Goal: Information Seeking & Learning: Learn about a topic

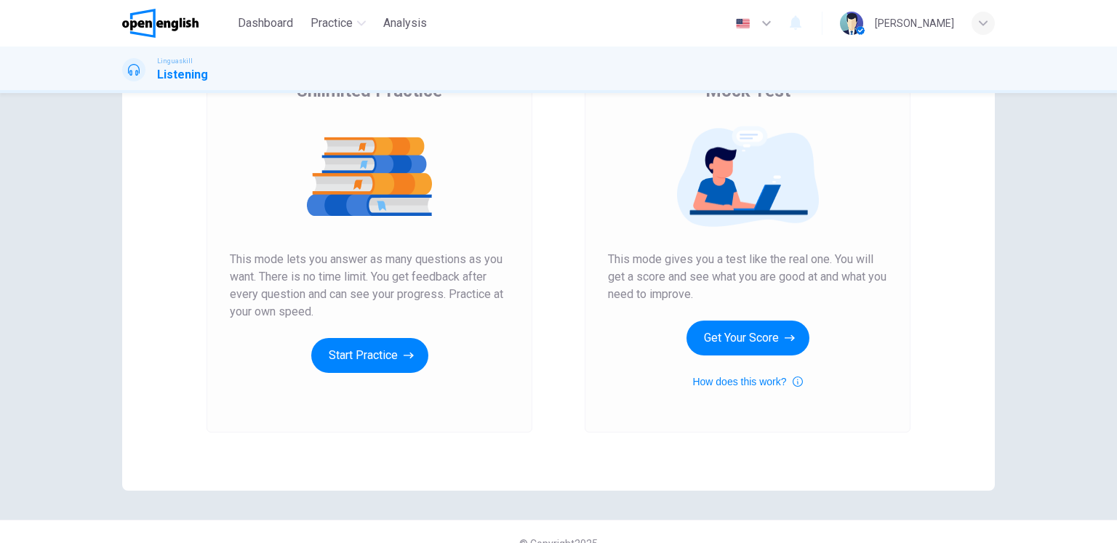
scroll to position [145, 0]
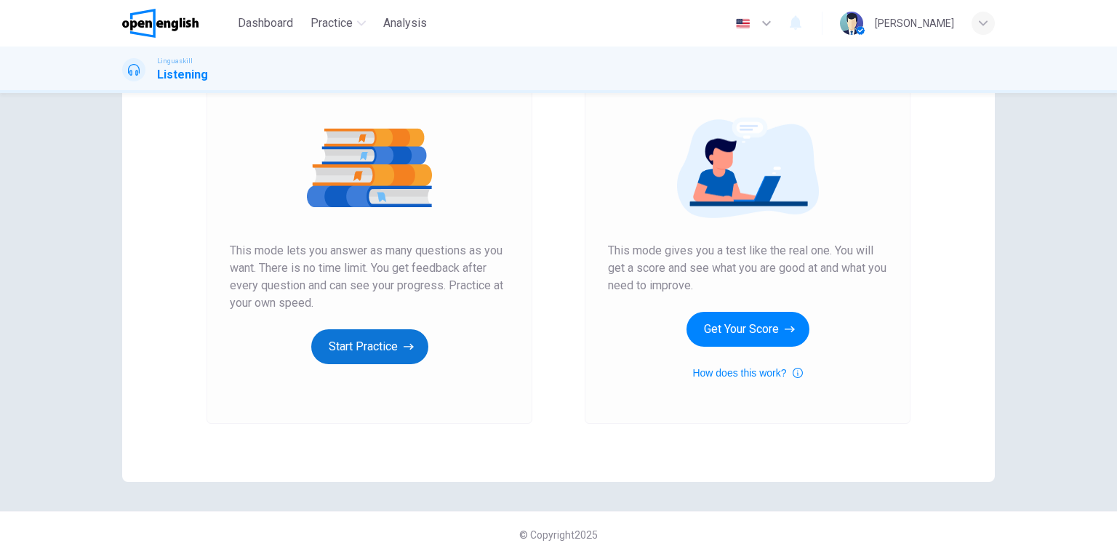
click at [331, 341] on button "Start Practice" at bounding box center [369, 346] width 117 height 35
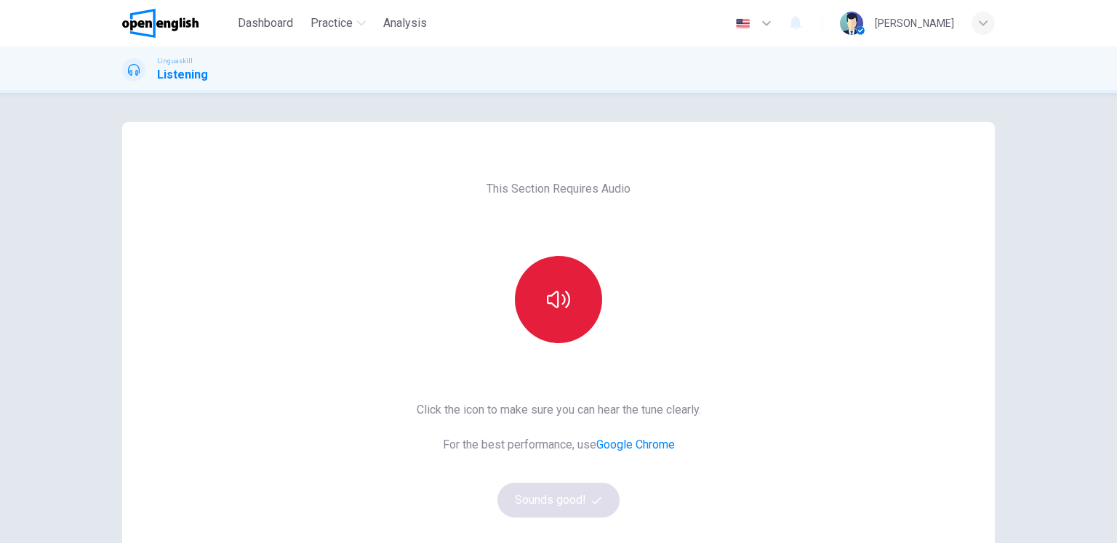
click at [532, 318] on button "button" at bounding box center [558, 299] width 87 height 87
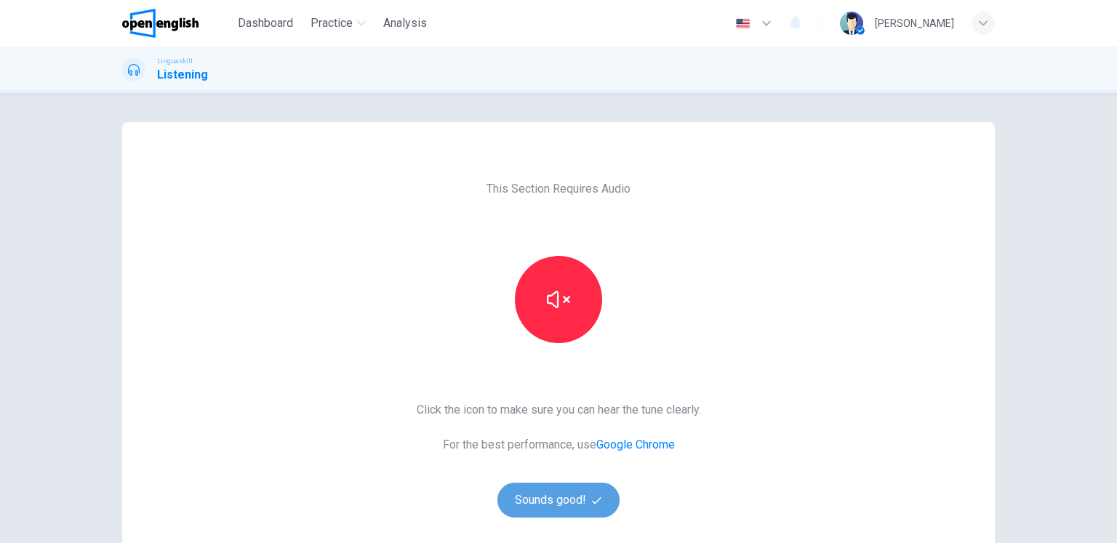
click at [542, 493] on button "Sounds good!" at bounding box center [558, 500] width 122 height 35
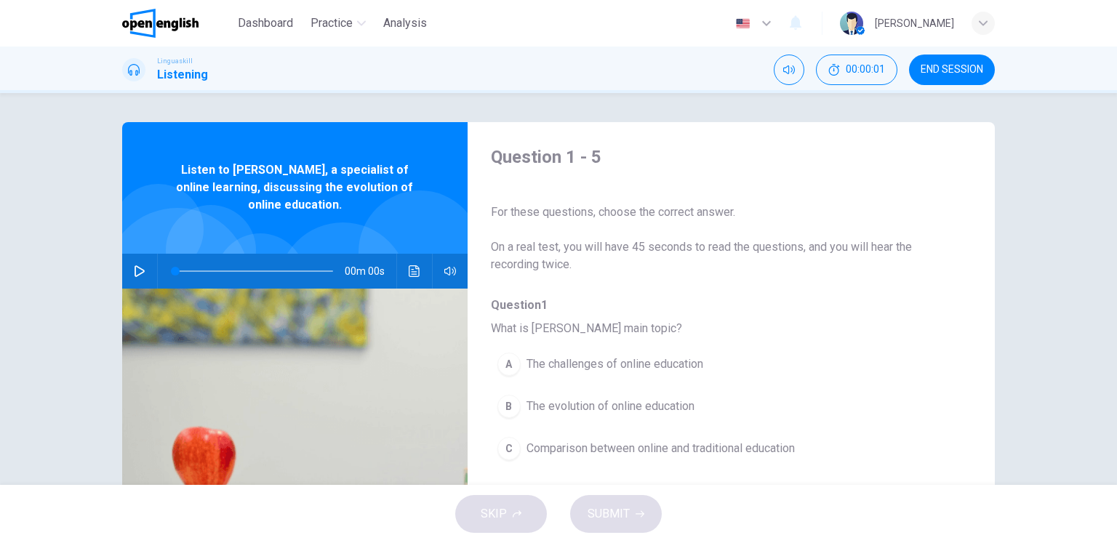
click at [134, 273] on icon "button" at bounding box center [140, 271] width 12 height 12
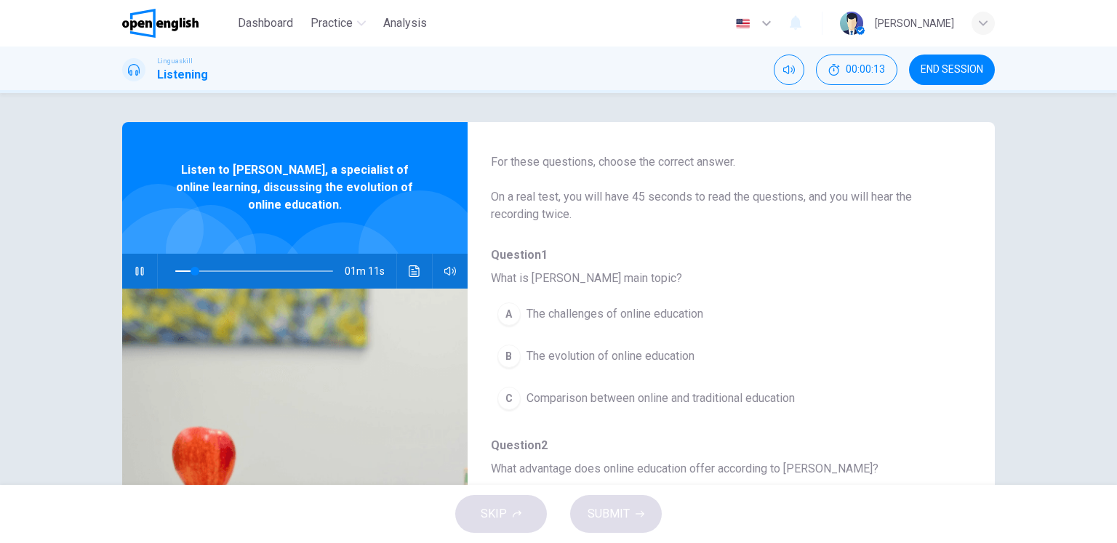
scroll to position [73, 0]
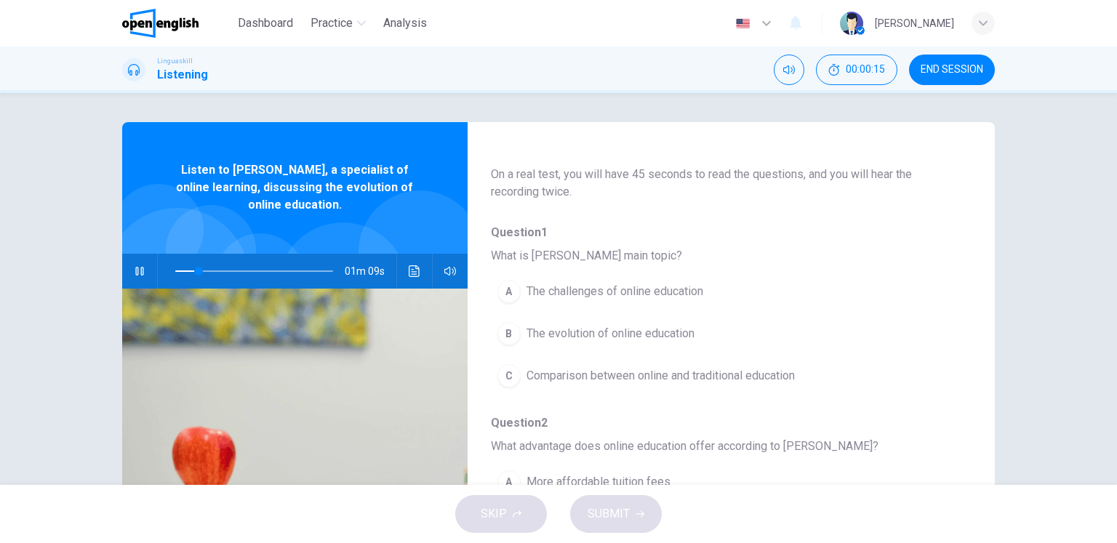
click at [503, 341] on div "B" at bounding box center [508, 333] width 23 height 23
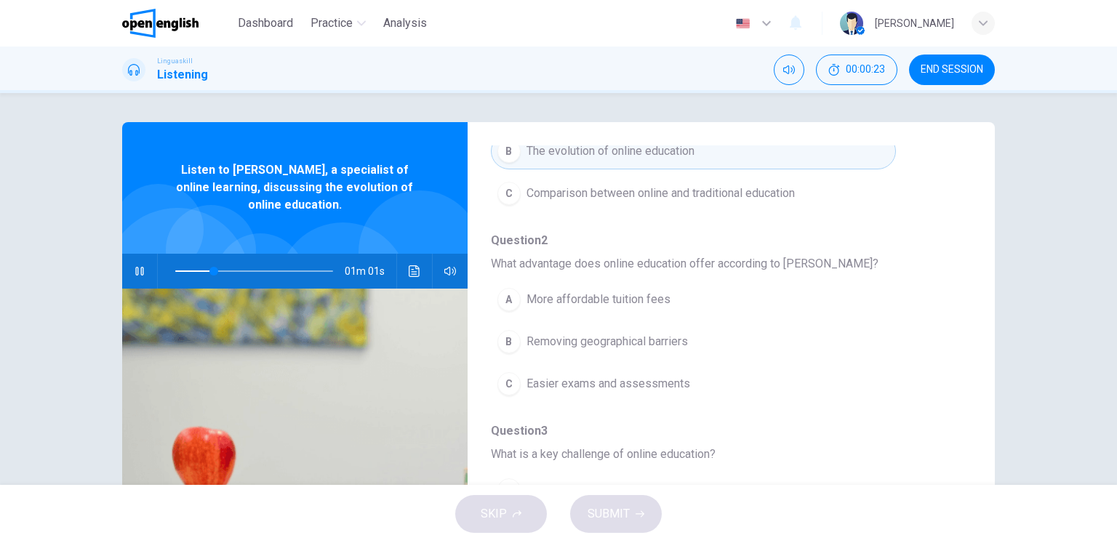
scroll to position [291, 0]
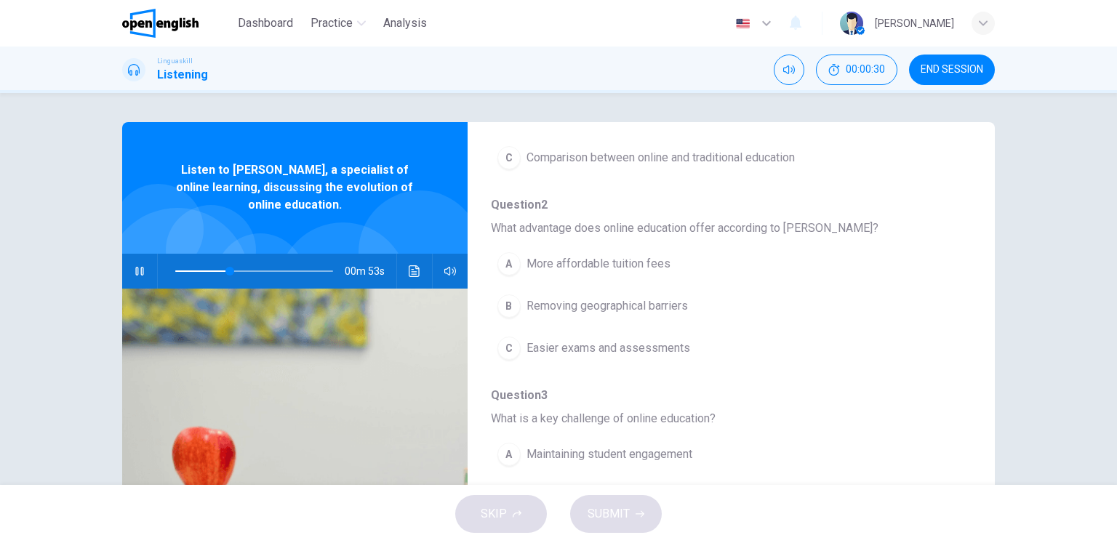
click at [614, 305] on span "Removing geographical barriers" at bounding box center [606, 305] width 161 height 17
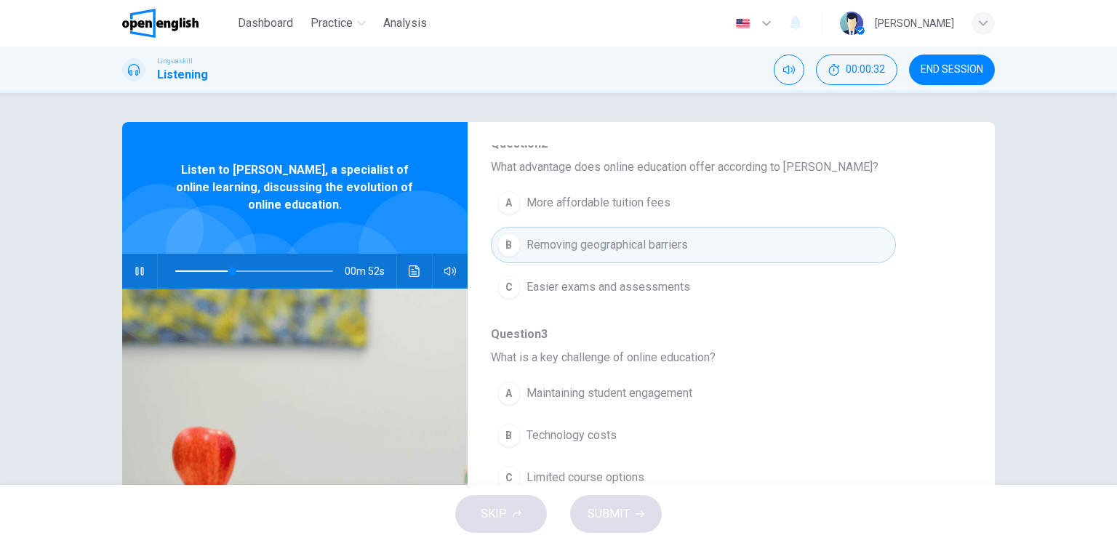
scroll to position [436, 0]
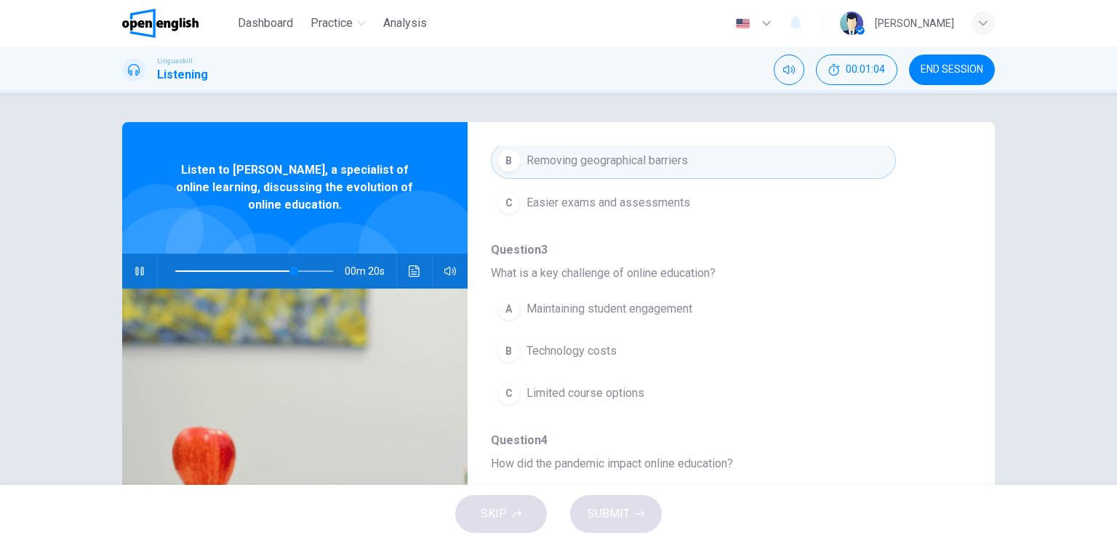
click at [690, 309] on span "Maintaining student engagement" at bounding box center [609, 308] width 166 height 17
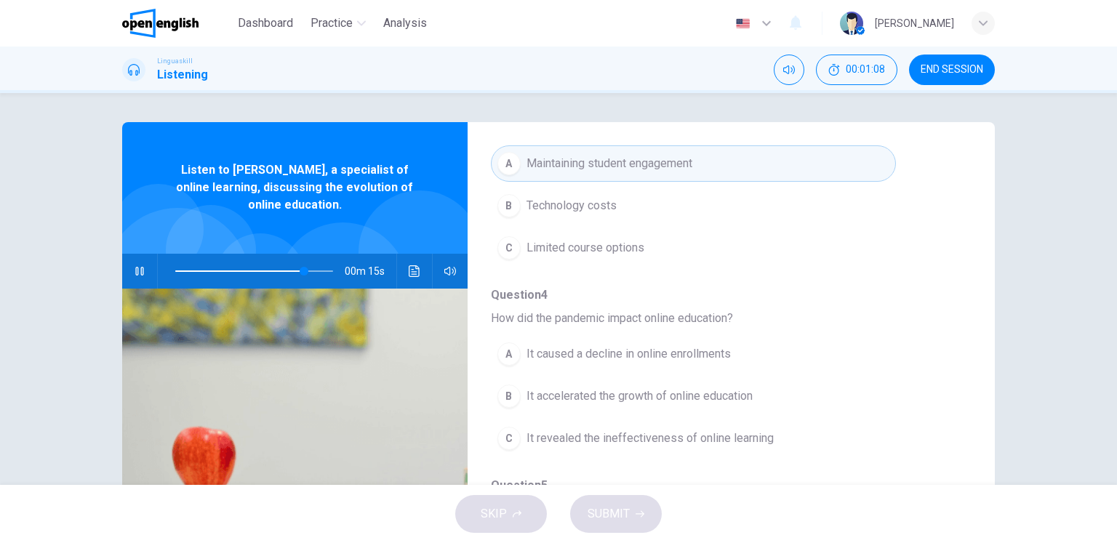
scroll to position [622, 0]
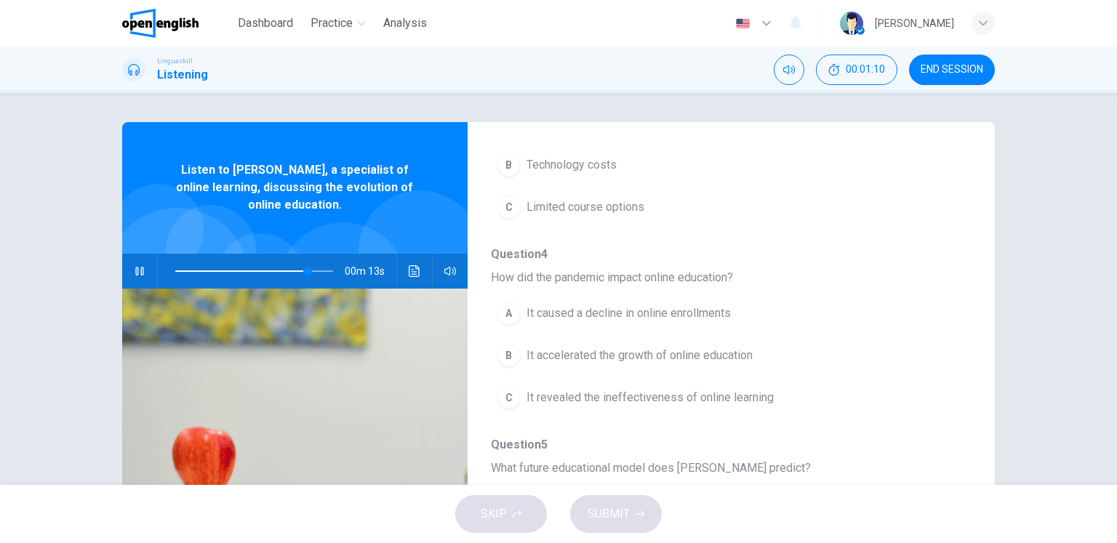
click at [668, 354] on span "It accelerated the growth of online education" at bounding box center [639, 355] width 226 height 17
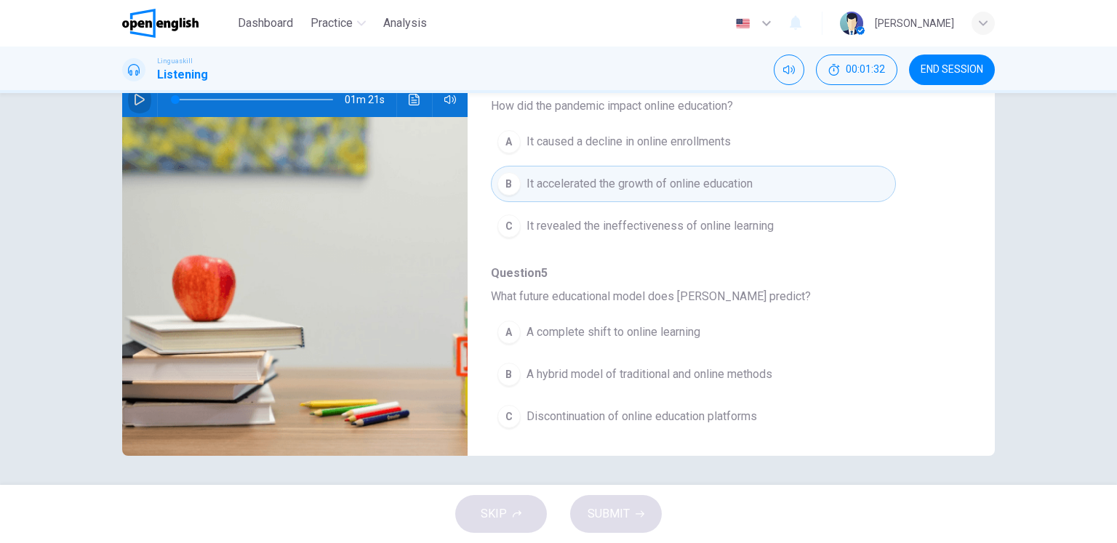
click at [140, 105] on button "button" at bounding box center [139, 99] width 23 height 35
click at [291, 97] on span at bounding box center [254, 99] width 158 height 20
click at [627, 324] on span "A complete shift to online learning" at bounding box center [613, 332] width 174 height 17
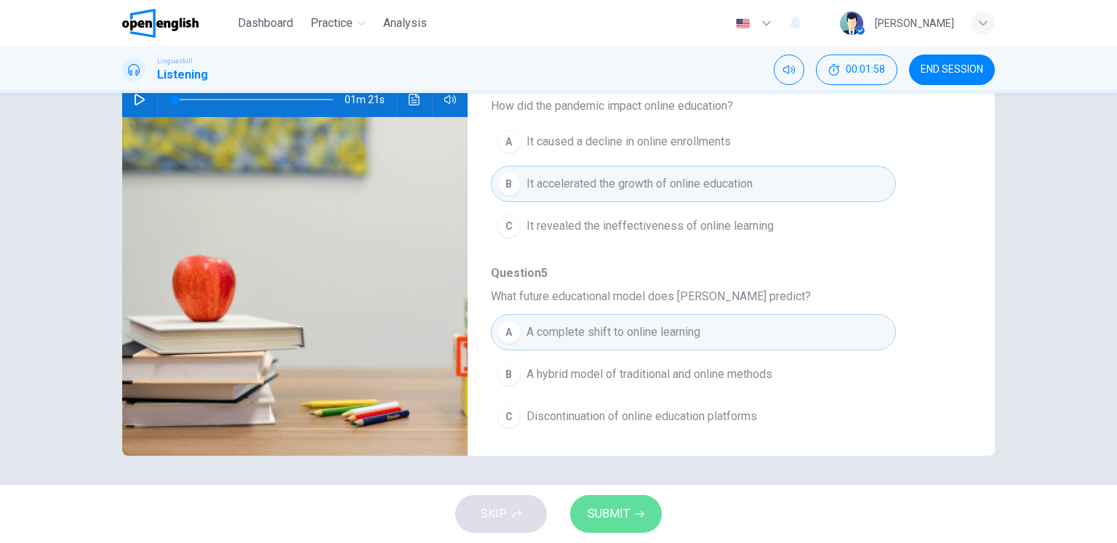
click at [617, 509] on span "SUBMIT" at bounding box center [608, 514] width 42 height 20
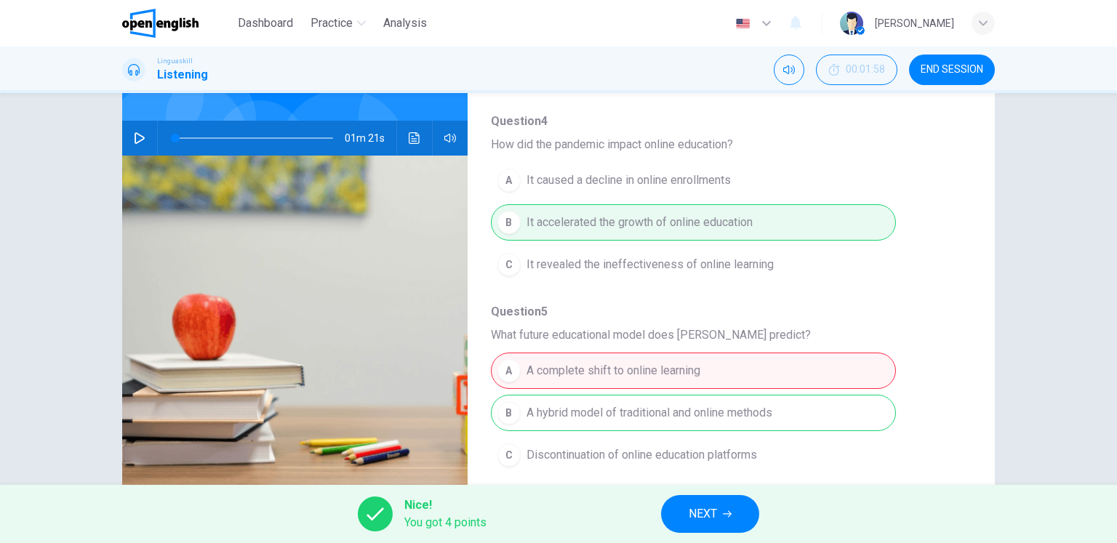
scroll to position [99, 0]
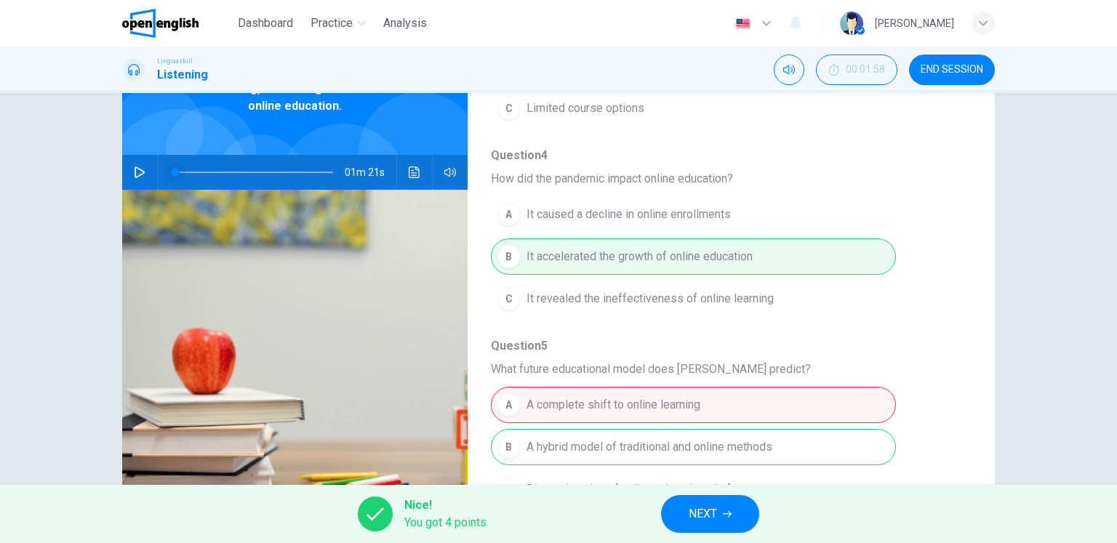
click at [296, 179] on span at bounding box center [254, 172] width 158 height 20
click at [122, 177] on div "00m 17s" at bounding box center [294, 172] width 345 height 35
click at [129, 181] on button "button" at bounding box center [139, 172] width 23 height 35
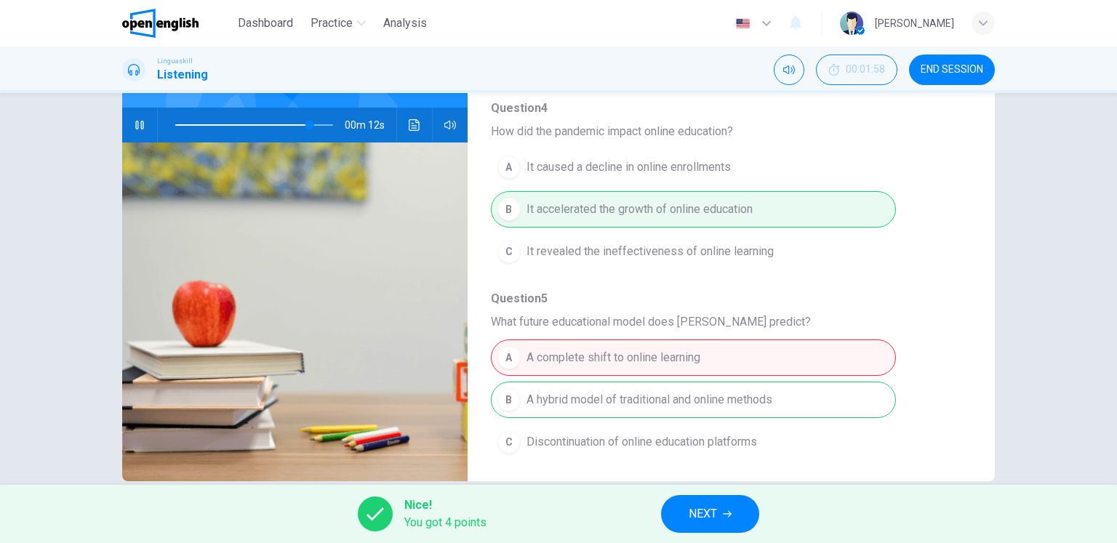
scroll to position [172, 0]
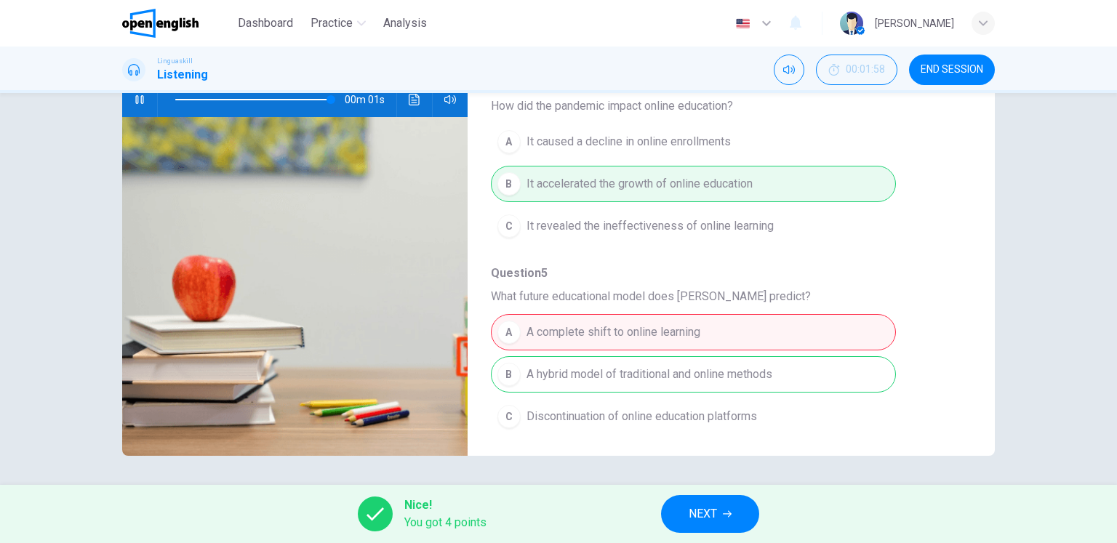
type input "*"
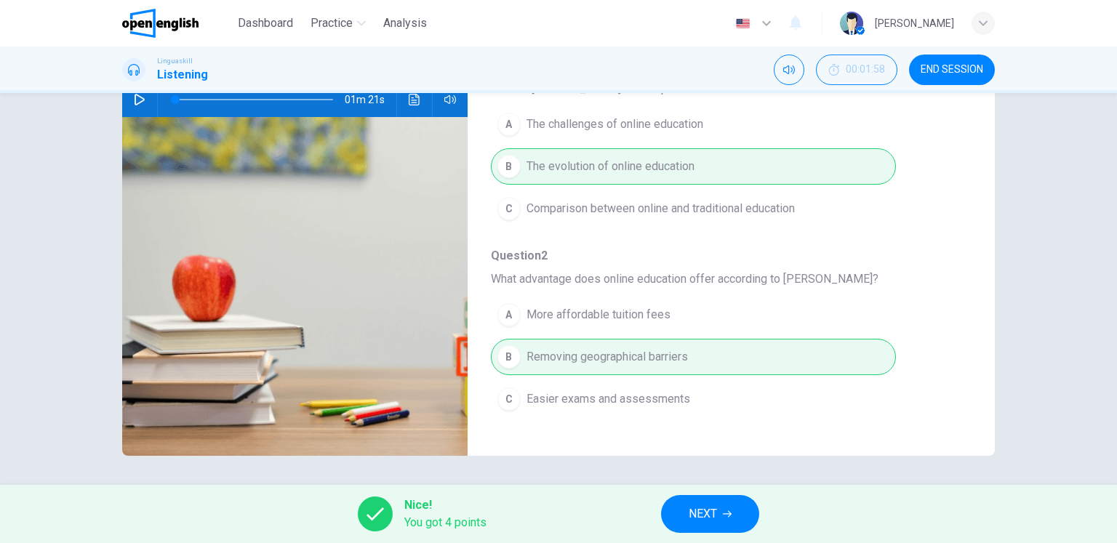
scroll to position [0, 0]
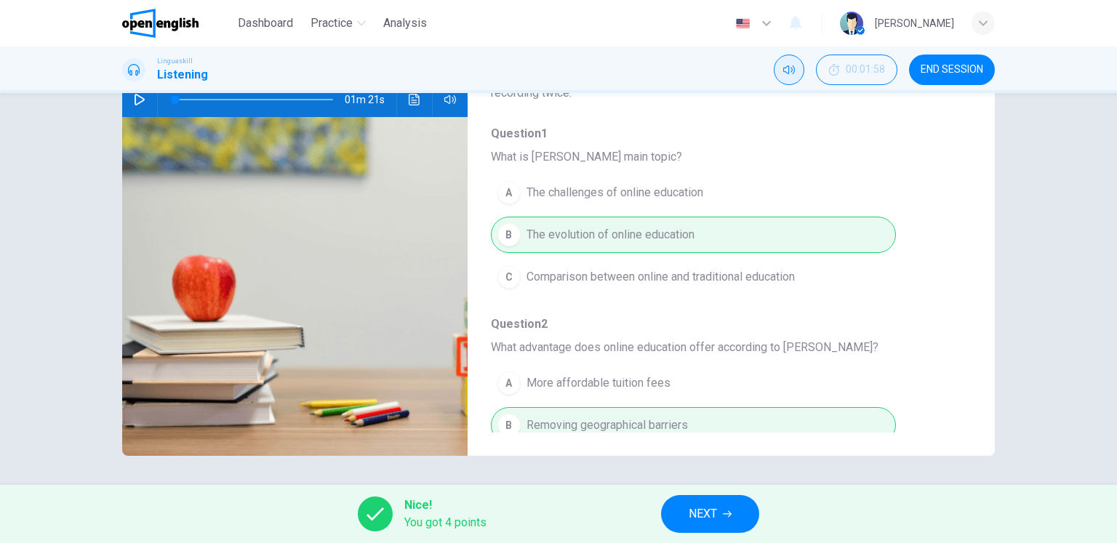
click at [790, 69] on icon "Mute" at bounding box center [789, 70] width 12 height 12
click at [790, 69] on icon "Unmute" at bounding box center [789, 70] width 12 height 12
click at [702, 513] on span "NEXT" at bounding box center [702, 514] width 28 height 20
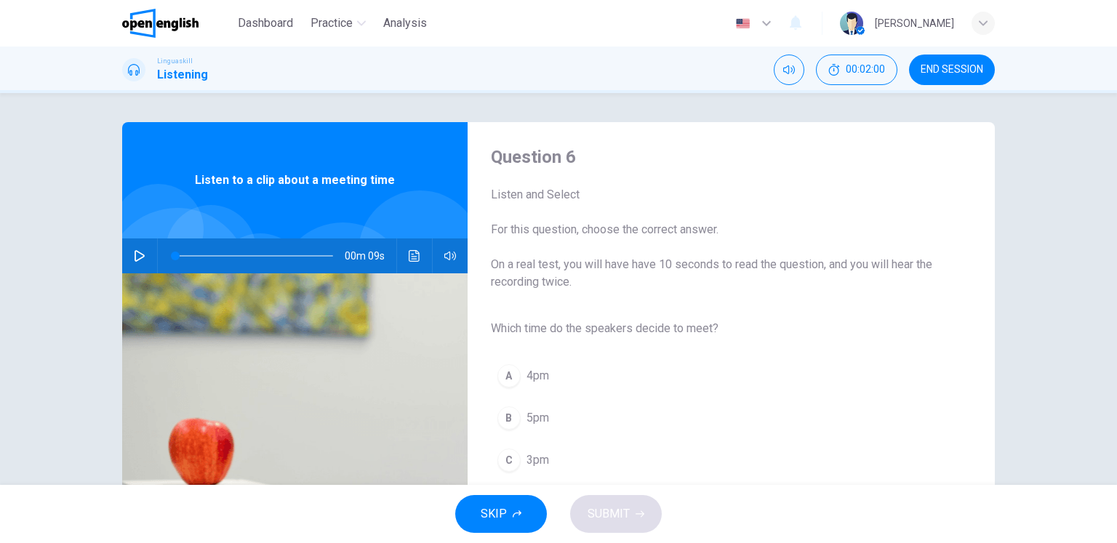
click at [134, 254] on icon "button" at bounding box center [140, 256] width 12 height 12
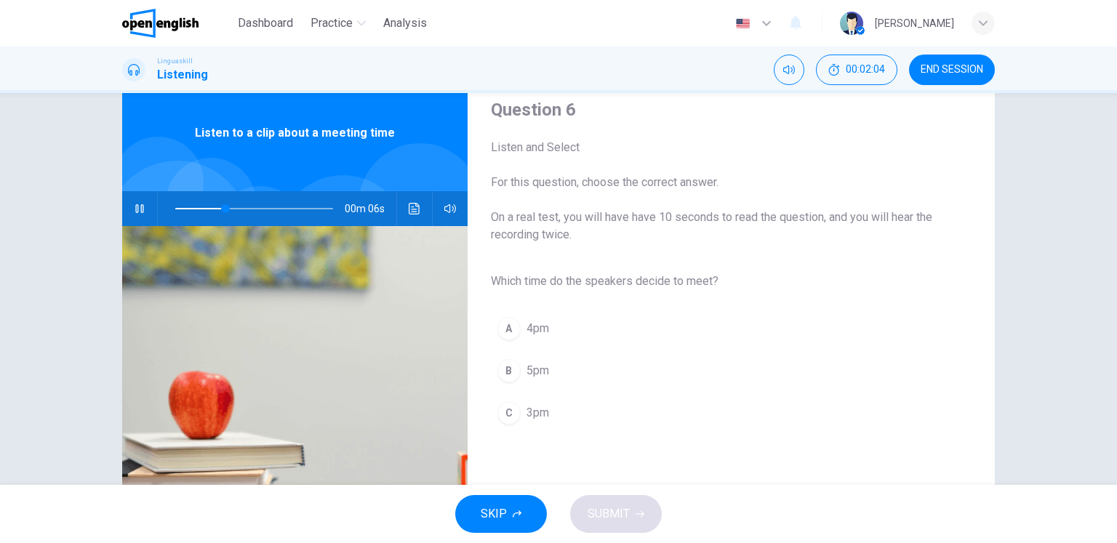
scroll to position [73, 0]
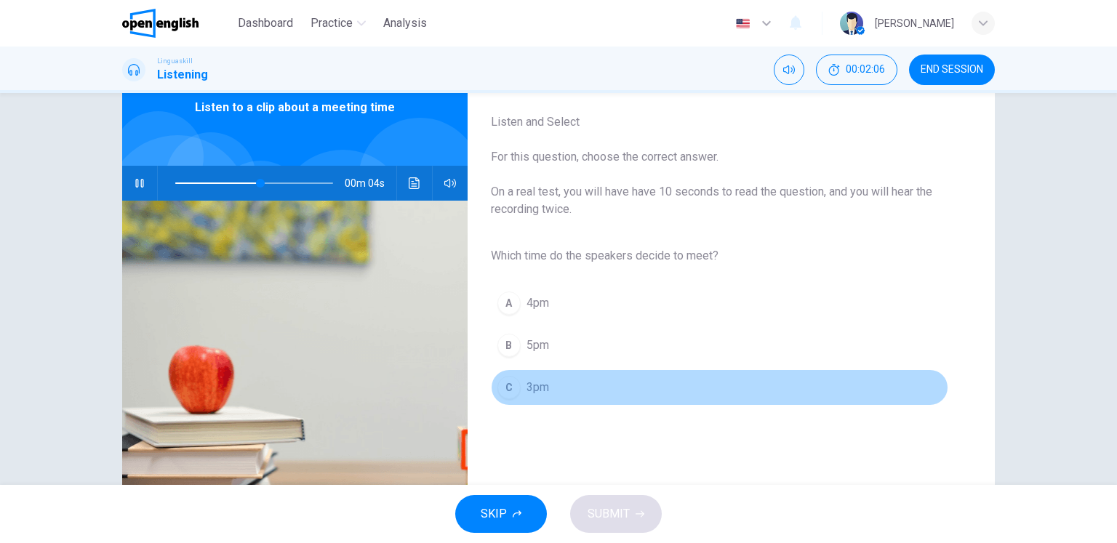
click at [506, 385] on div "C" at bounding box center [508, 387] width 23 height 23
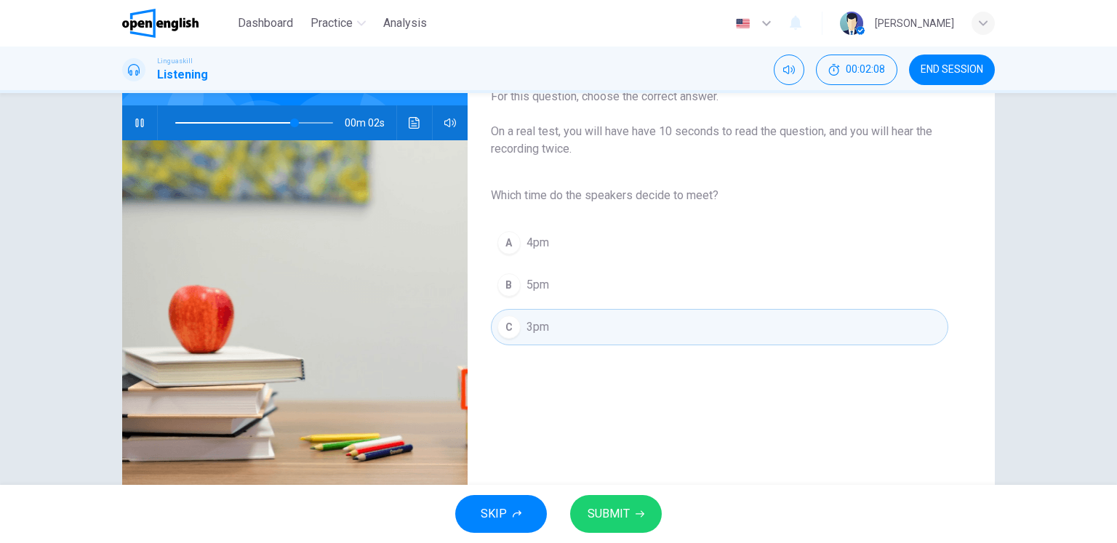
scroll to position [26, 0]
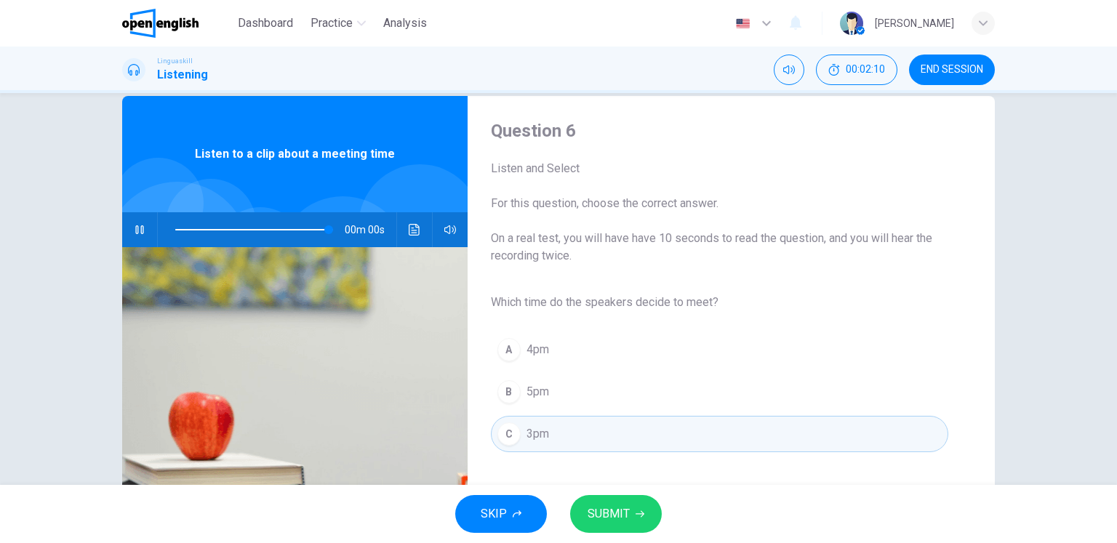
click at [622, 508] on span "SUBMIT" at bounding box center [608, 514] width 42 height 20
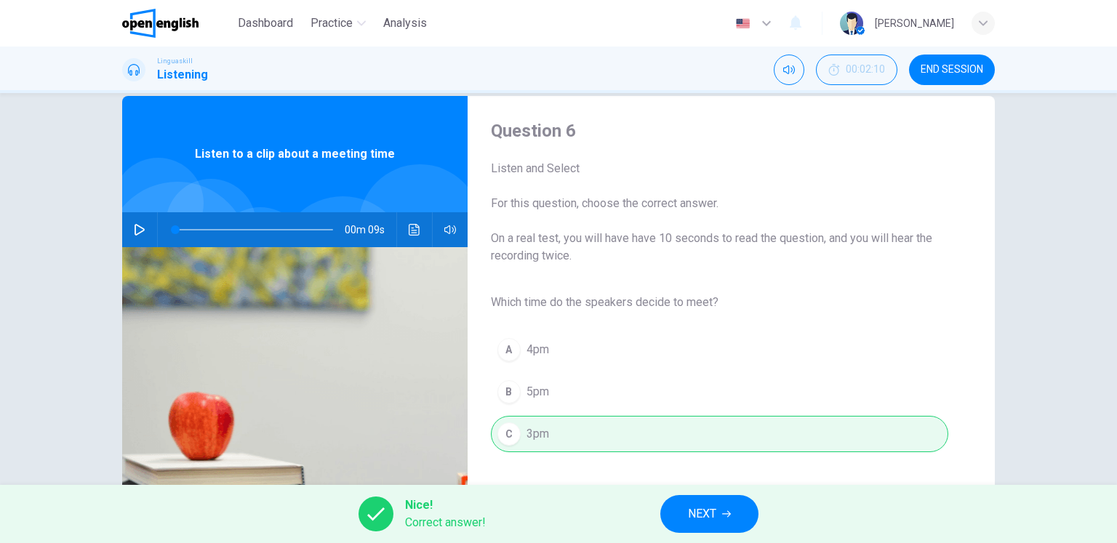
click at [682, 509] on button "NEXT" at bounding box center [709, 514] width 98 height 38
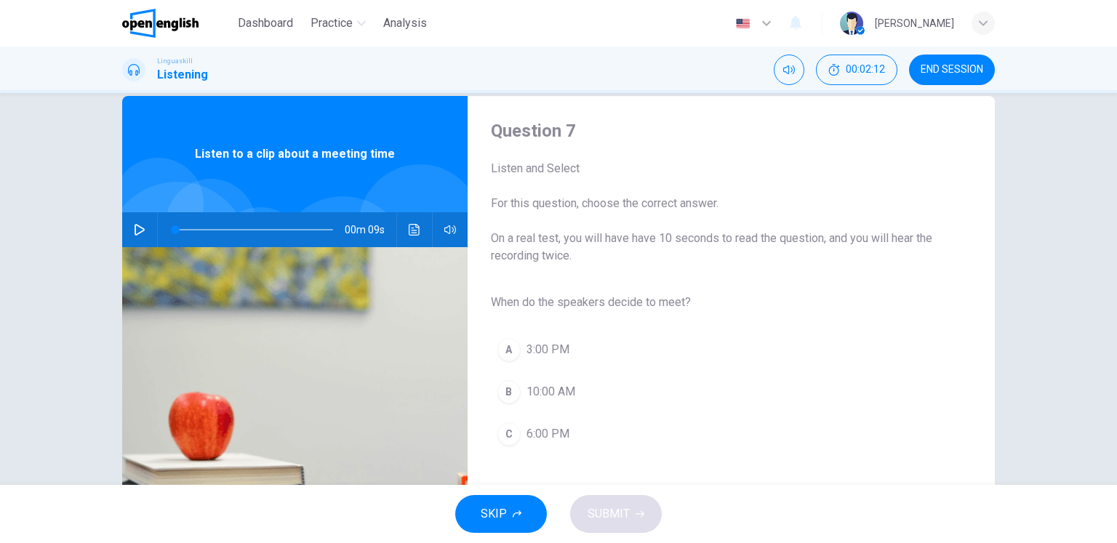
click at [134, 232] on icon "button" at bounding box center [140, 230] width 12 height 12
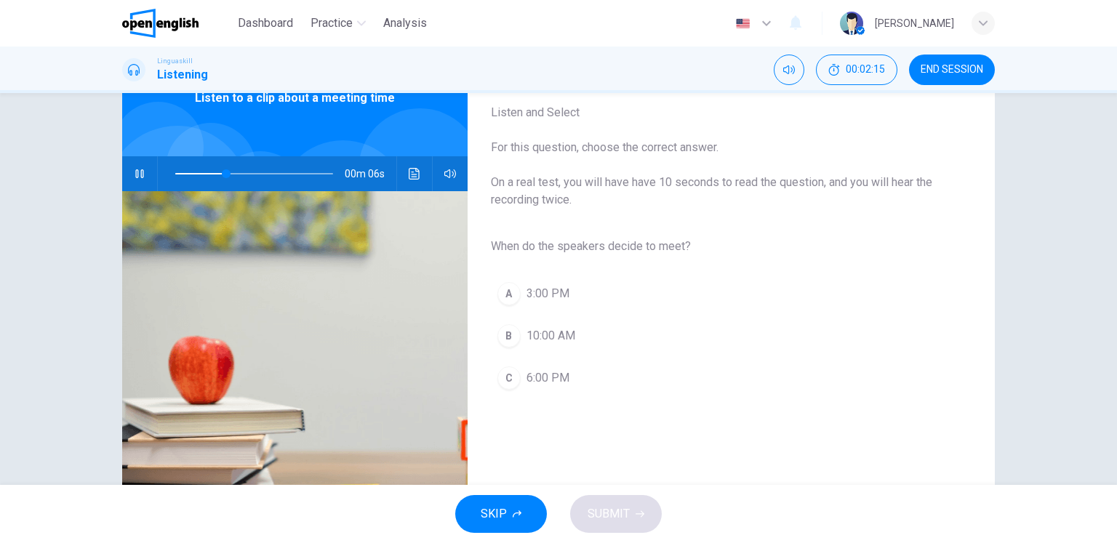
scroll to position [99, 0]
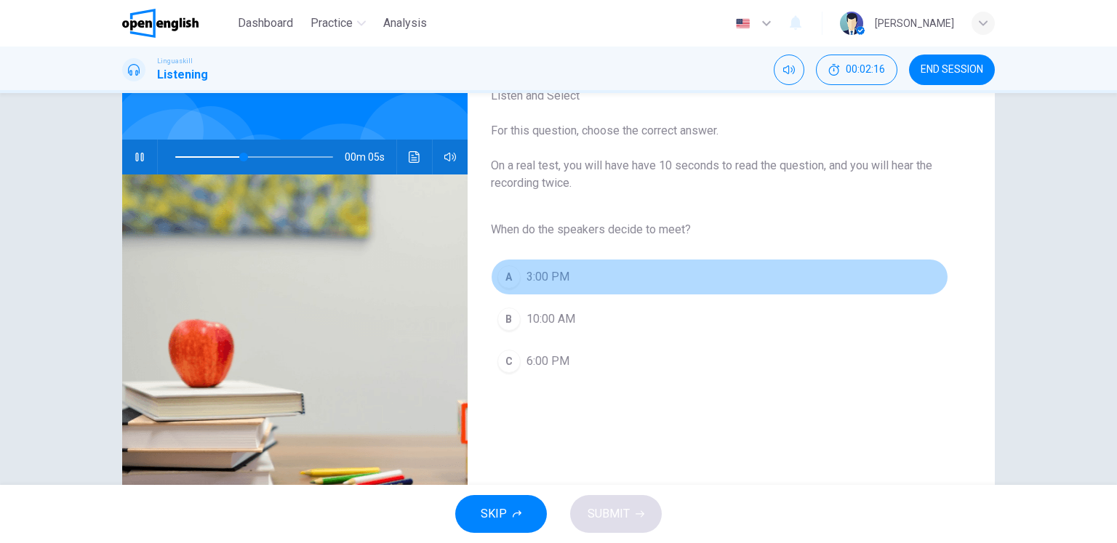
click at [542, 270] on span "3:00 PM" at bounding box center [547, 276] width 43 height 17
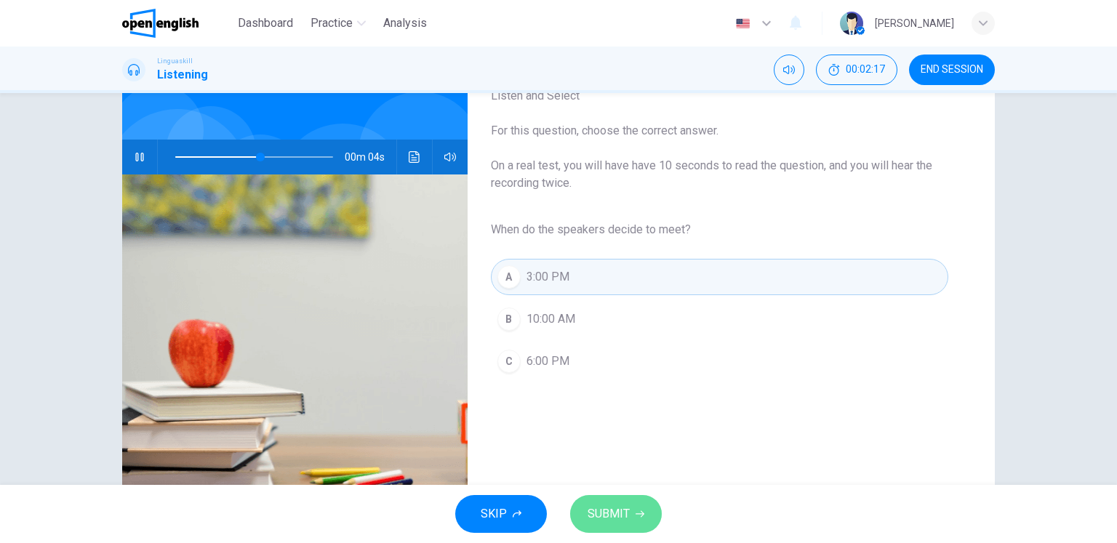
click at [603, 508] on span "SUBMIT" at bounding box center [608, 514] width 42 height 20
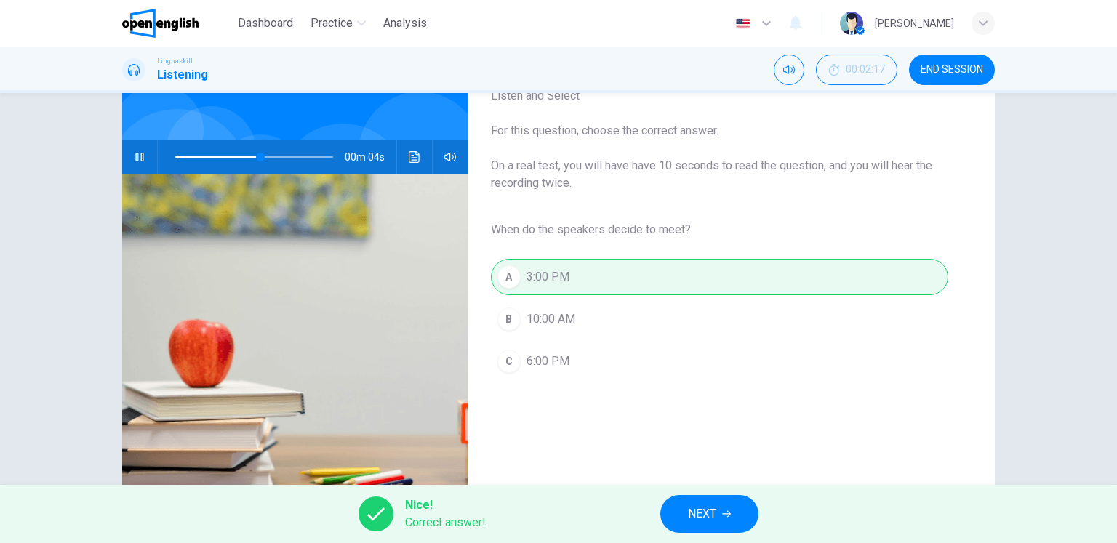
type input "**"
click at [683, 515] on button "NEXT" at bounding box center [709, 514] width 98 height 38
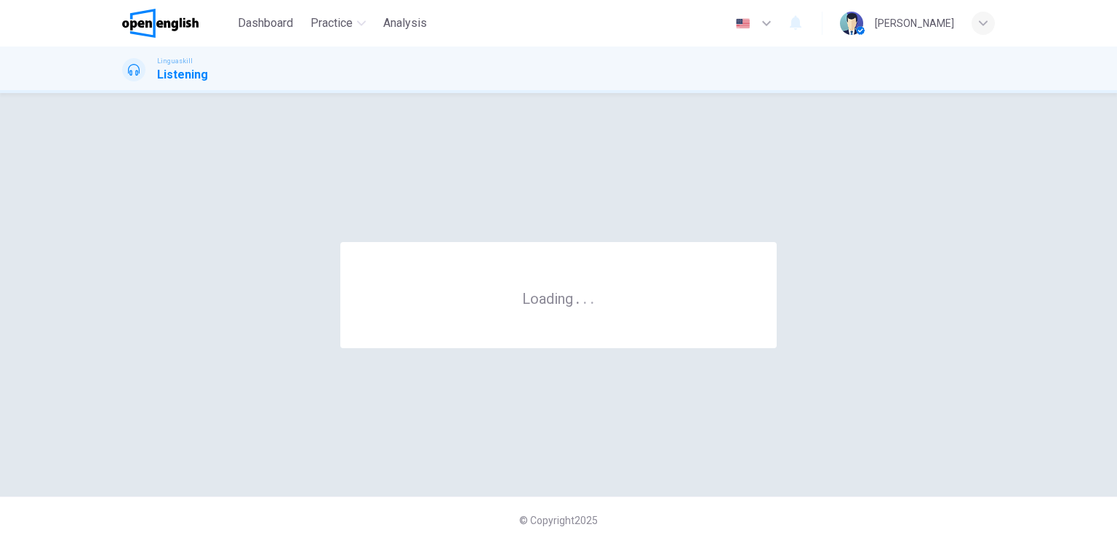
scroll to position [0, 0]
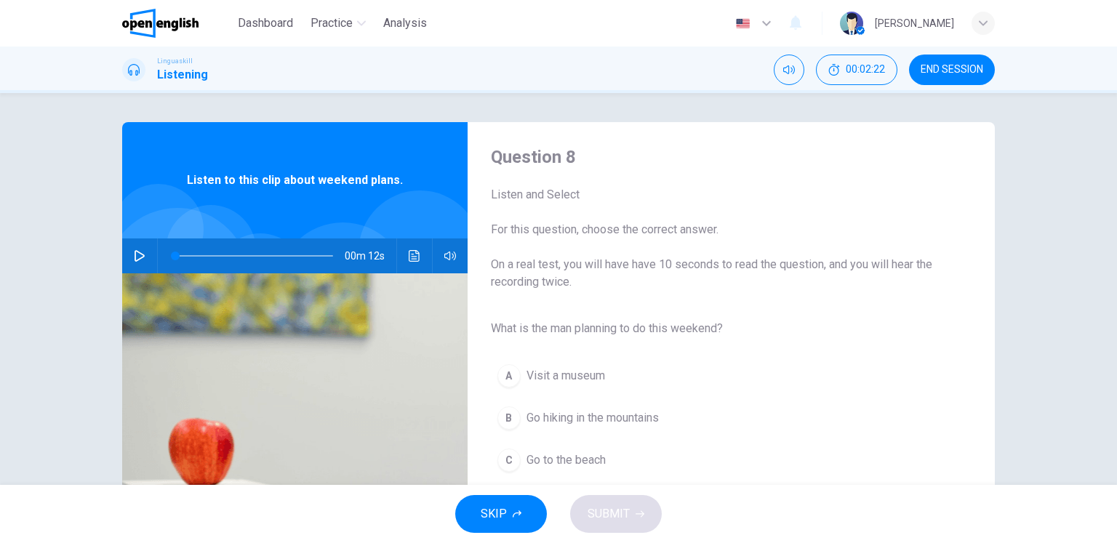
click at [128, 257] on button "button" at bounding box center [139, 255] width 23 height 35
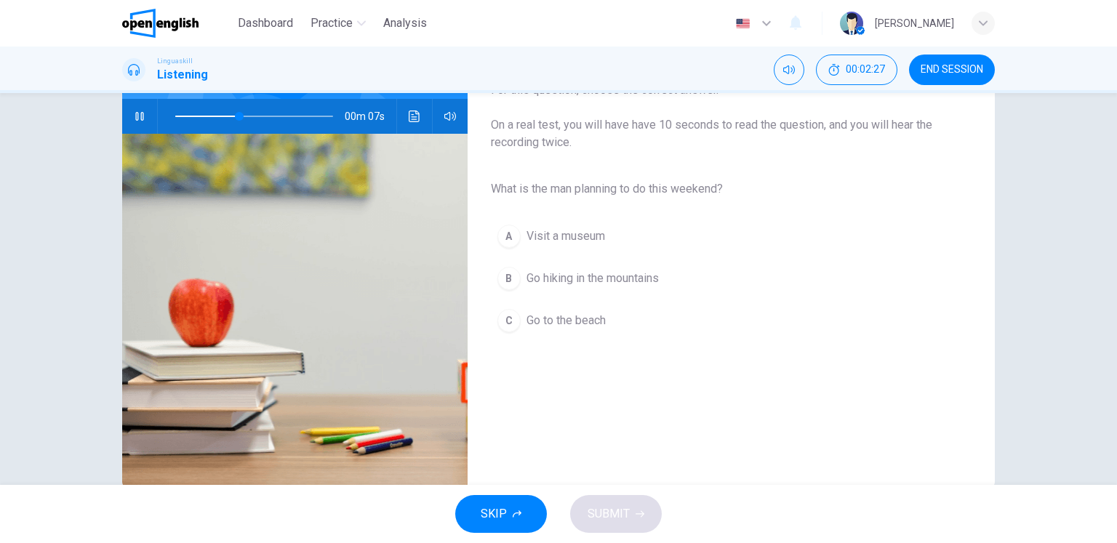
scroll to position [145, 0]
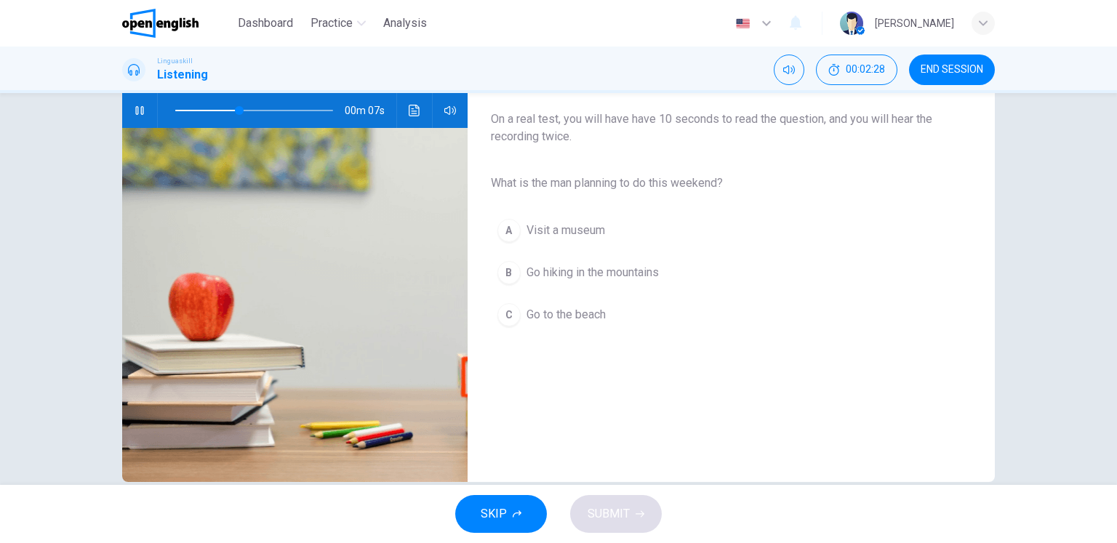
click at [654, 274] on span "Go hiking in the mountains" at bounding box center [592, 272] width 132 height 17
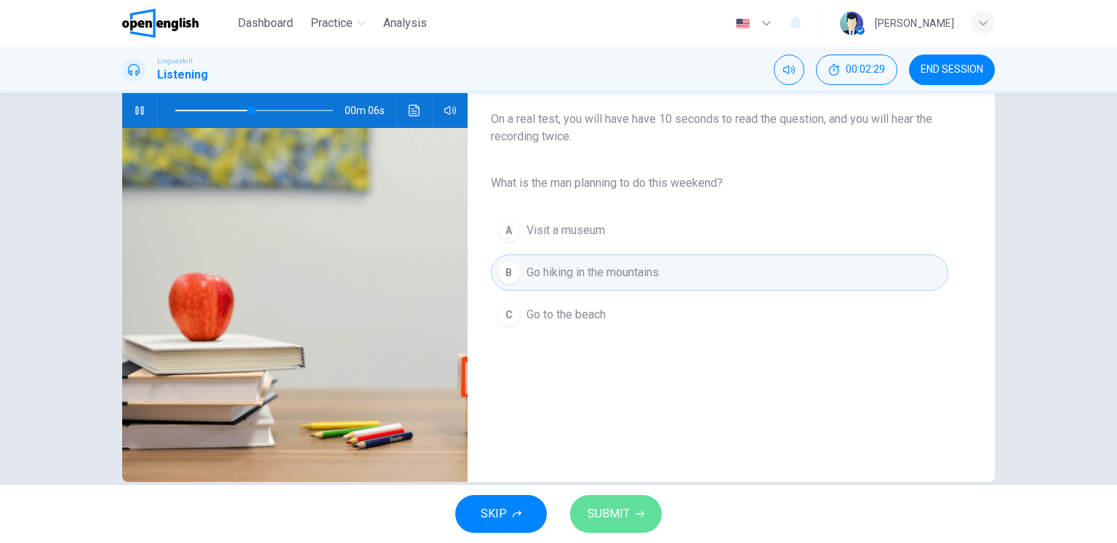
click at [619, 524] on button "SUBMIT" at bounding box center [616, 514] width 92 height 38
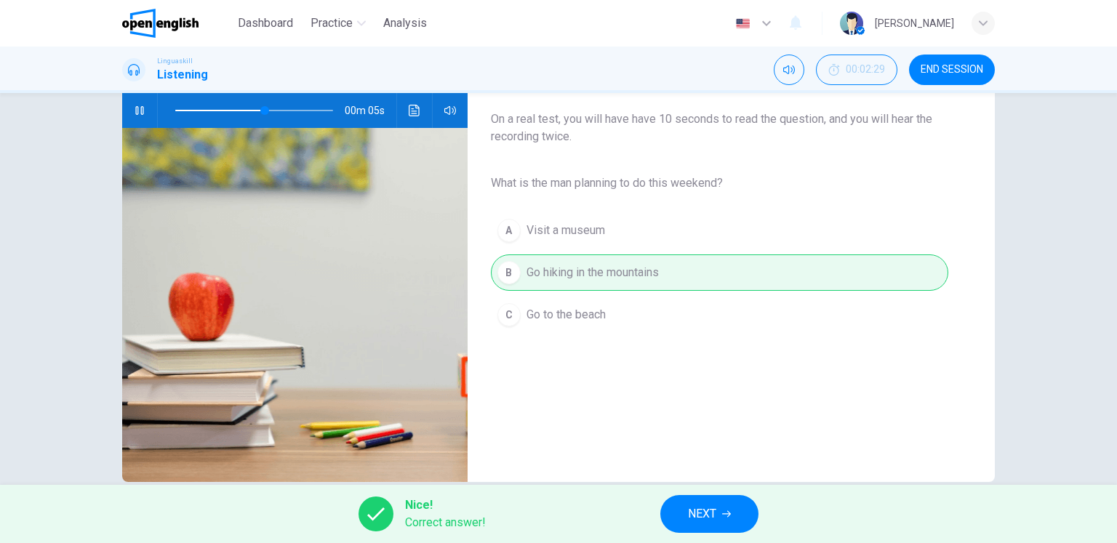
type input "**"
click at [677, 515] on button "NEXT" at bounding box center [709, 514] width 98 height 38
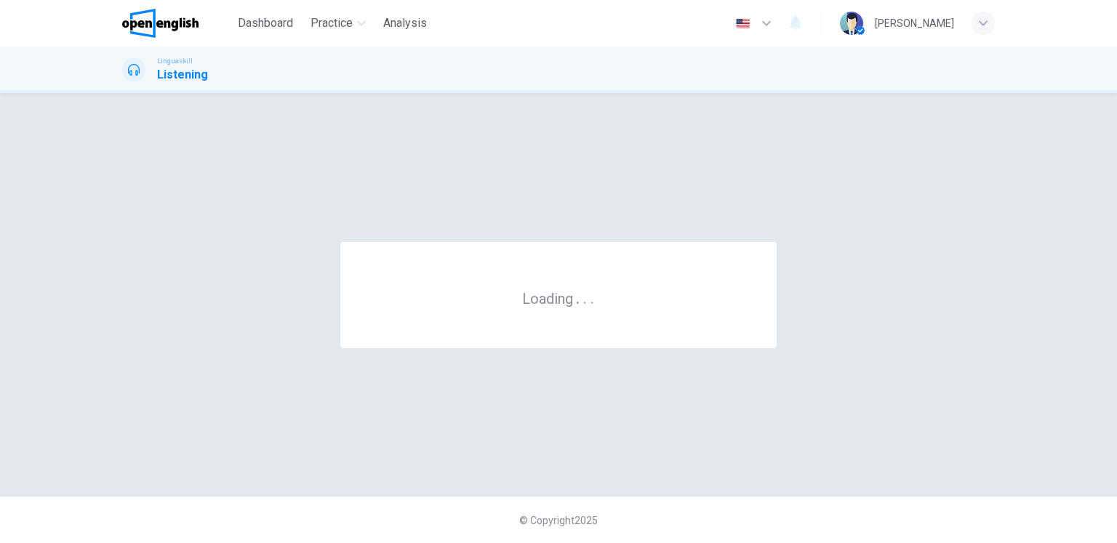
scroll to position [0, 0]
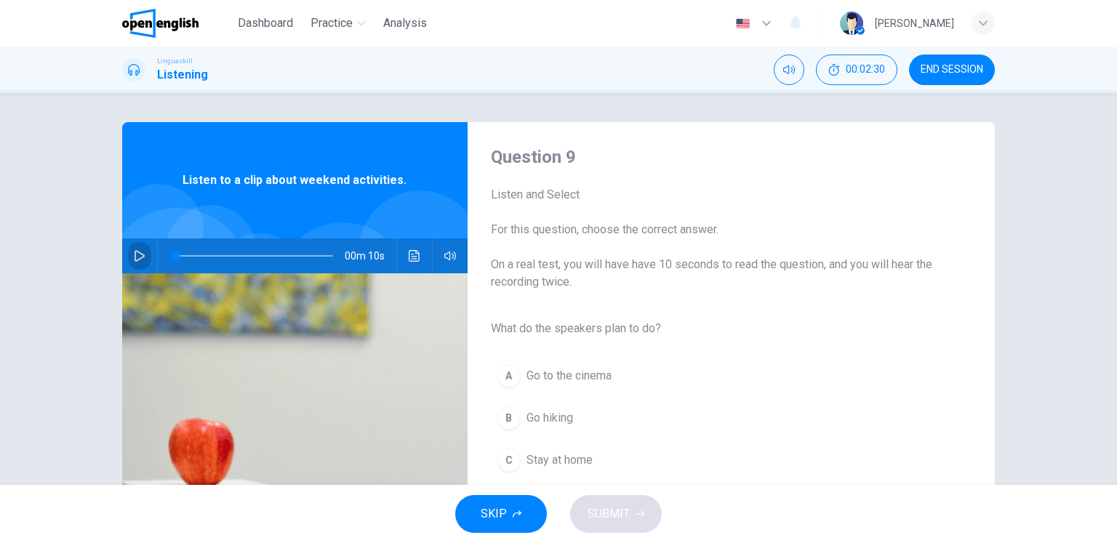
click at [132, 265] on button "button" at bounding box center [139, 255] width 23 height 35
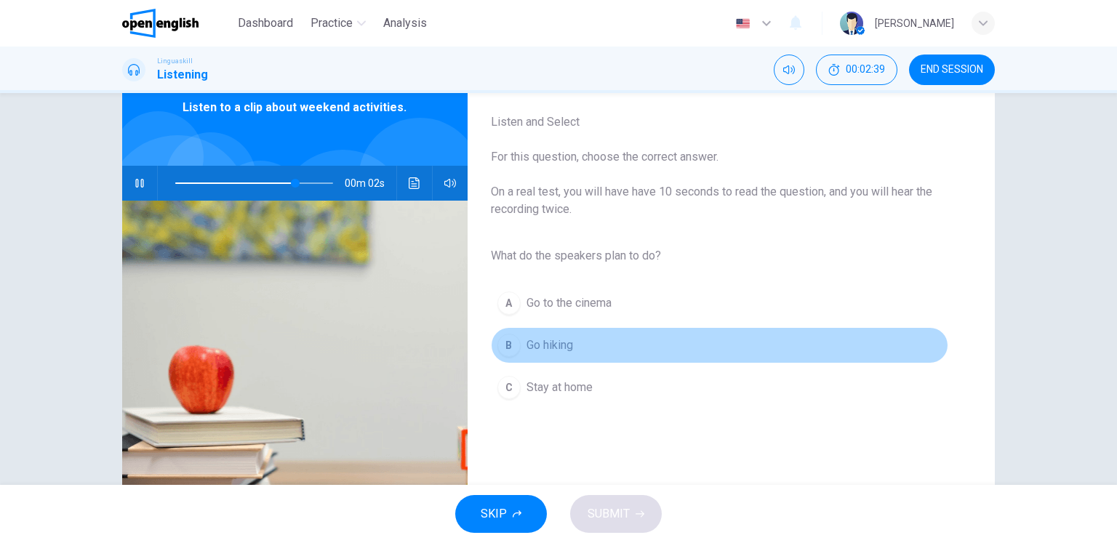
click at [540, 338] on span "Go hiking" at bounding box center [549, 345] width 47 height 17
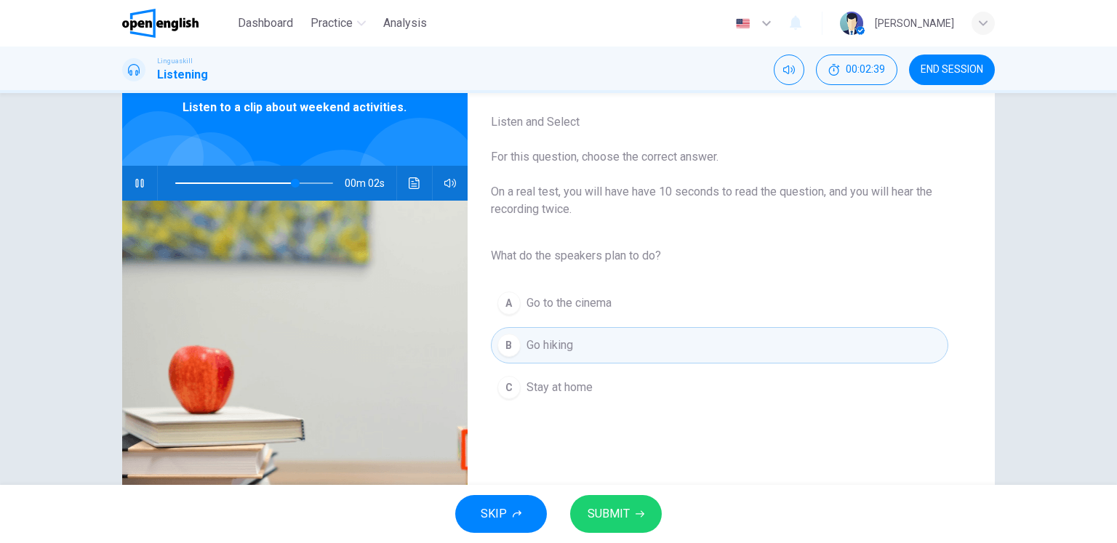
click at [608, 517] on span "SUBMIT" at bounding box center [608, 514] width 42 height 20
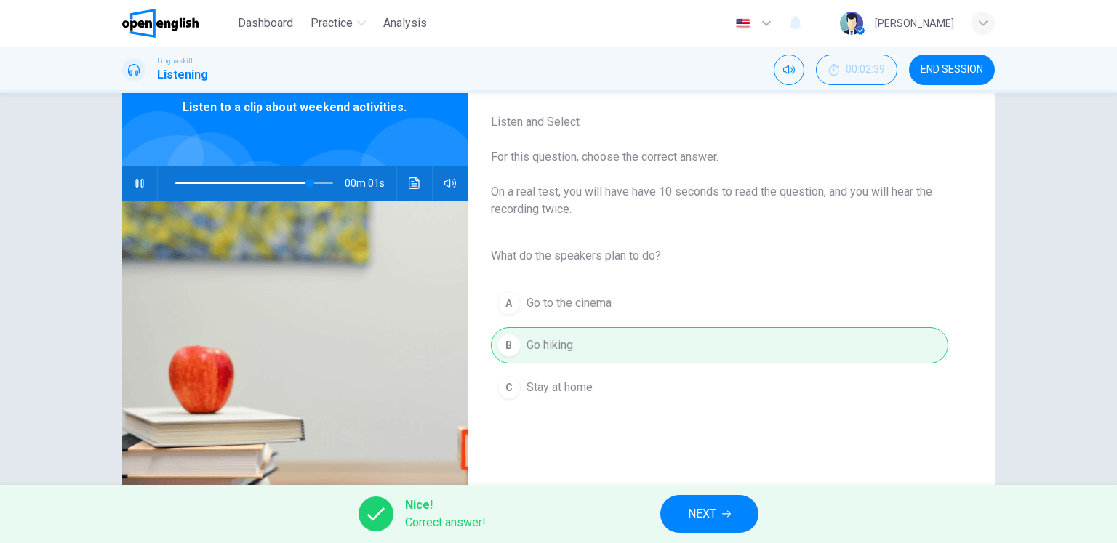
type input "**"
click at [709, 511] on span "NEXT" at bounding box center [702, 514] width 28 height 20
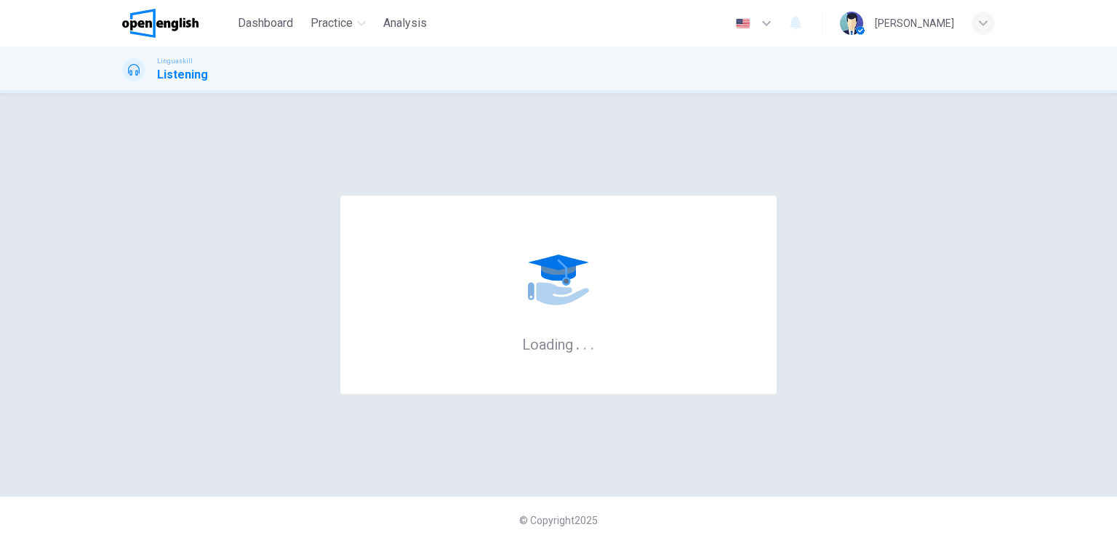
scroll to position [0, 0]
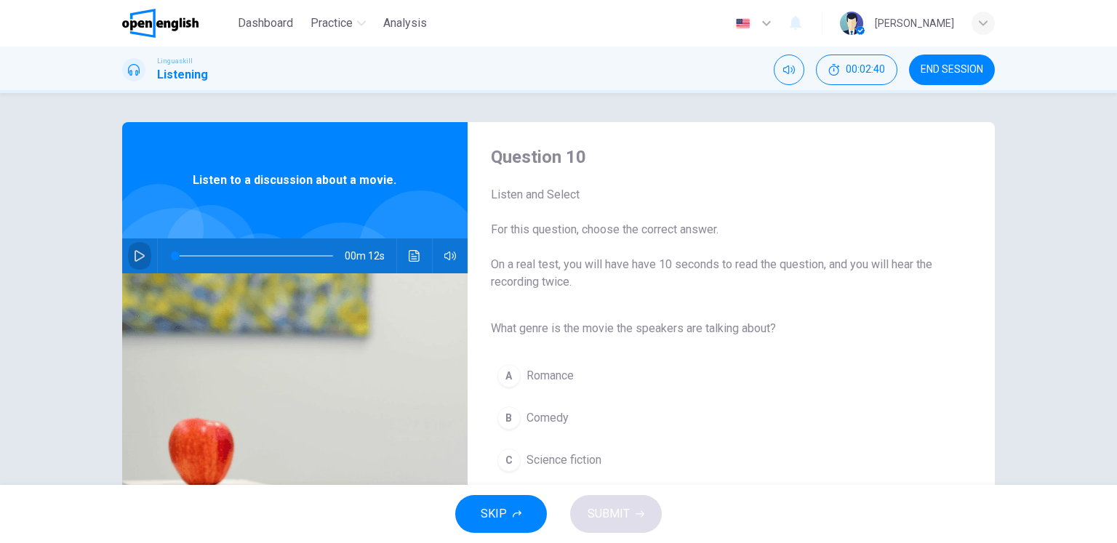
click at [141, 257] on icon "button" at bounding box center [140, 256] width 12 height 12
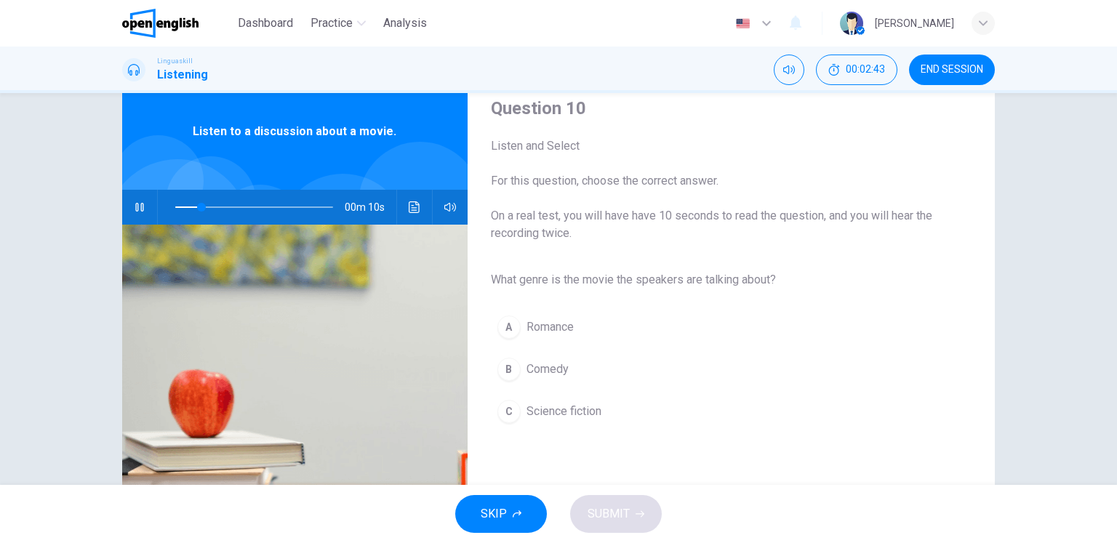
scroll to position [73, 0]
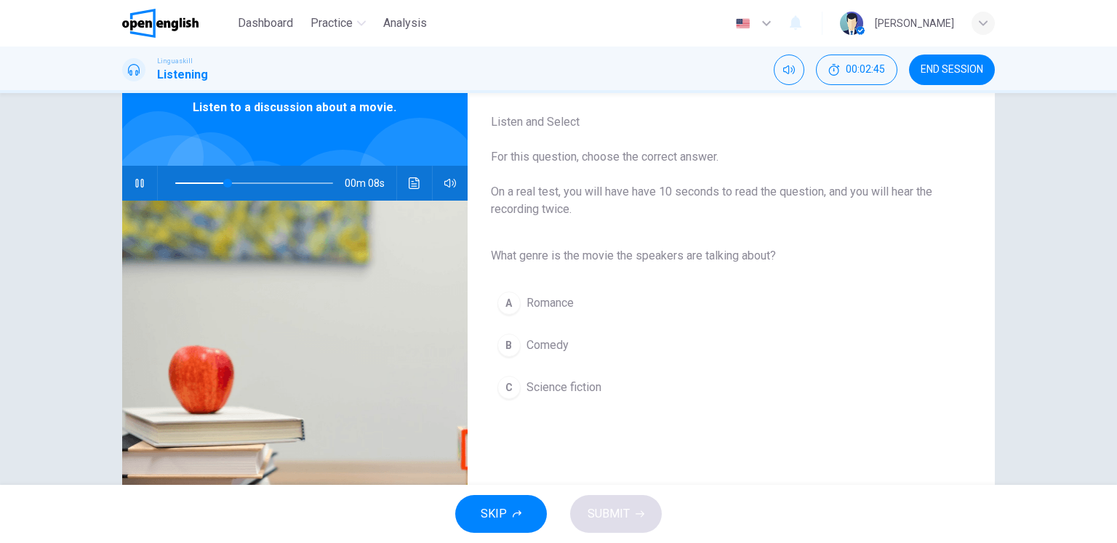
click at [571, 384] on span "Science fiction" at bounding box center [563, 387] width 75 height 17
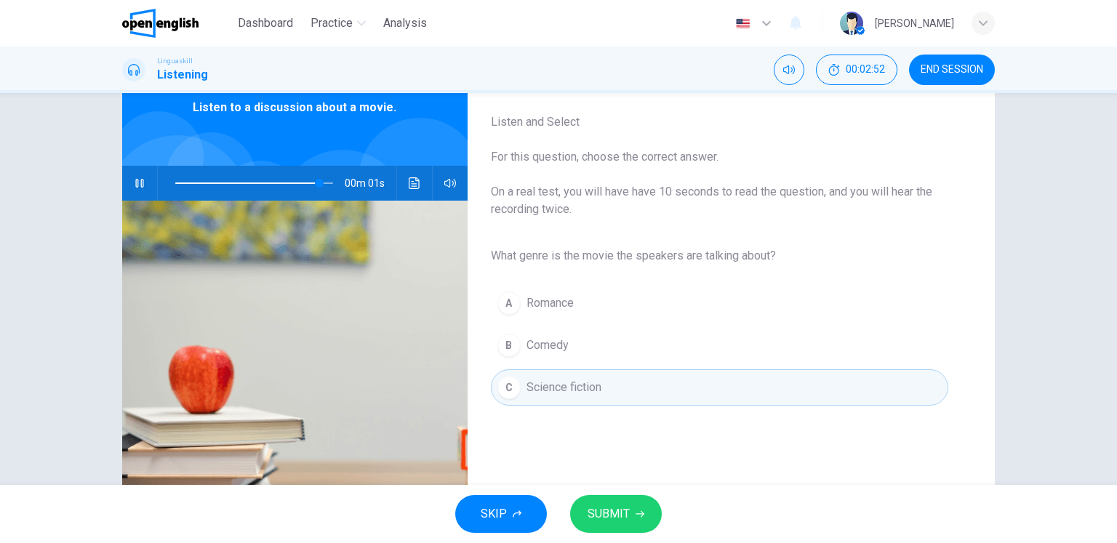
click at [624, 522] on span "SUBMIT" at bounding box center [608, 514] width 42 height 20
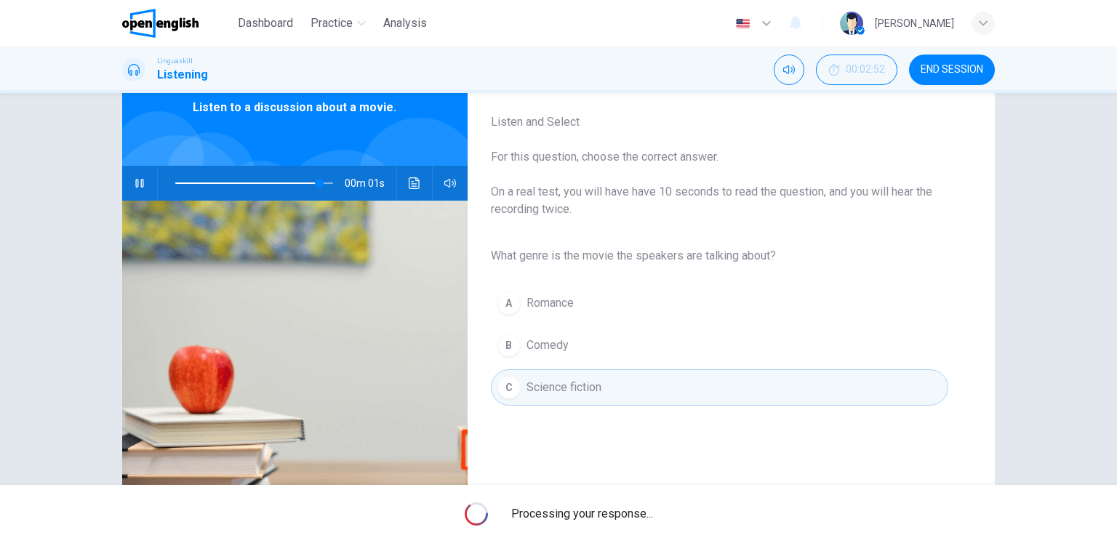
type input "*"
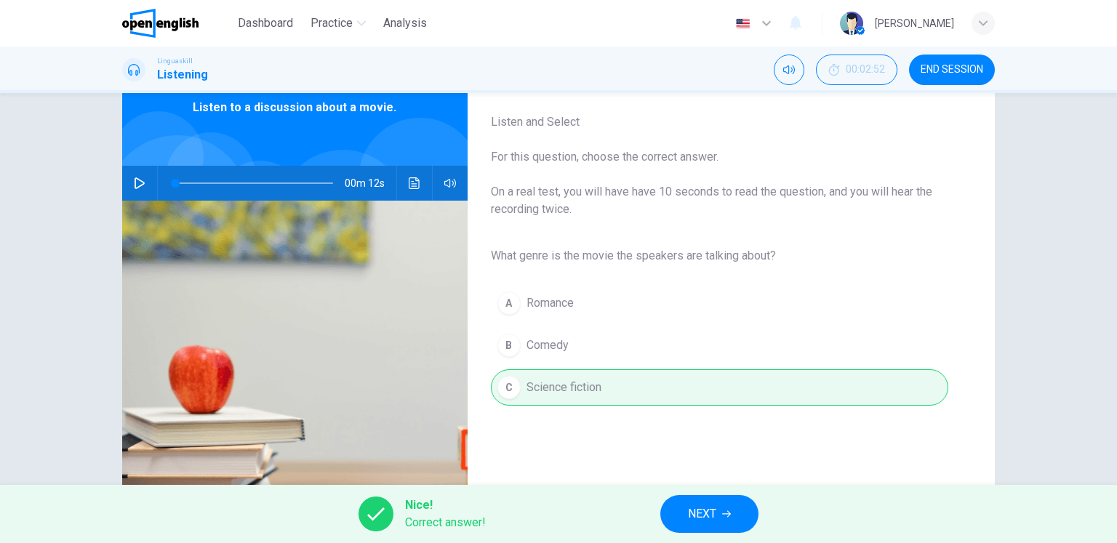
click at [682, 516] on button "NEXT" at bounding box center [709, 514] width 98 height 38
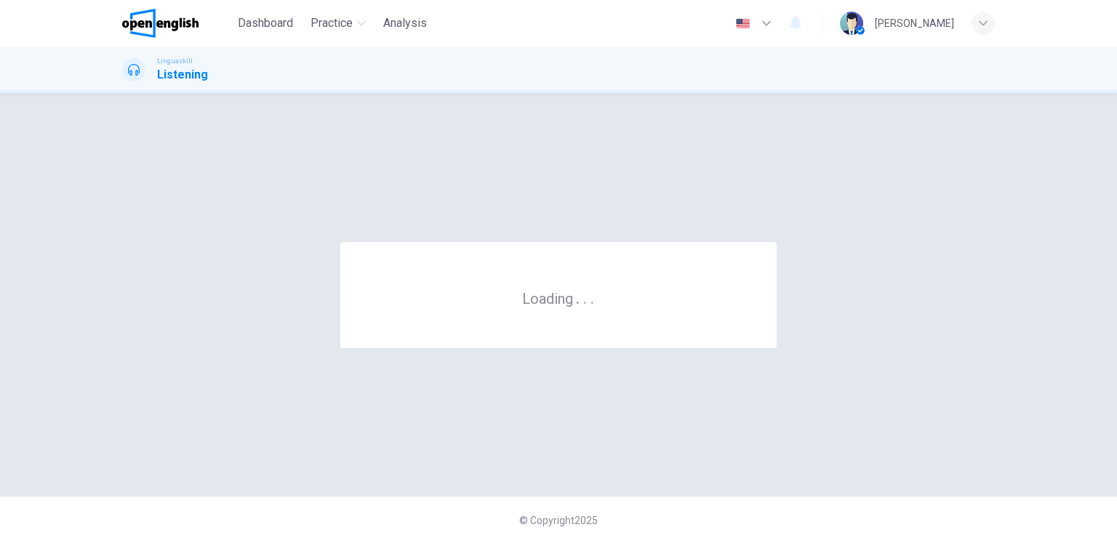
scroll to position [0, 0]
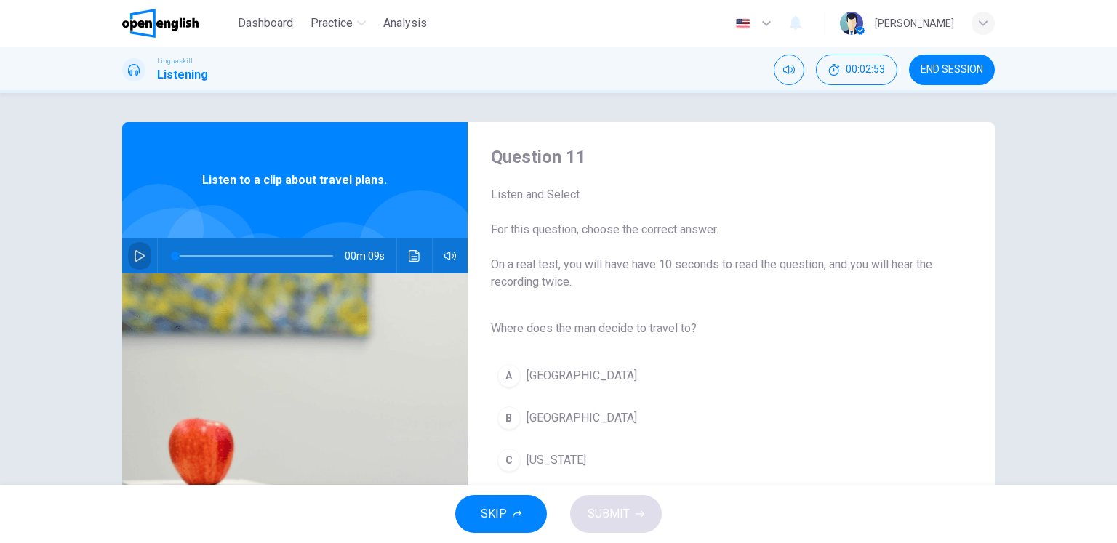
click at [129, 262] on button "button" at bounding box center [139, 255] width 23 height 35
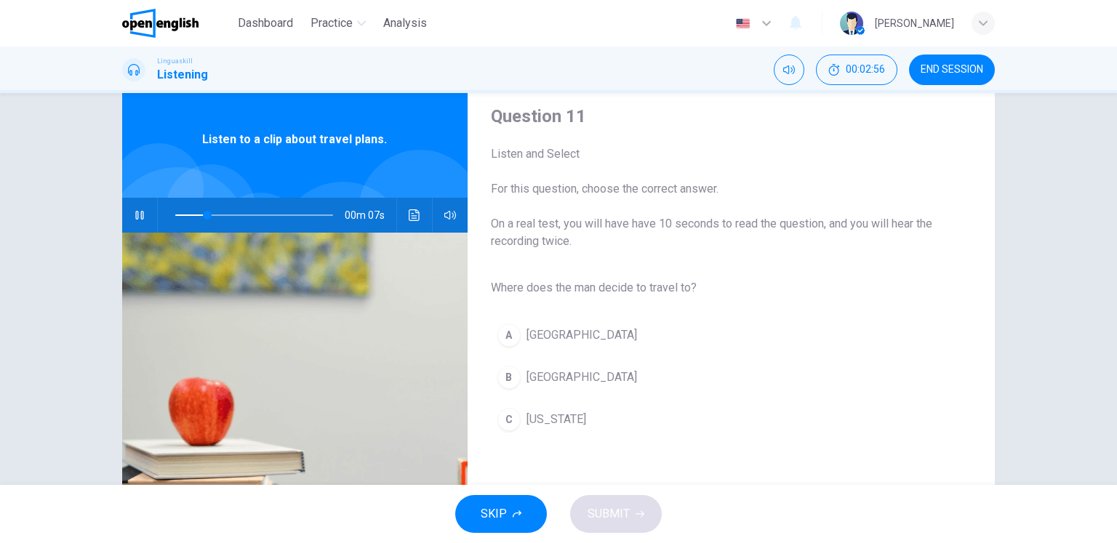
scroll to position [73, 0]
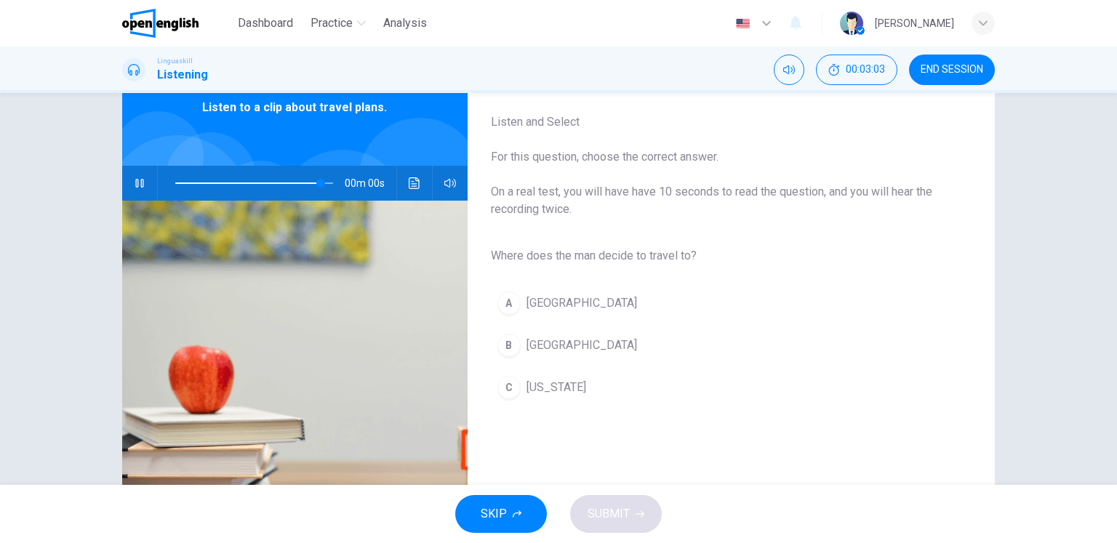
type input "*"
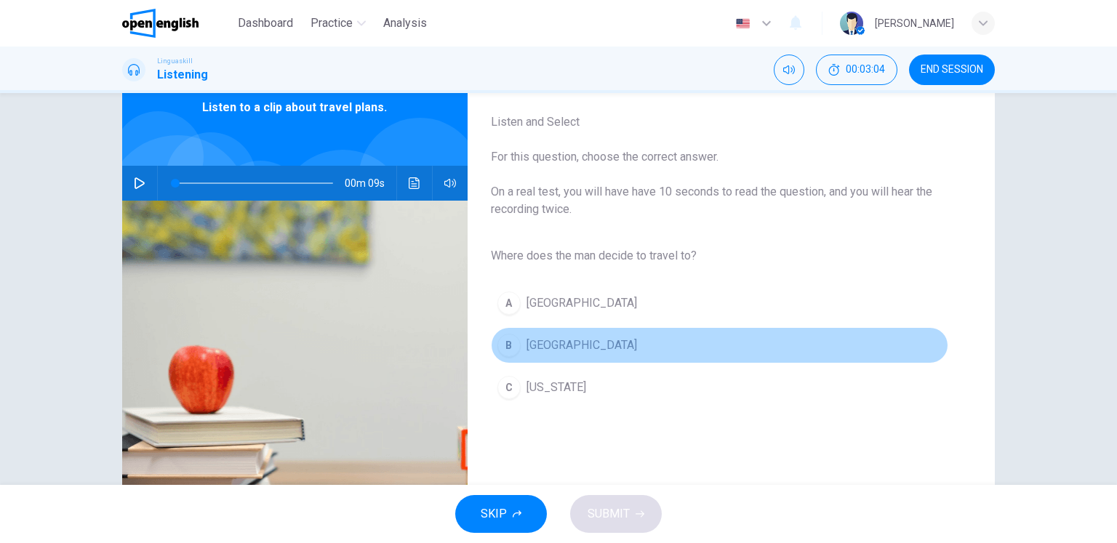
click at [545, 344] on span "[GEOGRAPHIC_DATA]" at bounding box center [581, 345] width 111 height 17
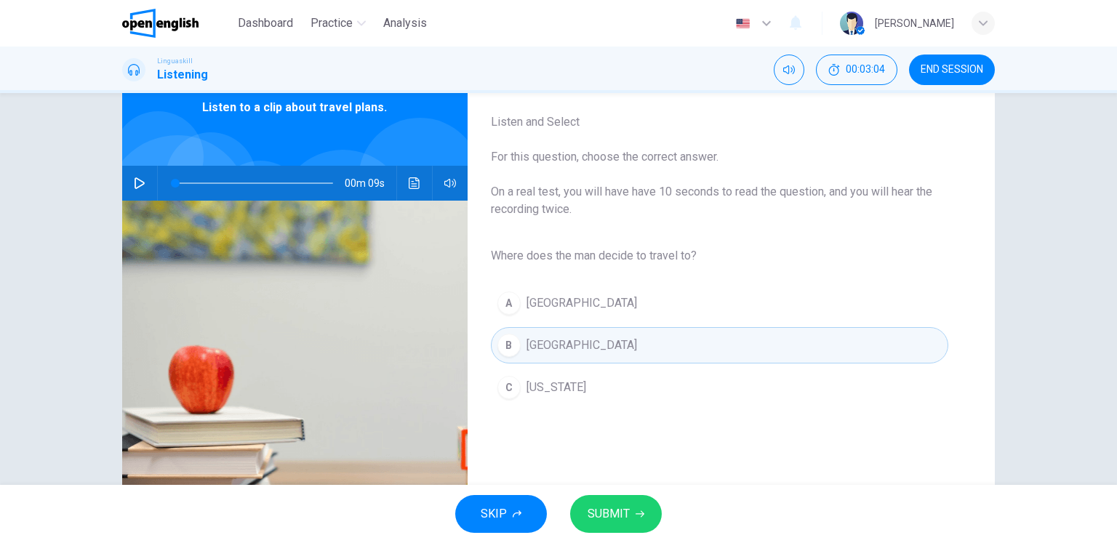
click at [610, 512] on span "SUBMIT" at bounding box center [608, 514] width 42 height 20
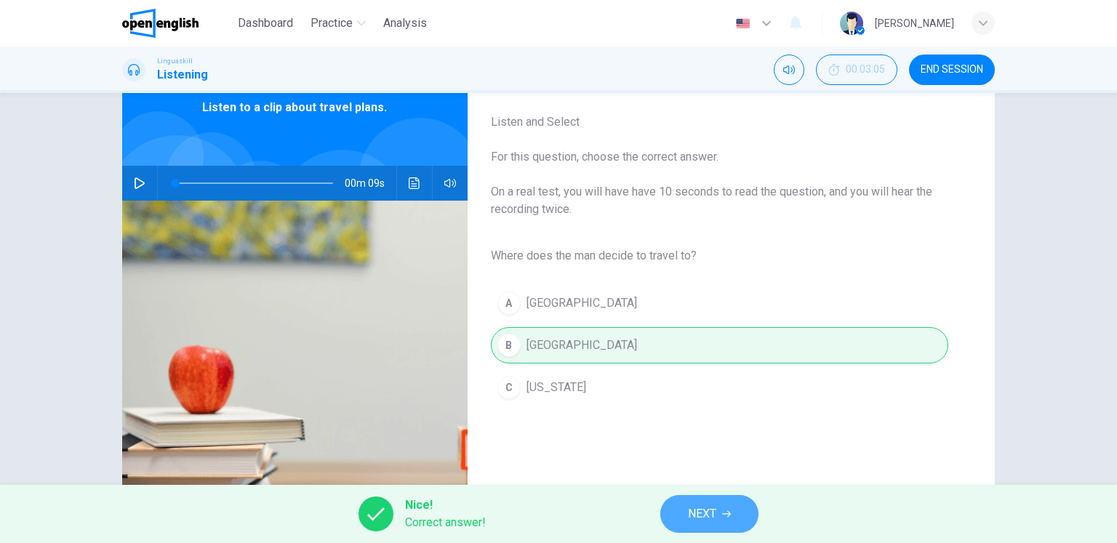
click at [691, 529] on button "NEXT" at bounding box center [709, 514] width 98 height 38
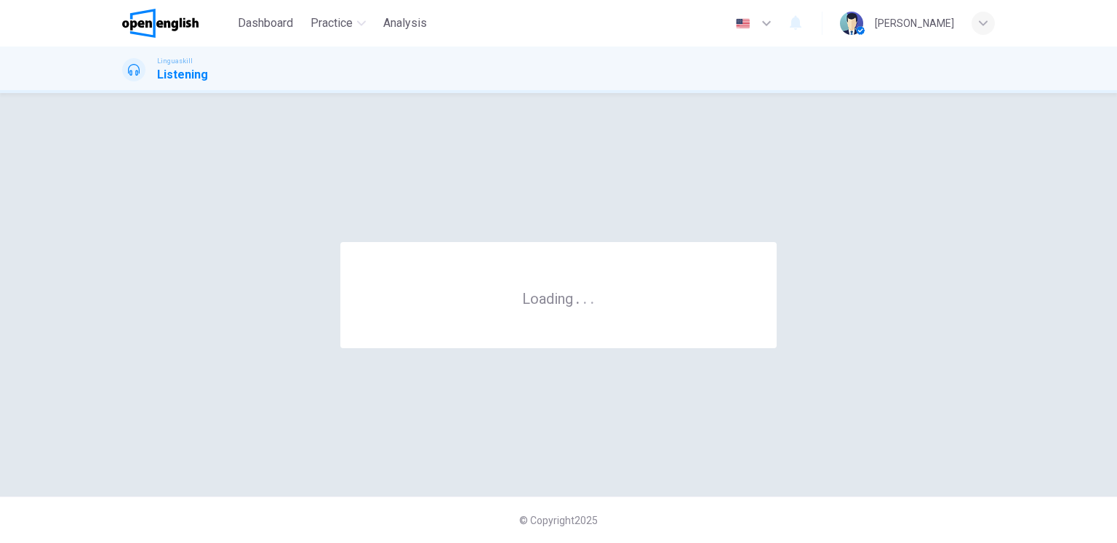
scroll to position [0, 0]
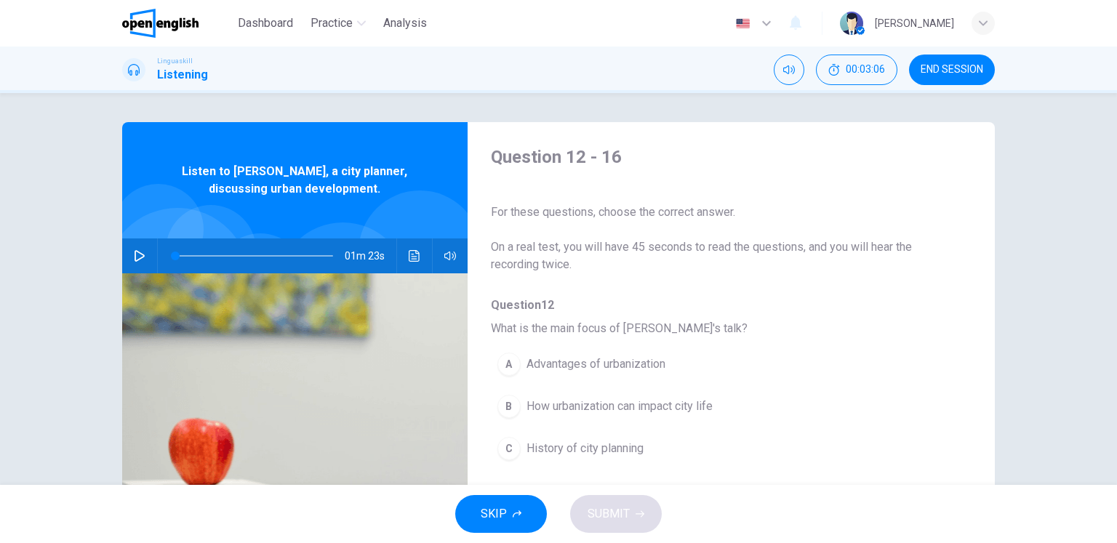
click at [134, 254] on icon "button" at bounding box center [140, 256] width 12 height 12
drag, startPoint x: 203, startPoint y: 254, endPoint x: 123, endPoint y: 262, distance: 80.4
click at [123, 262] on div "01m 23s" at bounding box center [294, 255] width 345 height 35
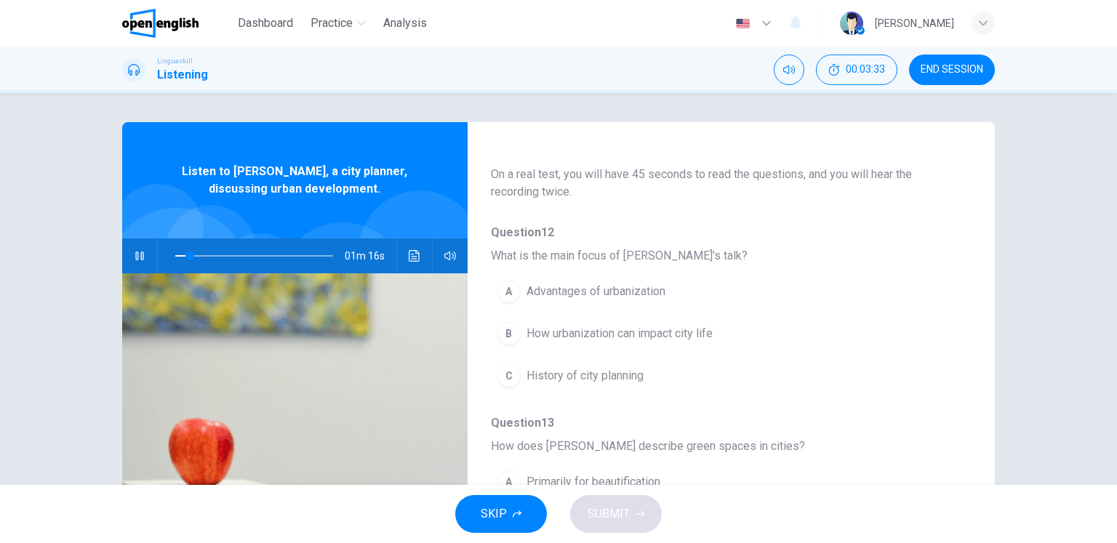
click at [643, 335] on span "How urbanization can impact city life" at bounding box center [619, 333] width 186 height 17
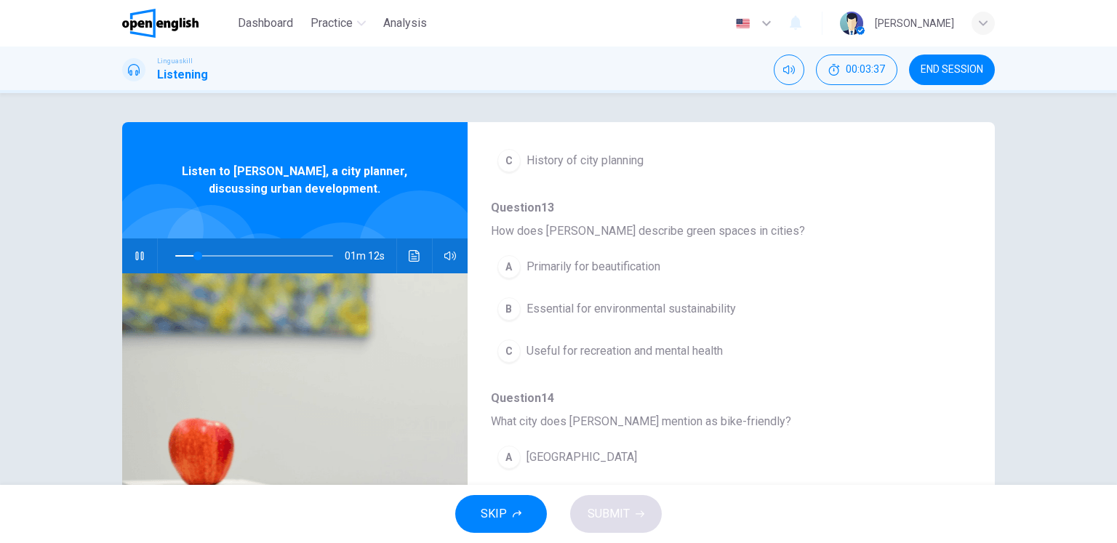
scroll to position [291, 0]
click at [680, 346] on span "Useful for recreation and mental health" at bounding box center [624, 348] width 196 height 17
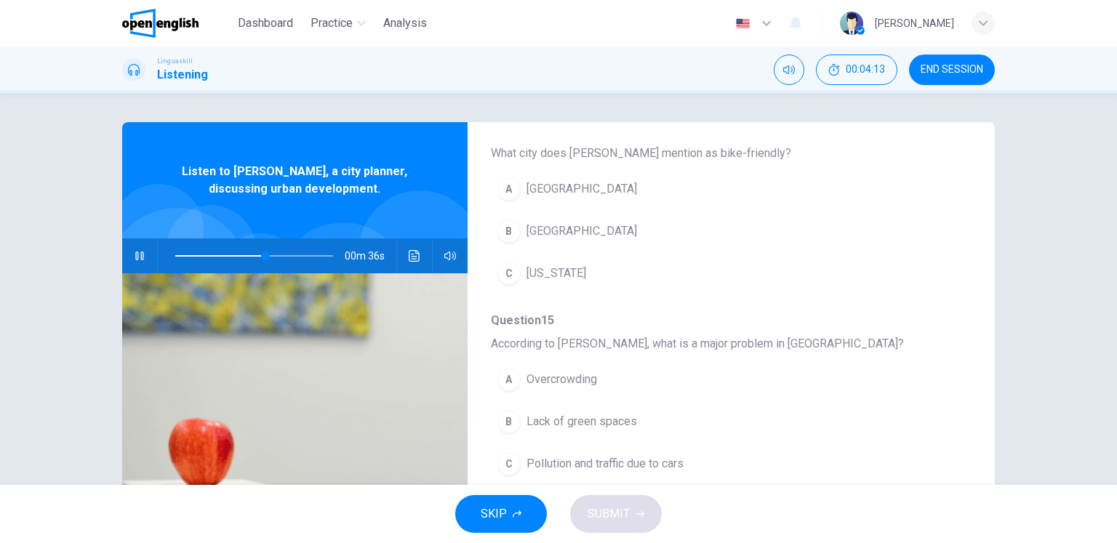
scroll to position [582, 0]
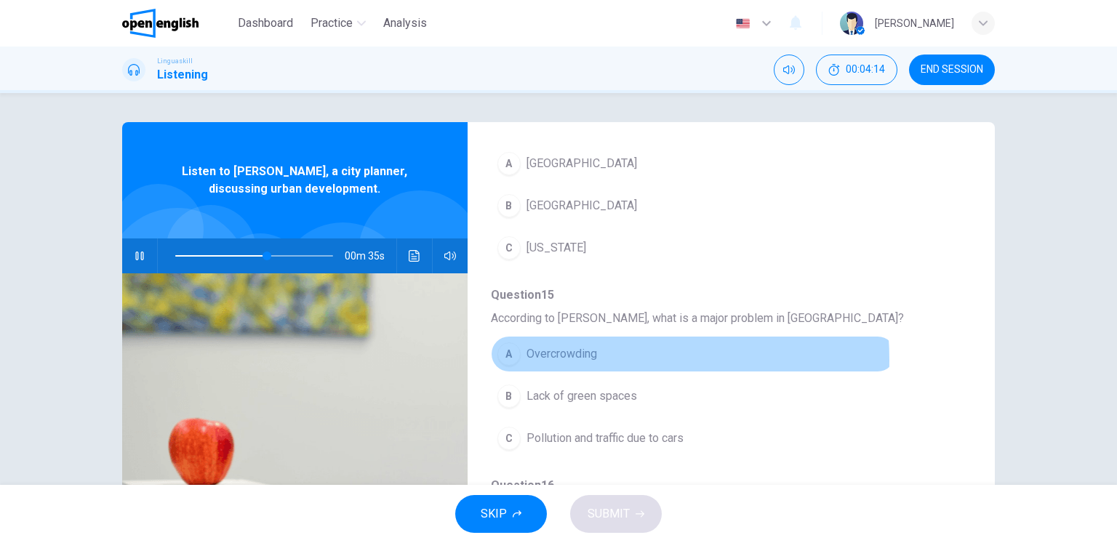
click at [571, 357] on span "Overcrowding" at bounding box center [561, 353] width 71 height 17
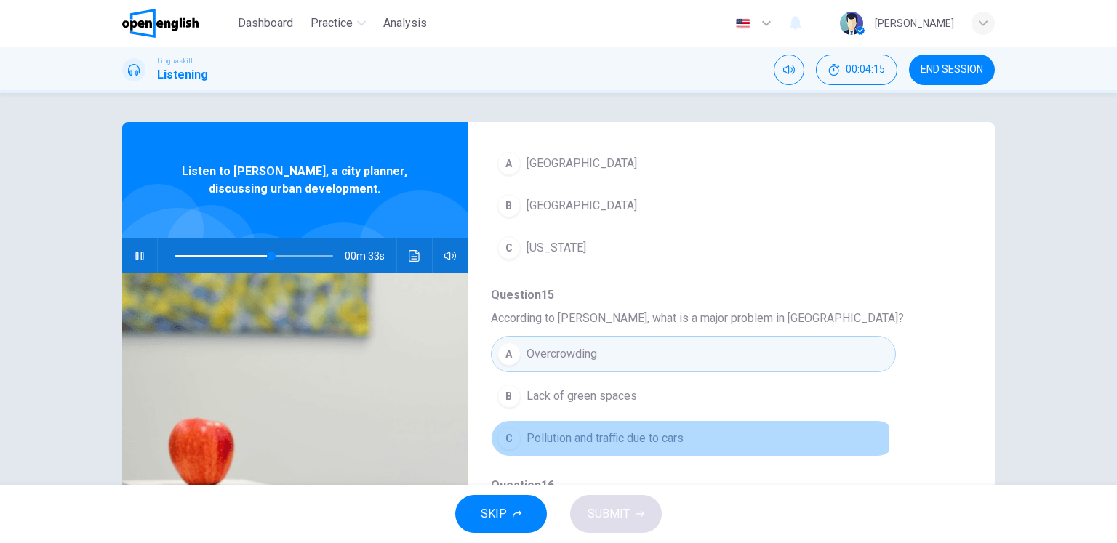
click at [588, 433] on span "Pollution and traffic due to cars" at bounding box center [604, 438] width 157 height 17
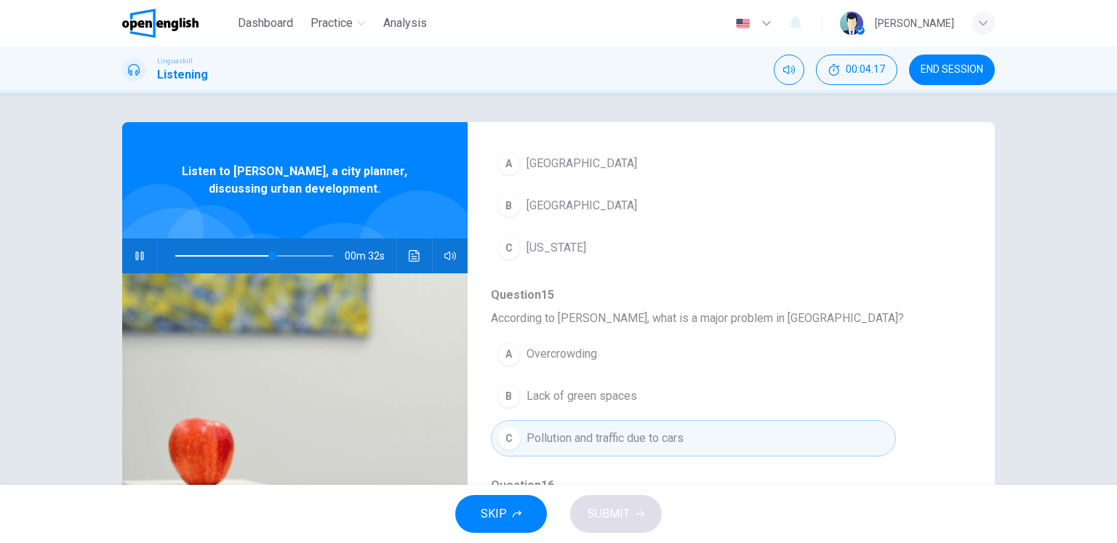
click at [587, 353] on span "Overcrowding" at bounding box center [561, 353] width 71 height 17
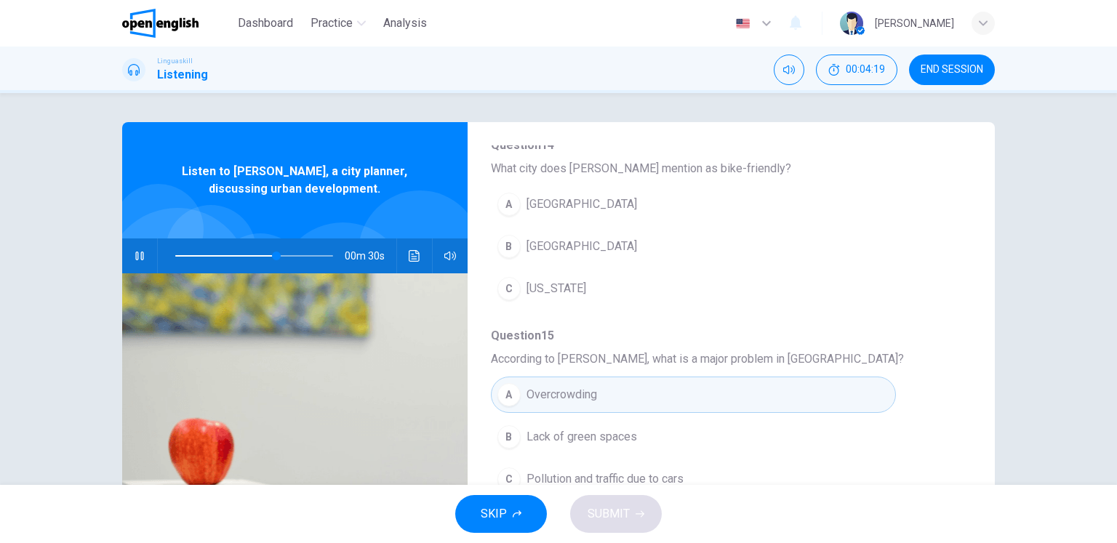
scroll to position [509, 0]
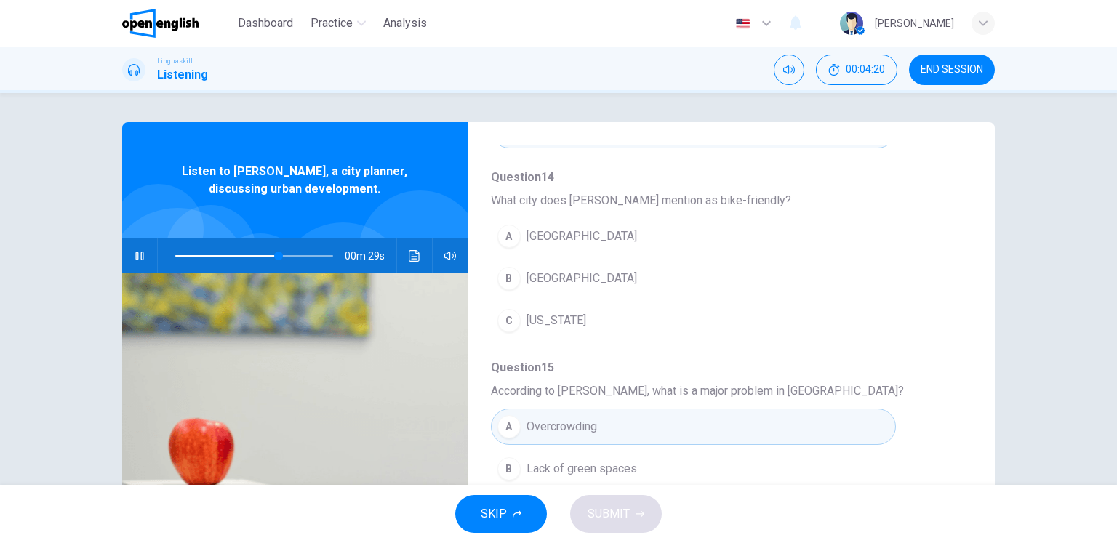
click at [247, 253] on span at bounding box center [254, 256] width 158 height 20
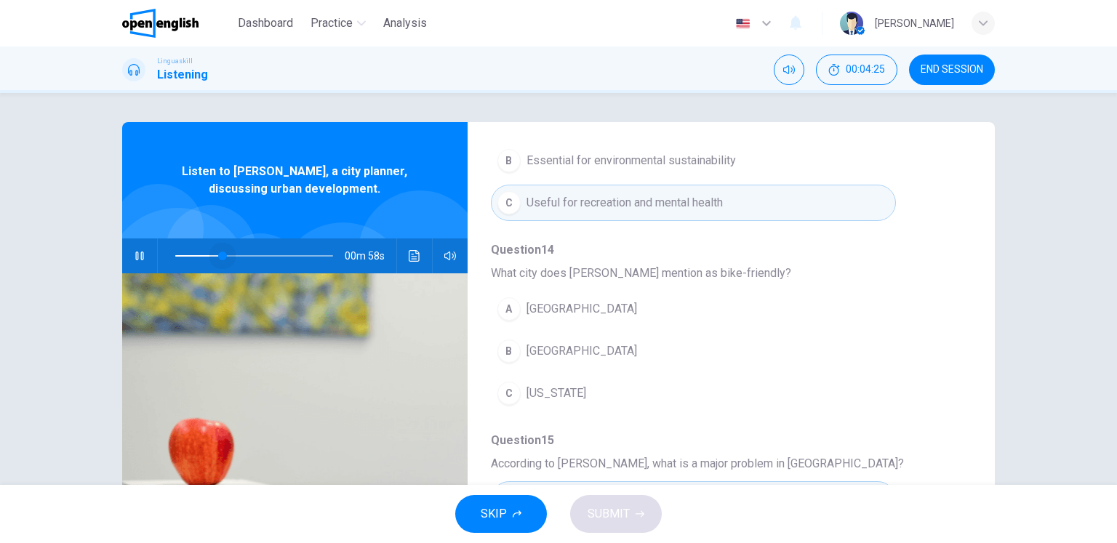
click at [218, 260] on span at bounding box center [254, 256] width 158 height 20
click at [185, 251] on span at bounding box center [254, 256] width 158 height 20
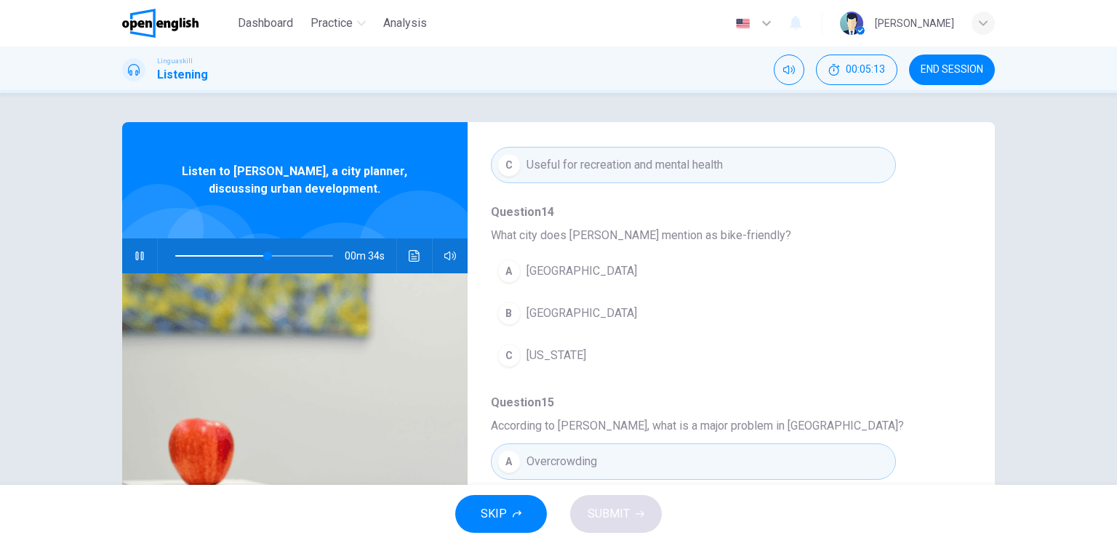
scroll to position [509, 0]
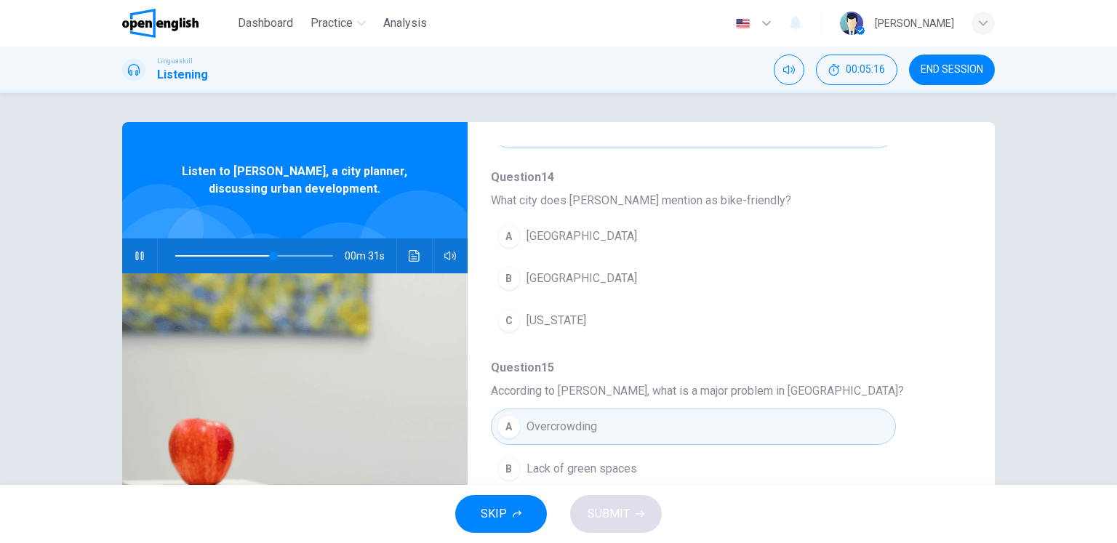
click at [564, 244] on button "A [GEOGRAPHIC_DATA]" at bounding box center [693, 236] width 405 height 36
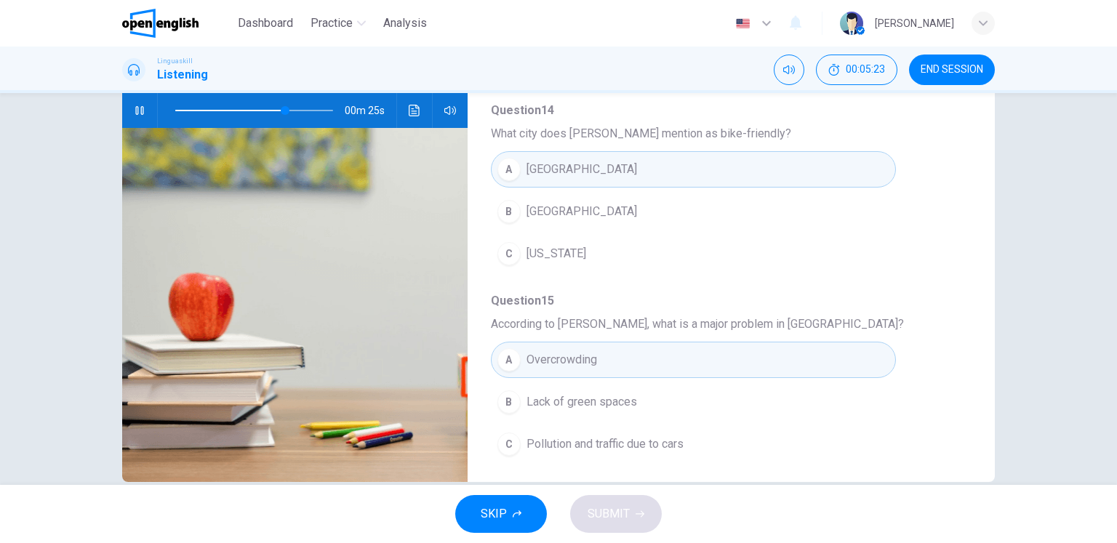
scroll to position [404, 0]
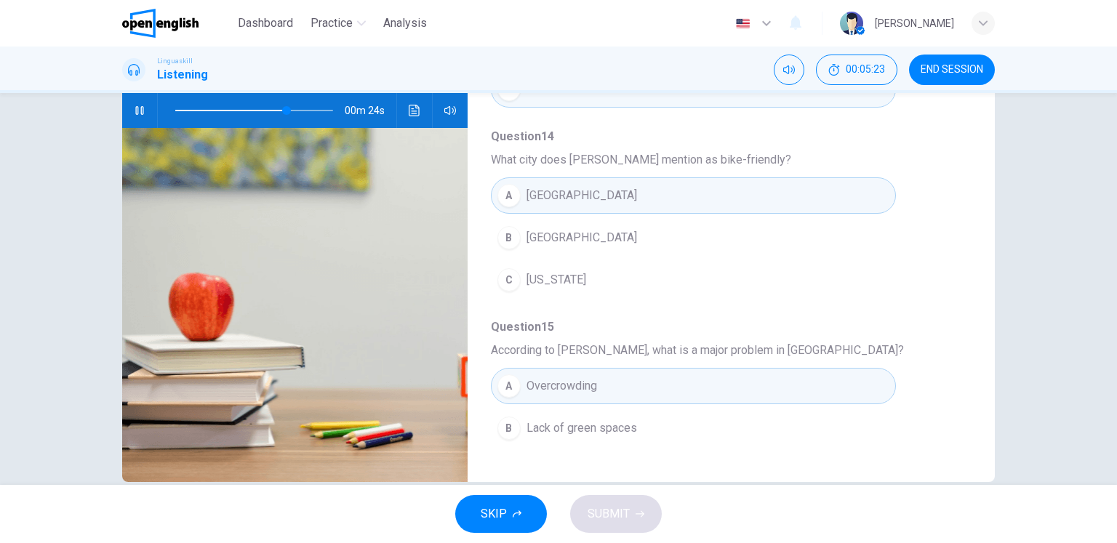
click at [550, 242] on span "[GEOGRAPHIC_DATA]" at bounding box center [581, 237] width 111 height 17
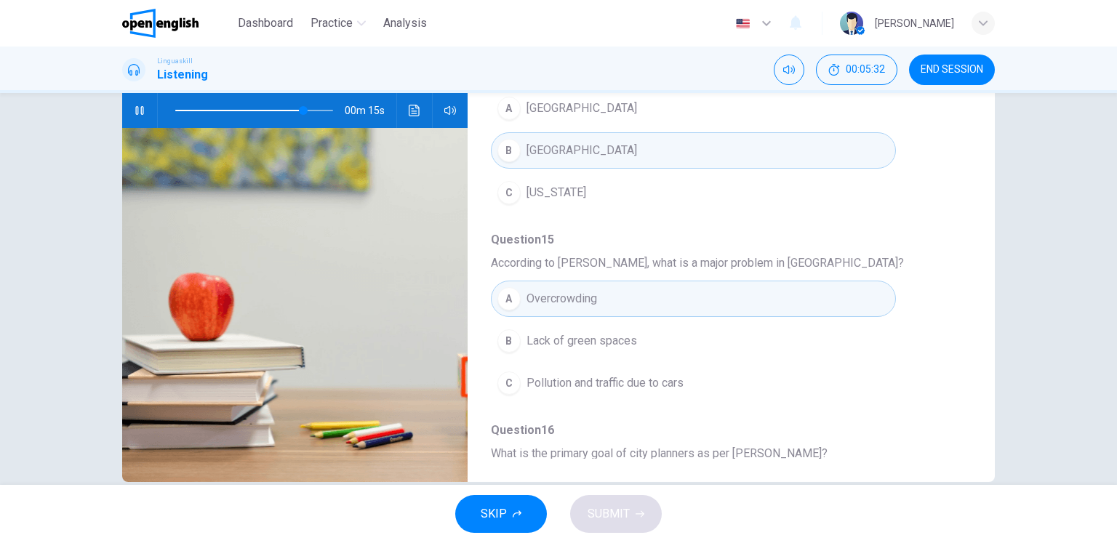
scroll to position [550, 0]
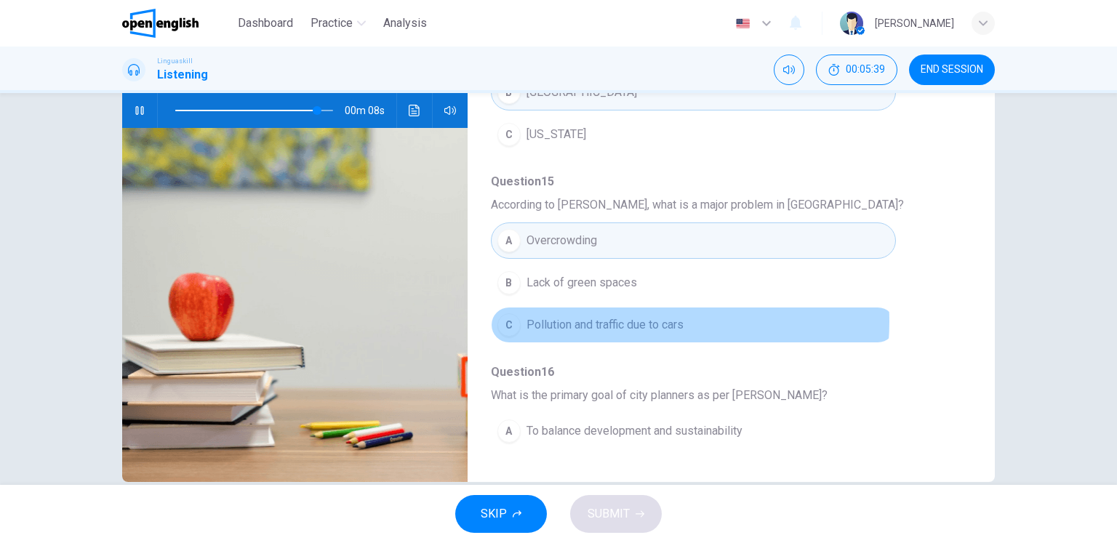
click at [635, 318] on span "Pollution and traffic due to cars" at bounding box center [604, 324] width 157 height 17
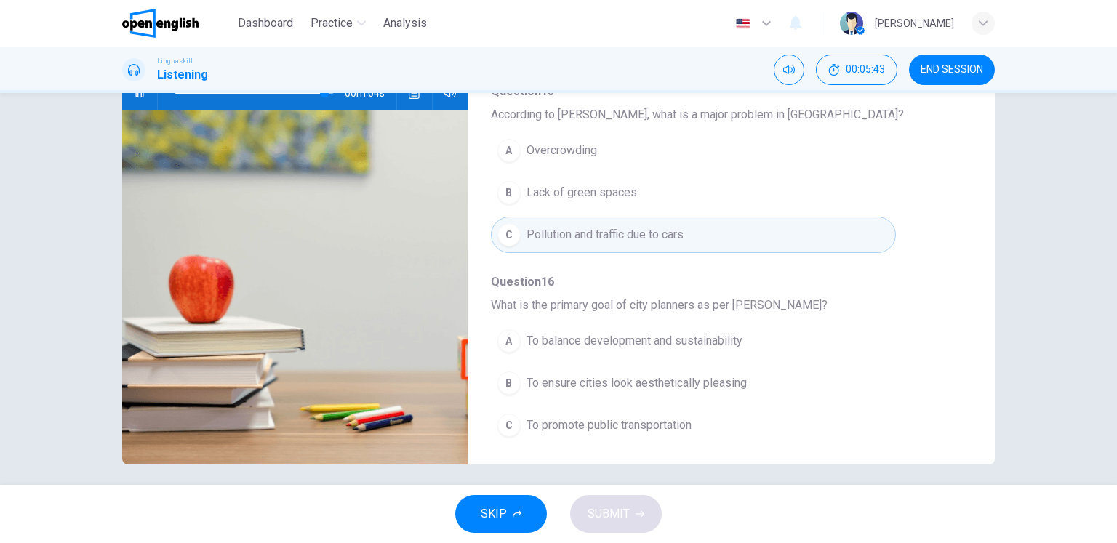
scroll to position [172, 0]
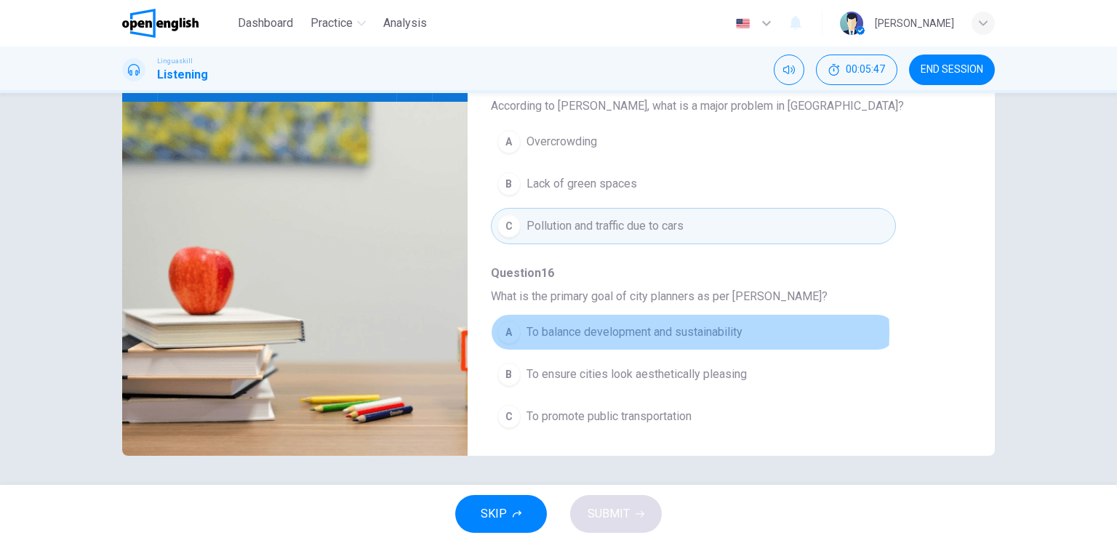
click at [631, 328] on span "To balance development and sustainability" at bounding box center [634, 332] width 216 height 17
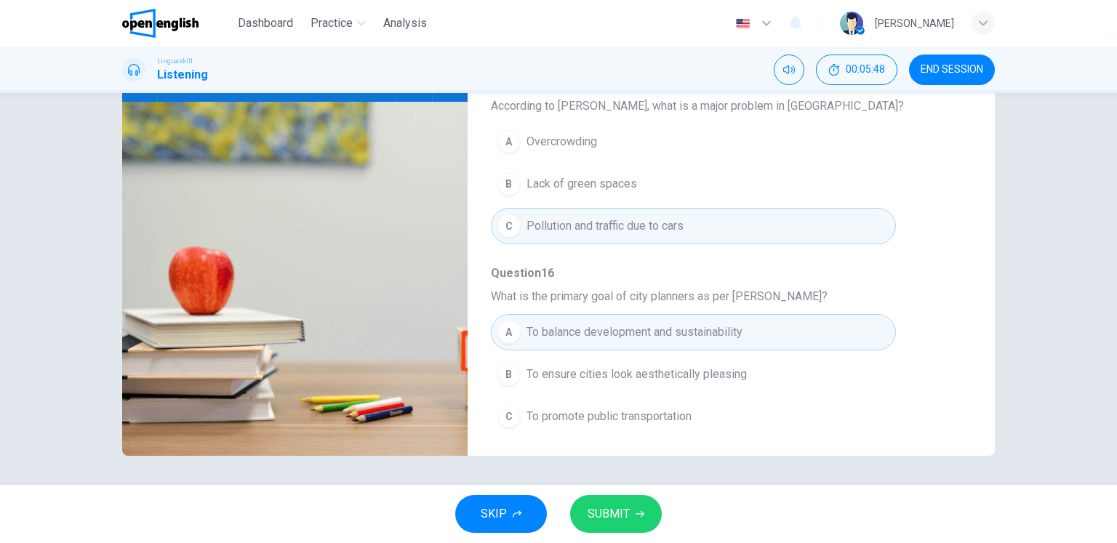
type input "*"
click at [608, 511] on span "SUBMIT" at bounding box center [608, 514] width 42 height 20
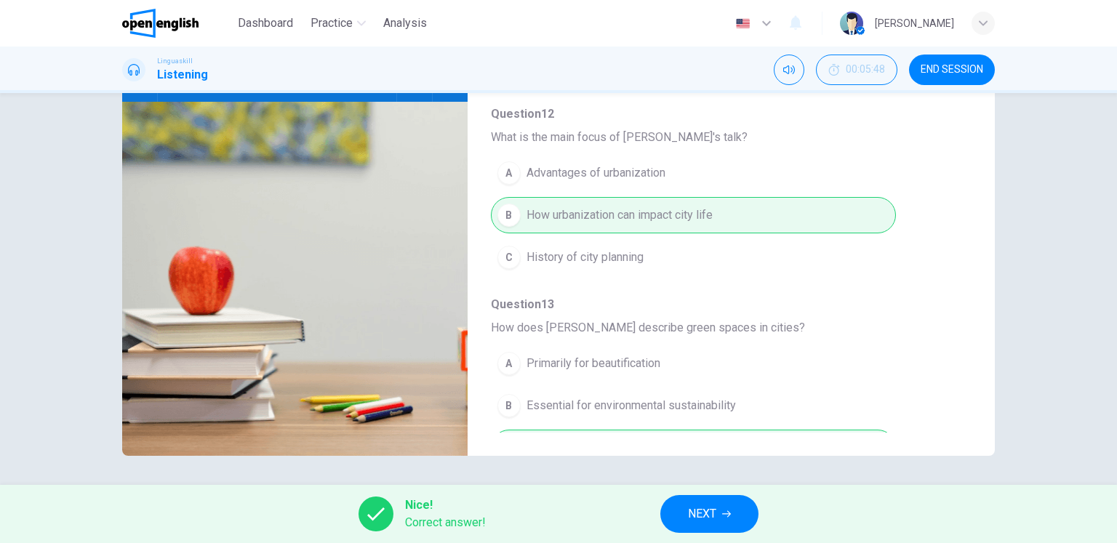
scroll to position [0, 0]
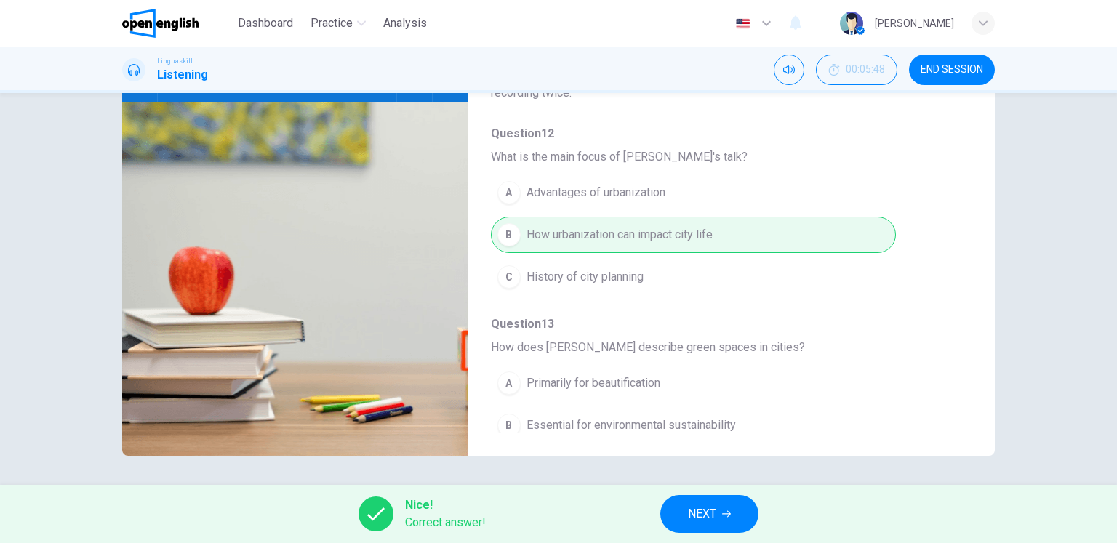
click at [692, 513] on span "NEXT" at bounding box center [702, 514] width 28 height 20
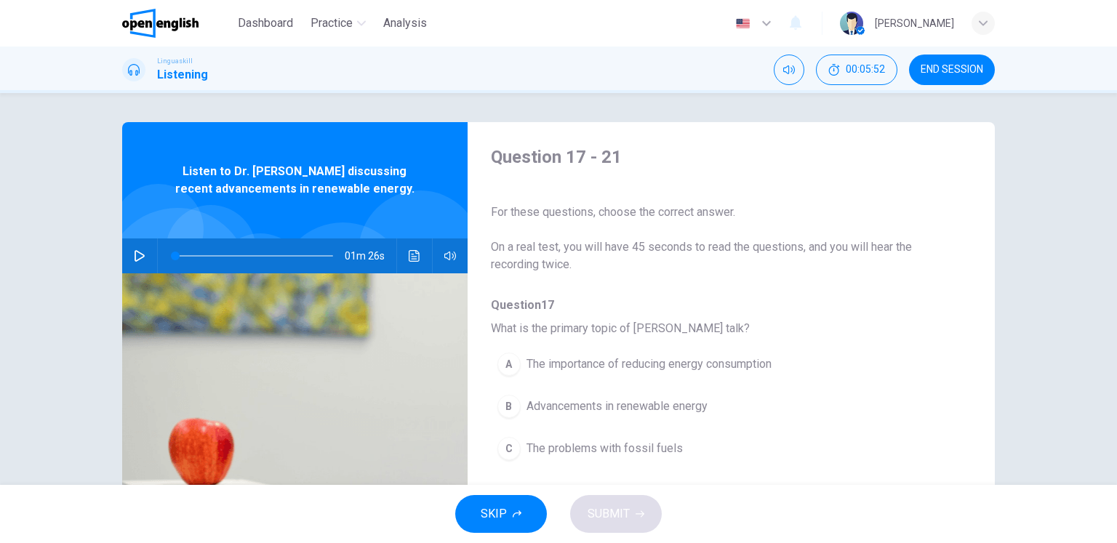
drag, startPoint x: 137, startPoint y: 256, endPoint x: 137, endPoint y: 265, distance: 9.5
click at [137, 264] on button "button" at bounding box center [139, 255] width 23 height 35
click at [134, 254] on icon "button" at bounding box center [140, 256] width 12 height 12
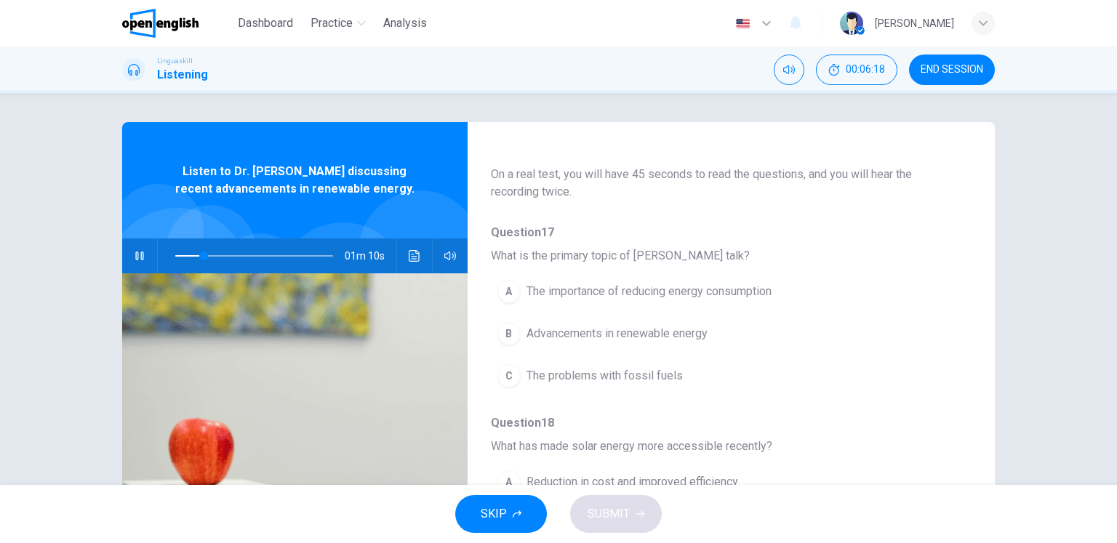
click at [578, 338] on span "Advancements in renewable energy" at bounding box center [616, 333] width 181 height 17
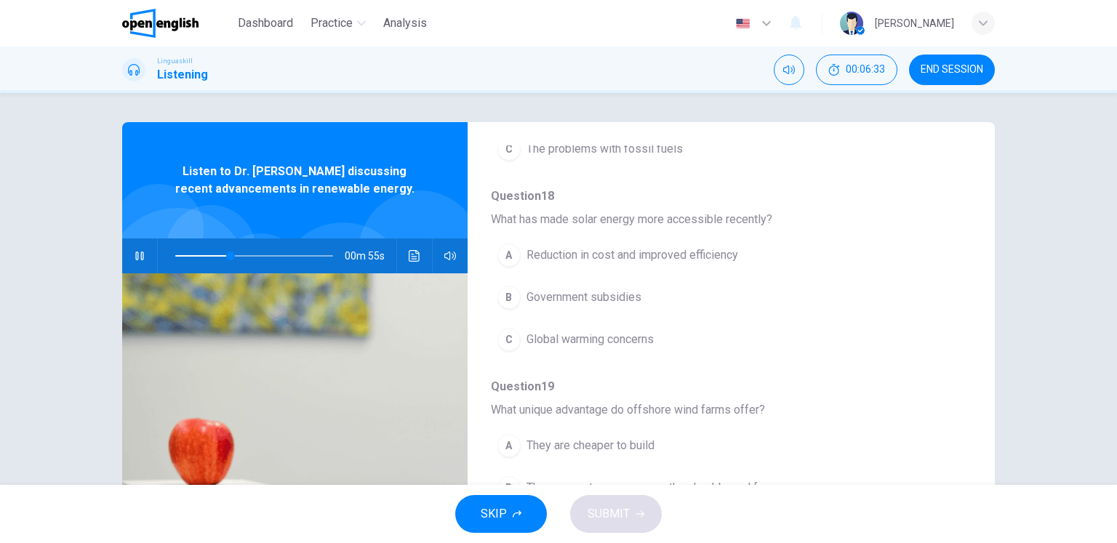
scroll to position [364, 0]
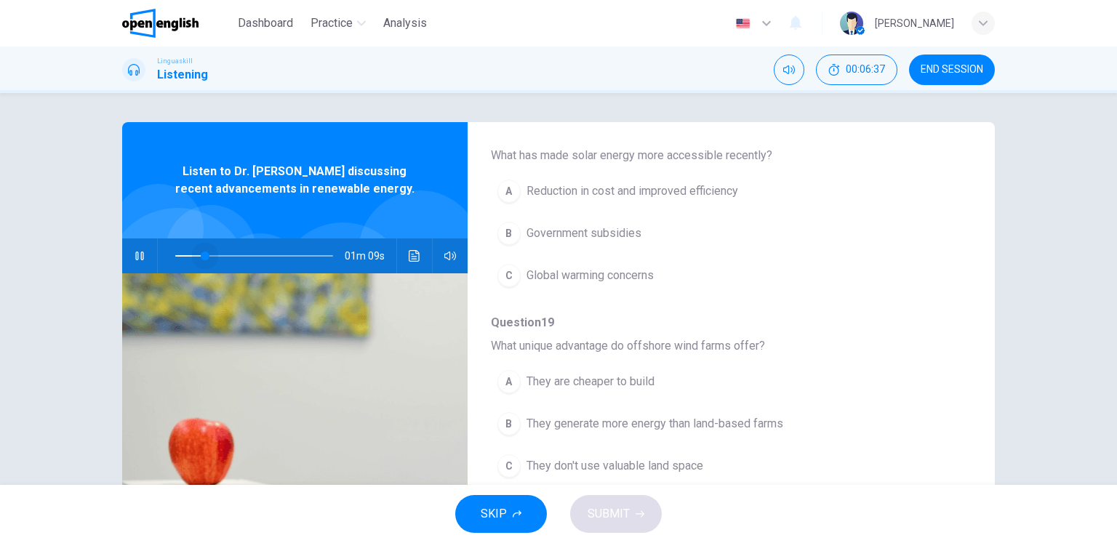
click at [201, 254] on span at bounding box center [254, 256] width 158 height 20
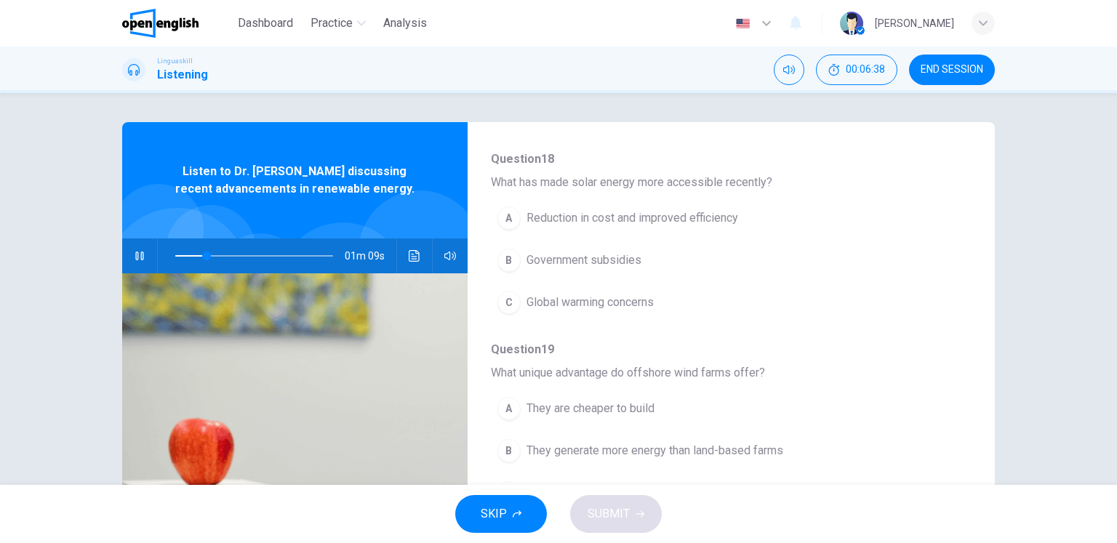
scroll to position [291, 0]
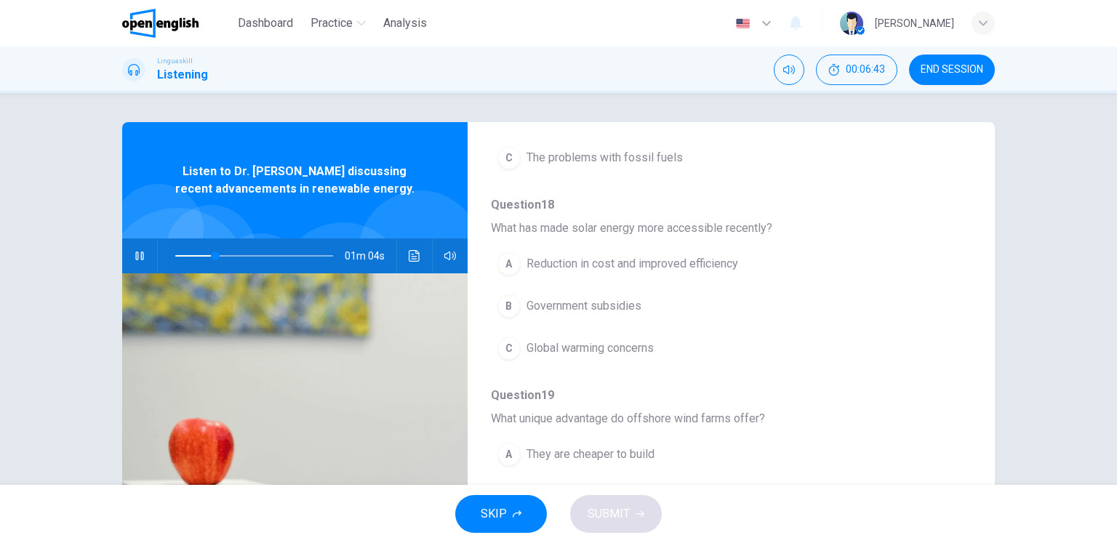
click at [599, 262] on span "Reduction in cost and improved efficiency" at bounding box center [632, 263] width 212 height 17
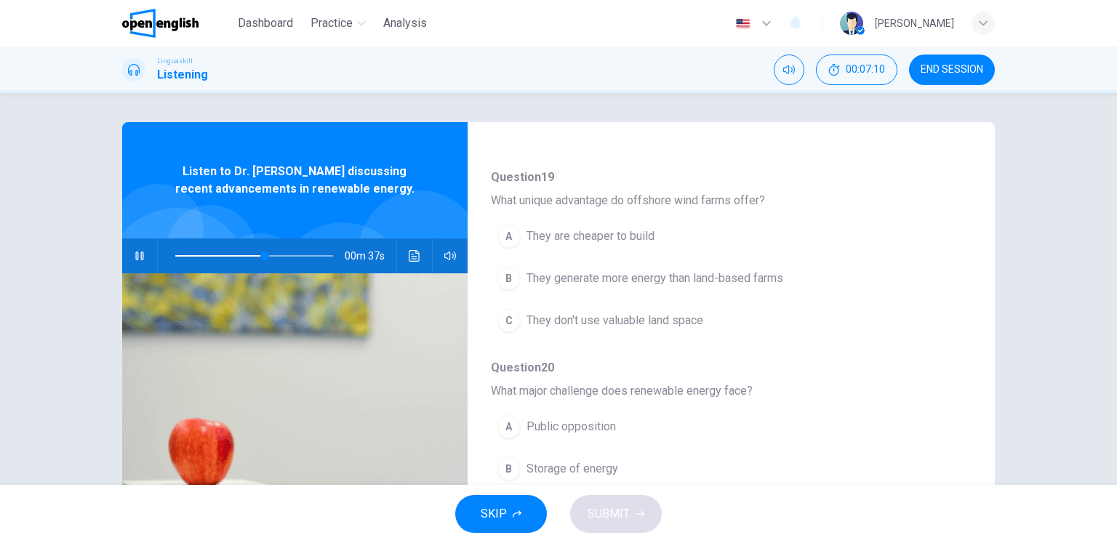
click at [635, 280] on span "They generate more energy than land-based farms" at bounding box center [654, 278] width 257 height 17
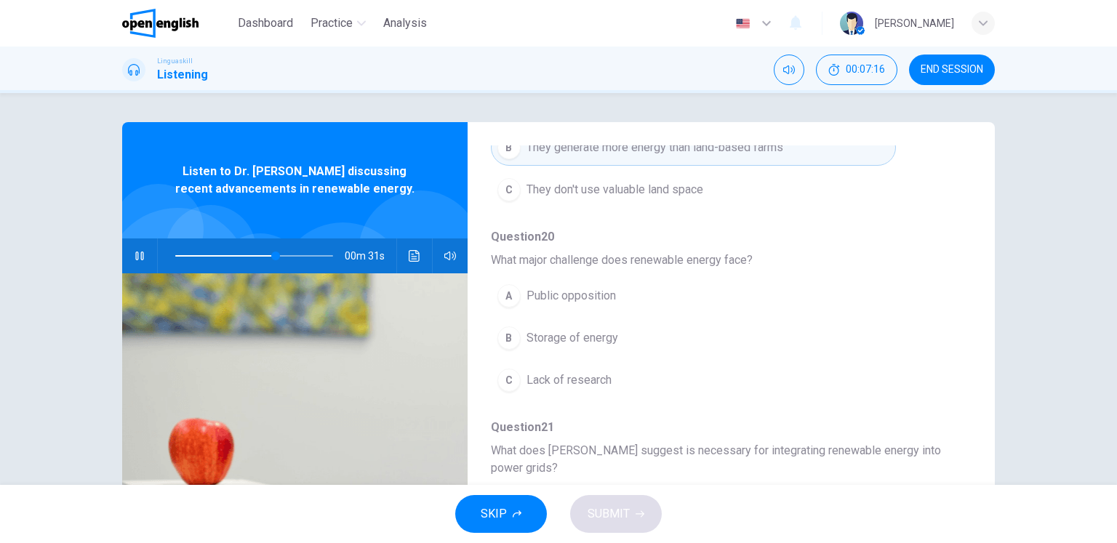
scroll to position [73, 0]
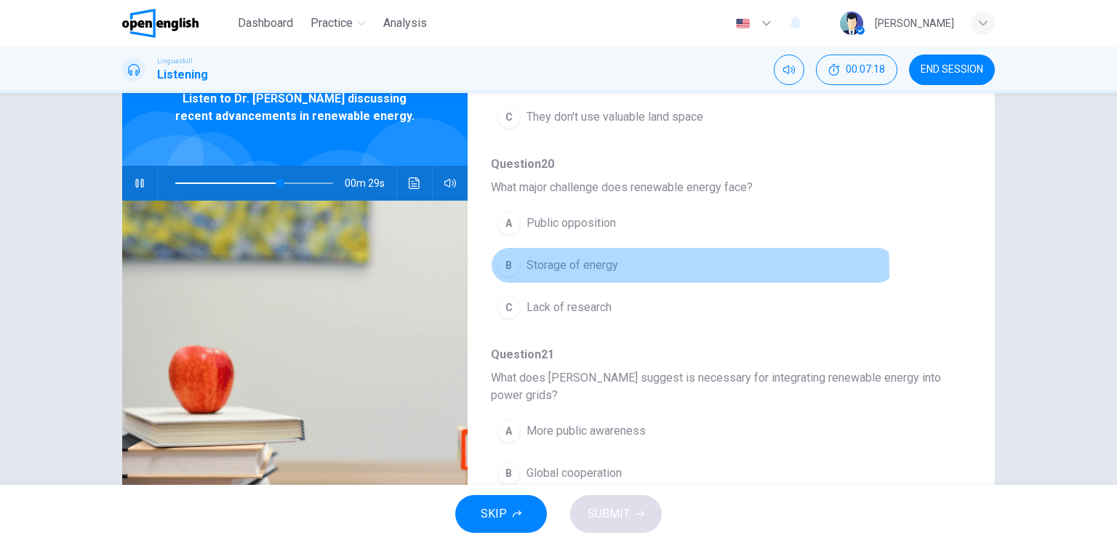
click at [567, 268] on span "Storage of energy" at bounding box center [572, 265] width 92 height 17
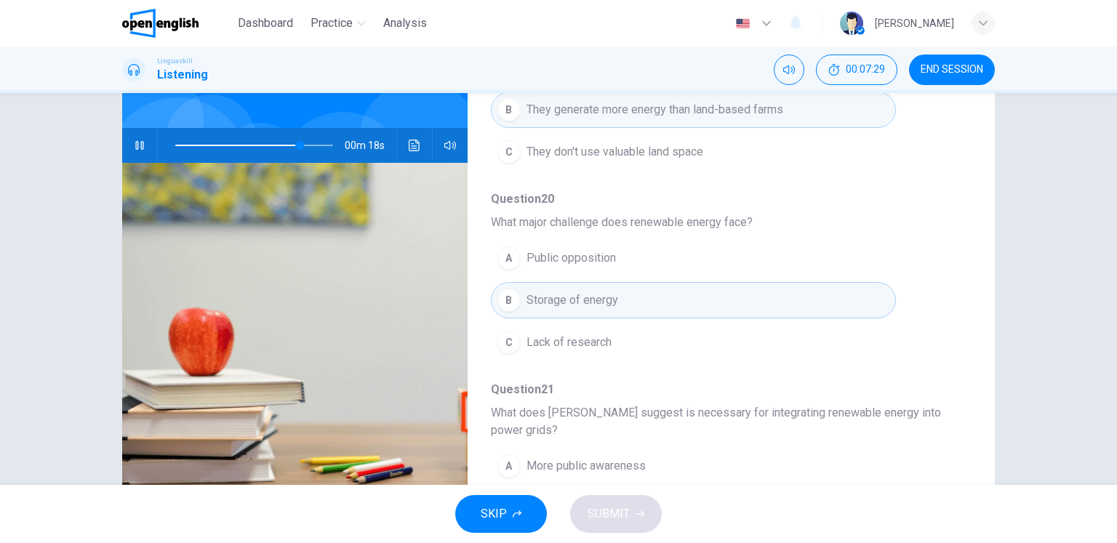
scroll to position [26, 0]
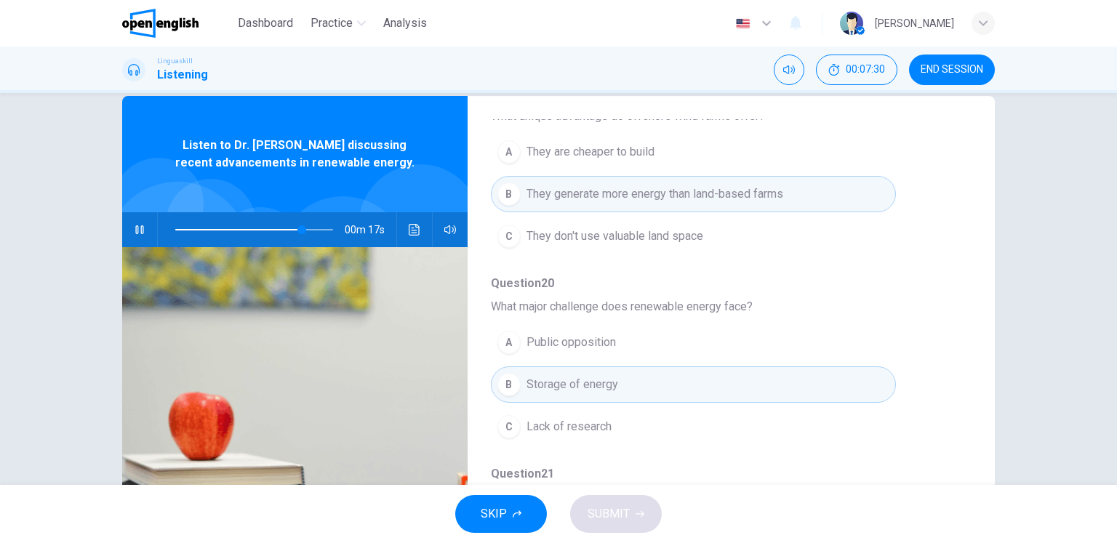
click at [134, 225] on icon "button" at bounding box center [140, 230] width 12 height 12
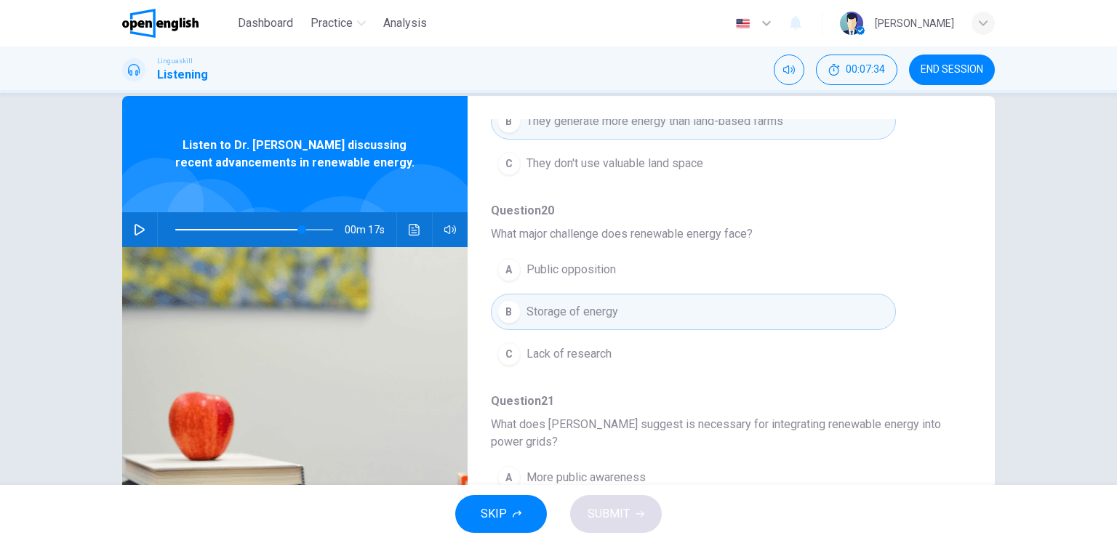
scroll to position [99, 0]
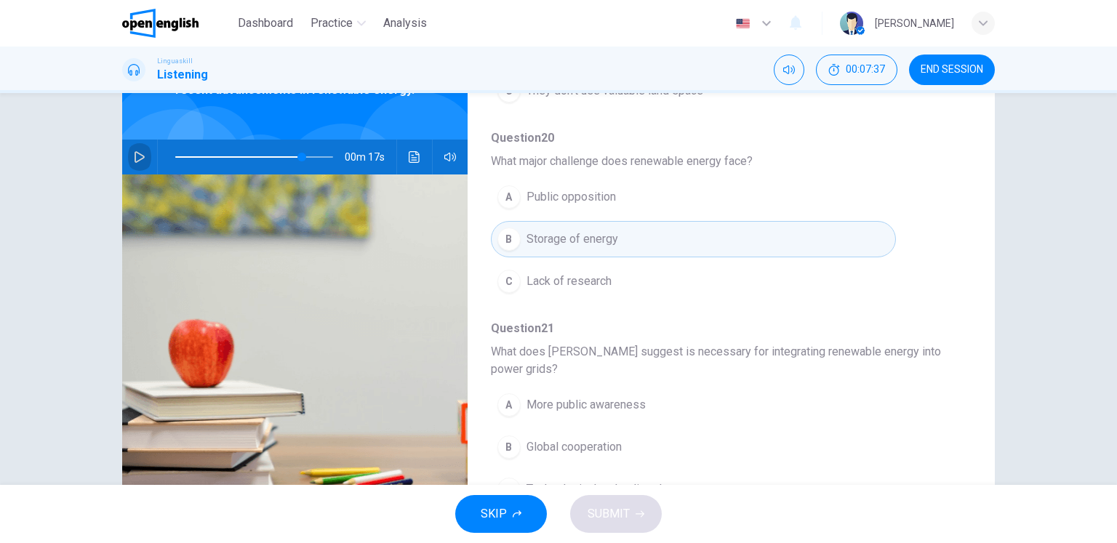
click at [134, 158] on icon "button" at bounding box center [140, 157] width 12 height 12
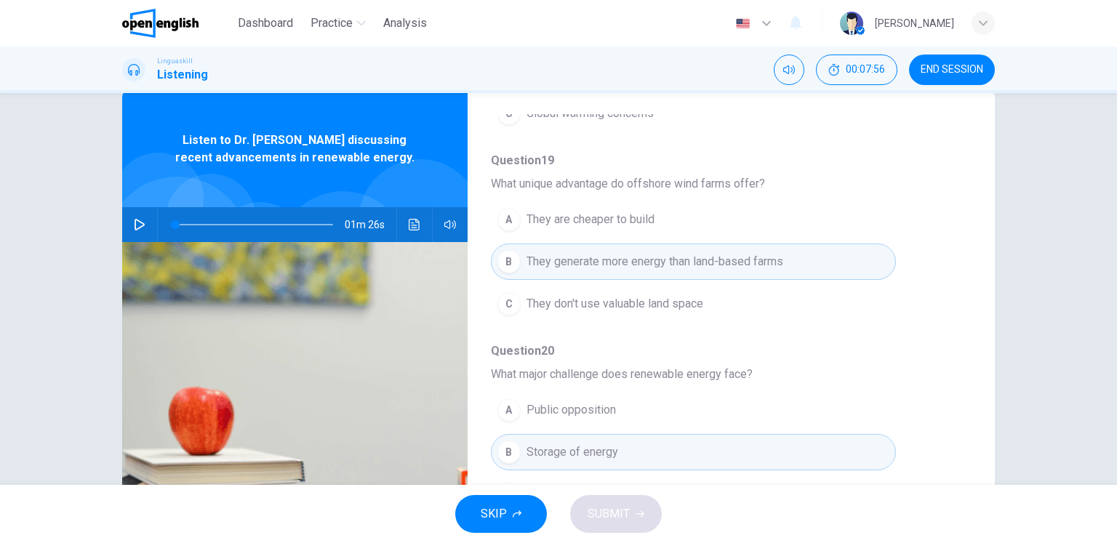
scroll to position [0, 0]
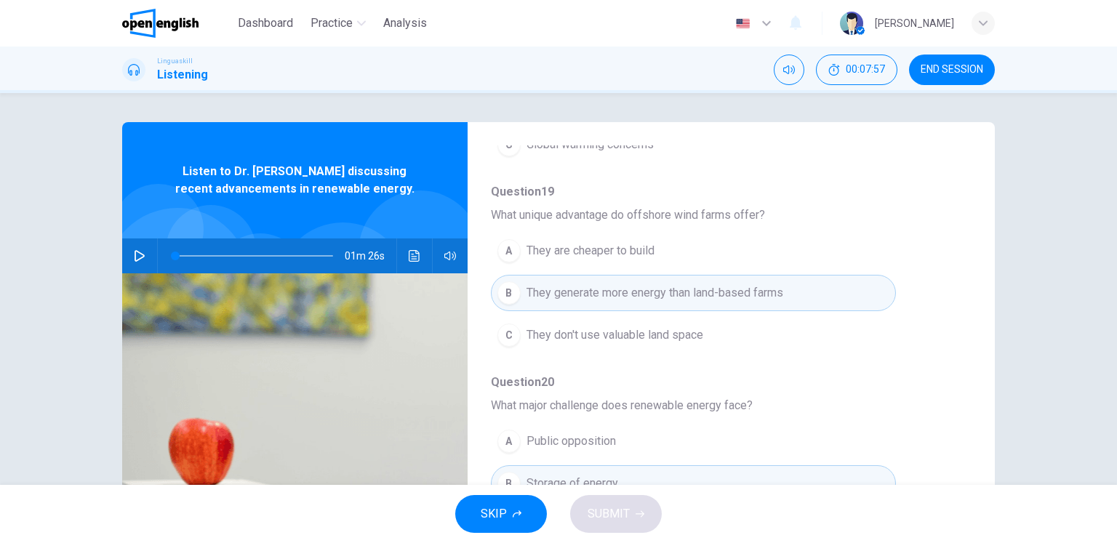
click at [276, 255] on span at bounding box center [254, 255] width 158 height 1
click at [134, 257] on icon "button" at bounding box center [140, 256] width 12 height 12
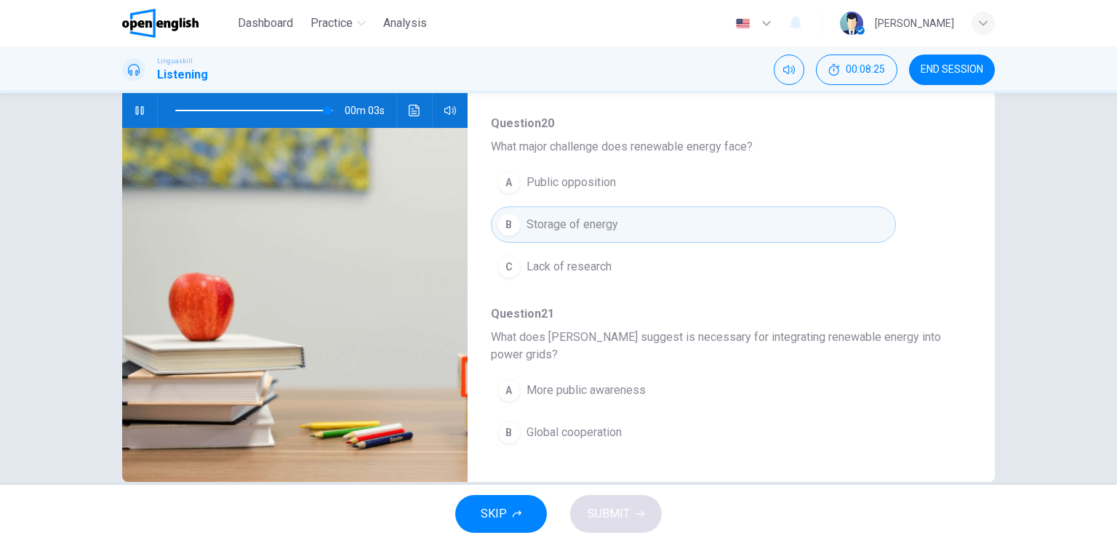
scroll to position [640, 0]
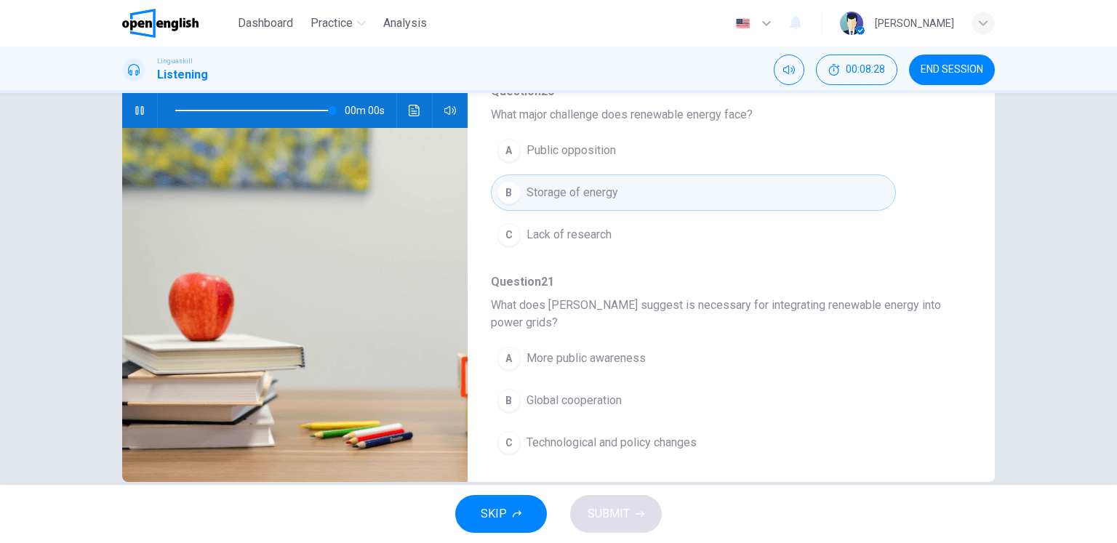
type input "*"
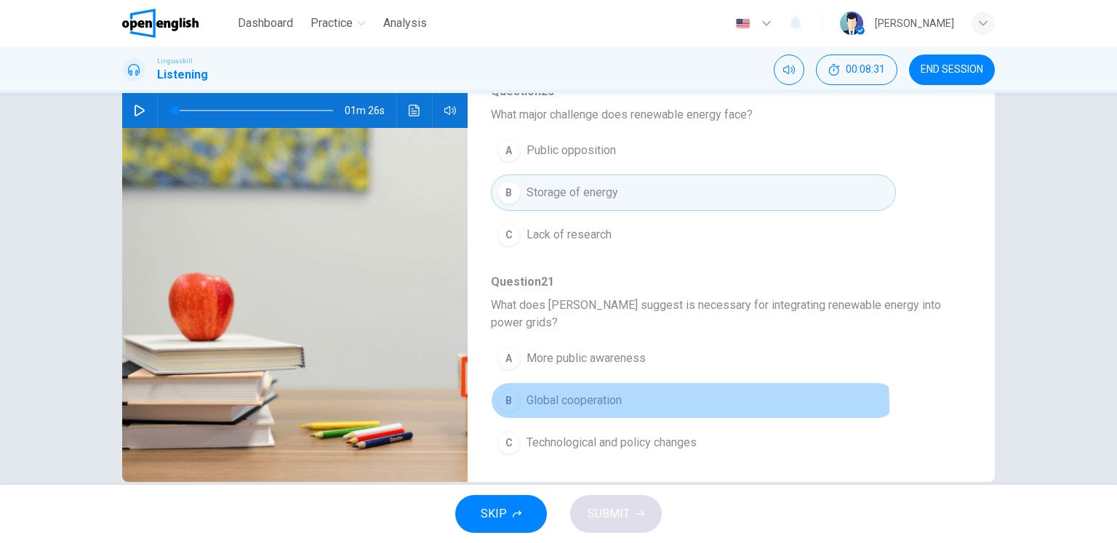
click at [593, 401] on span "Global cooperation" at bounding box center [573, 400] width 95 height 17
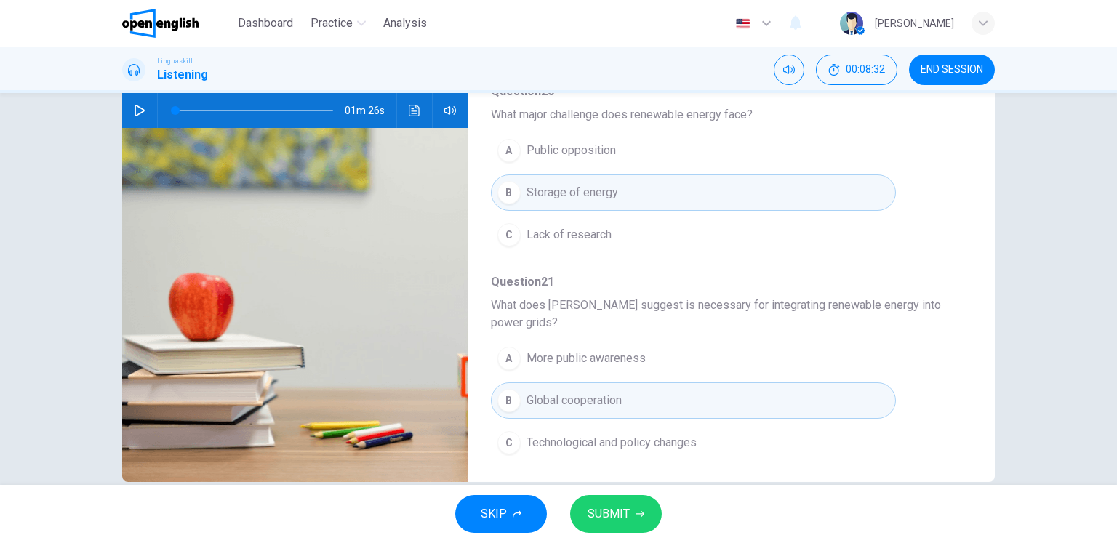
click at [602, 513] on span "SUBMIT" at bounding box center [608, 514] width 42 height 20
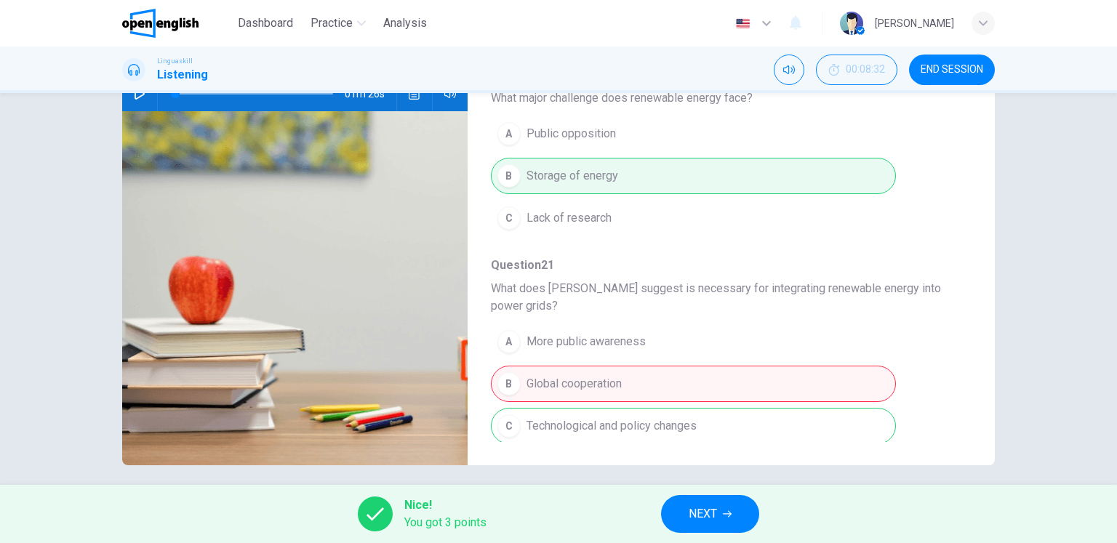
scroll to position [172, 0]
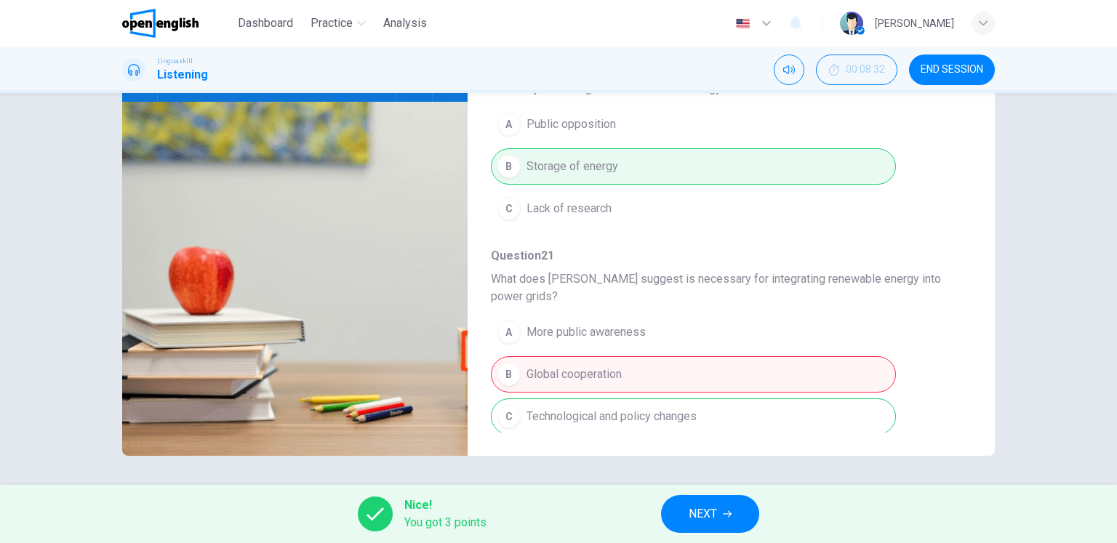
click at [695, 510] on span "NEXT" at bounding box center [702, 514] width 28 height 20
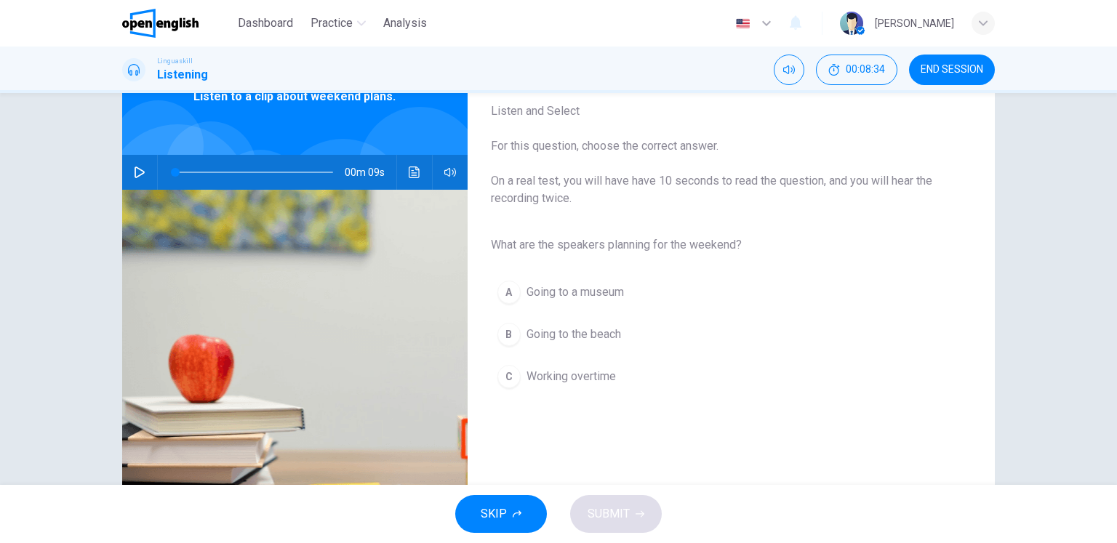
scroll to position [0, 0]
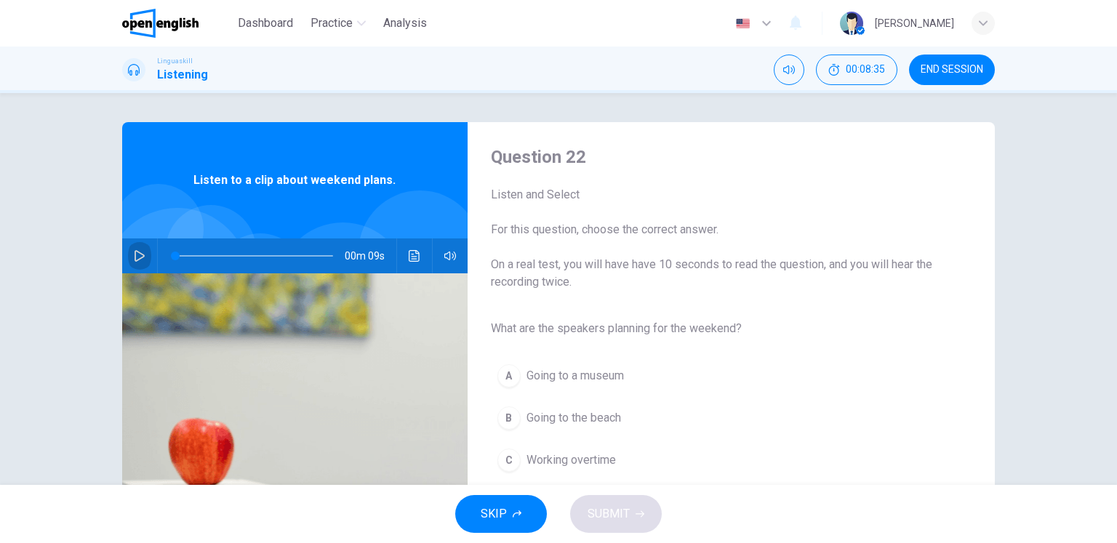
click at [134, 259] on icon "button" at bounding box center [140, 256] width 12 height 12
click at [603, 419] on span "Going to the beach" at bounding box center [573, 417] width 95 height 17
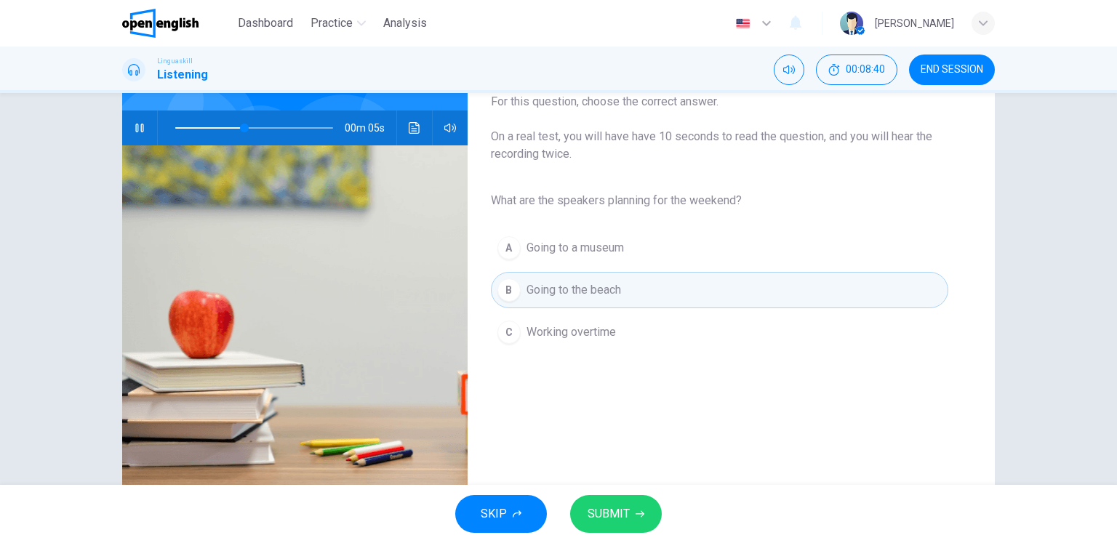
scroll to position [145, 0]
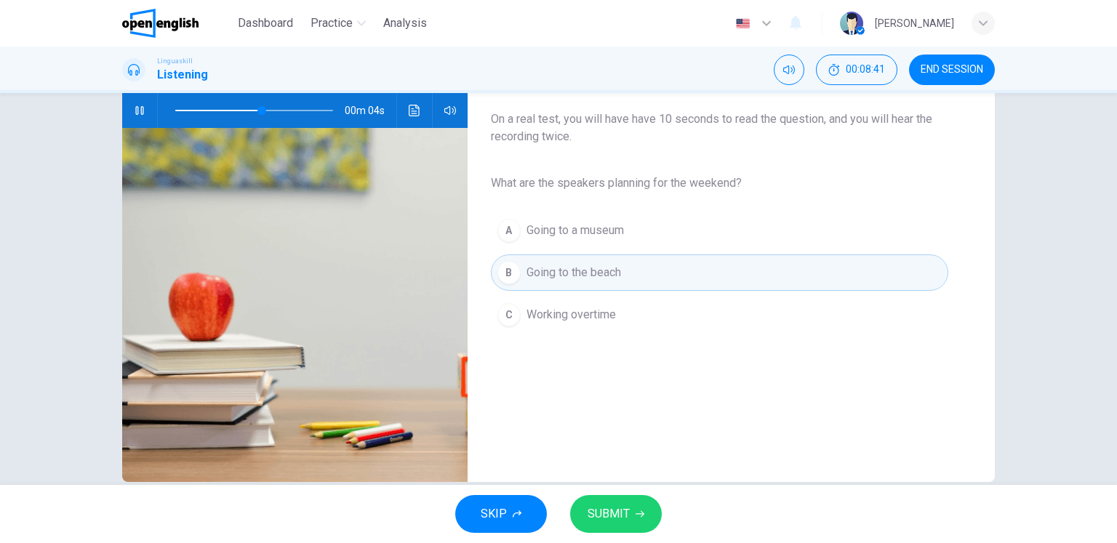
click at [611, 519] on span "SUBMIT" at bounding box center [608, 514] width 42 height 20
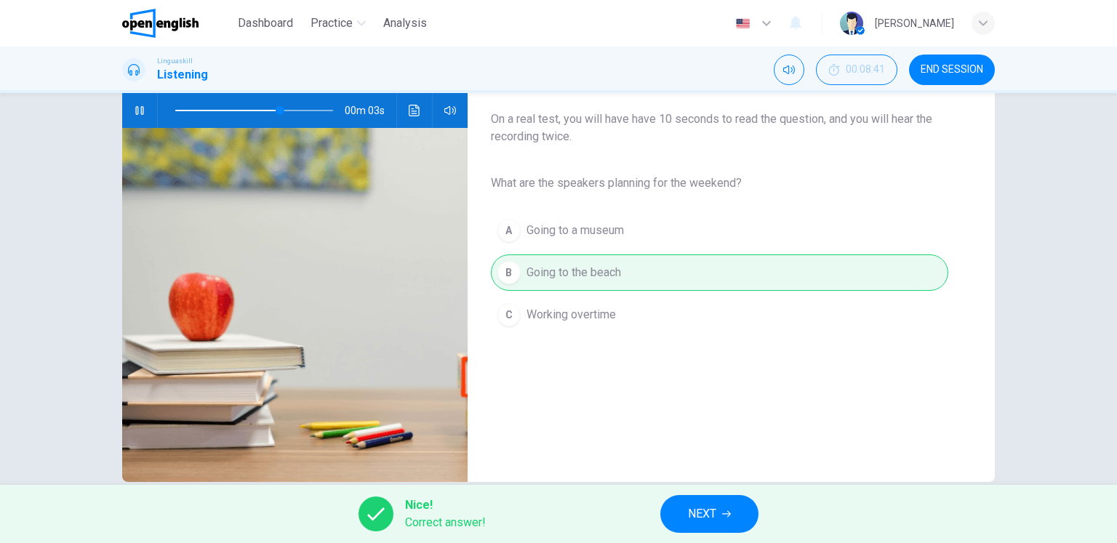
type input "**"
click at [686, 506] on button "NEXT" at bounding box center [709, 514] width 98 height 38
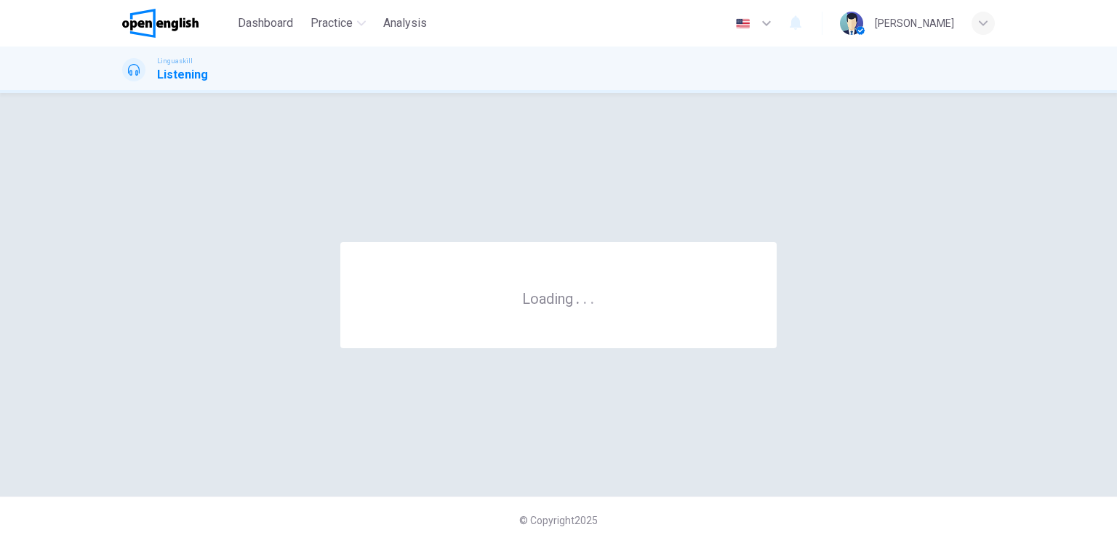
scroll to position [0, 0]
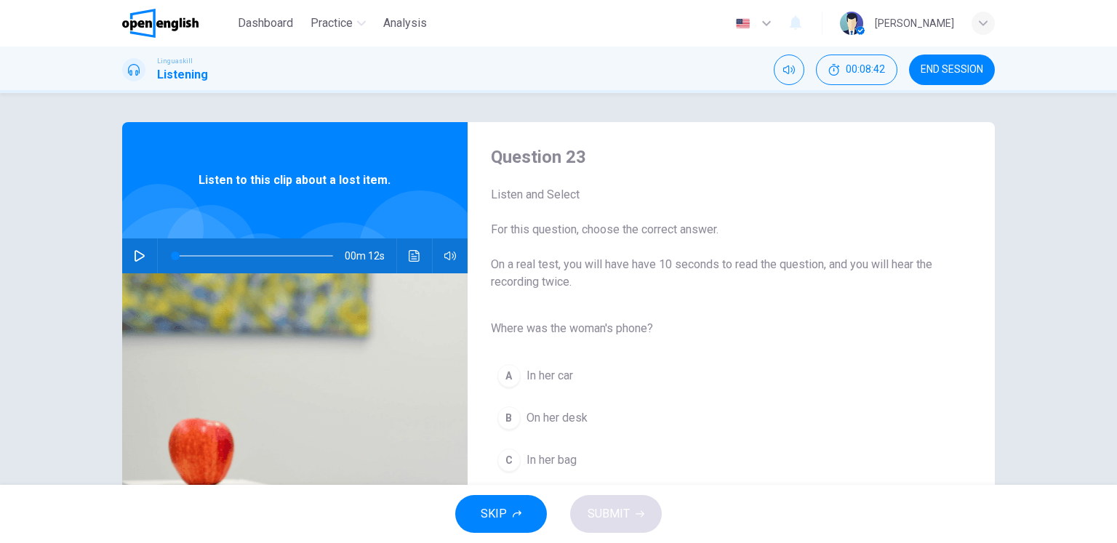
click at [134, 242] on button "button" at bounding box center [139, 255] width 23 height 35
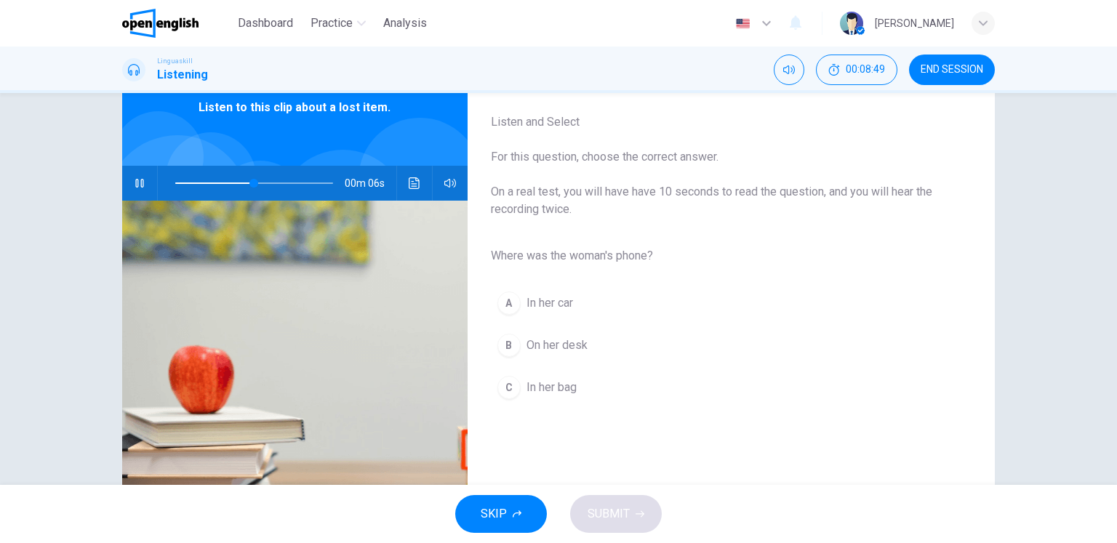
click at [558, 397] on button "C In her bag" at bounding box center [719, 387] width 457 height 36
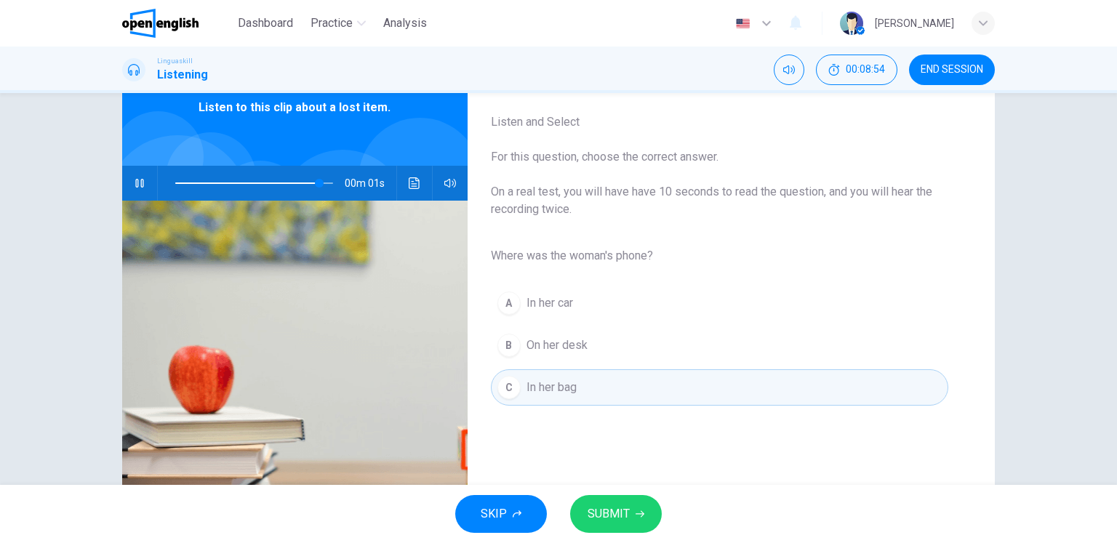
click at [613, 512] on span "SUBMIT" at bounding box center [608, 514] width 42 height 20
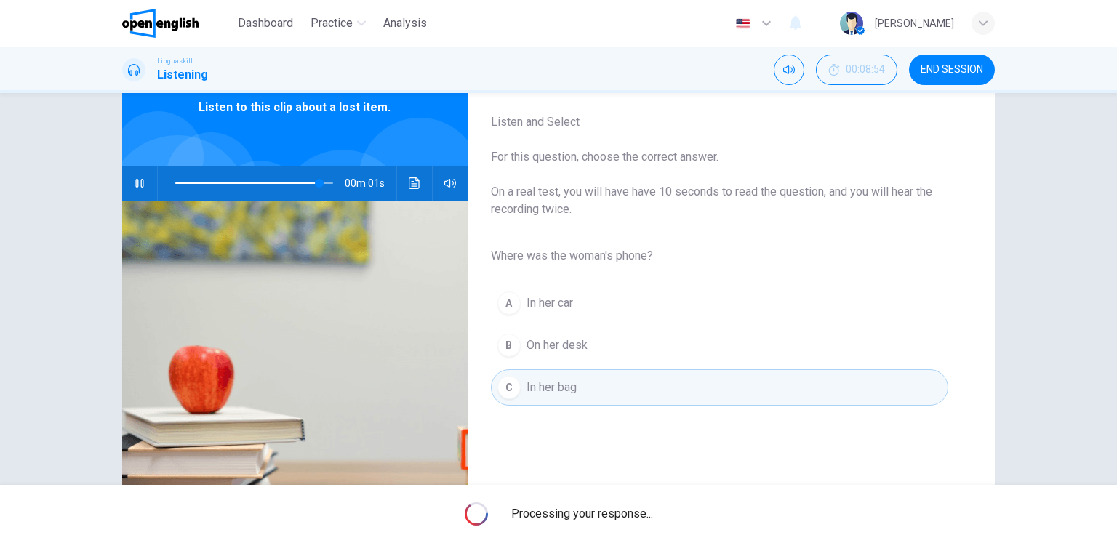
type input "*"
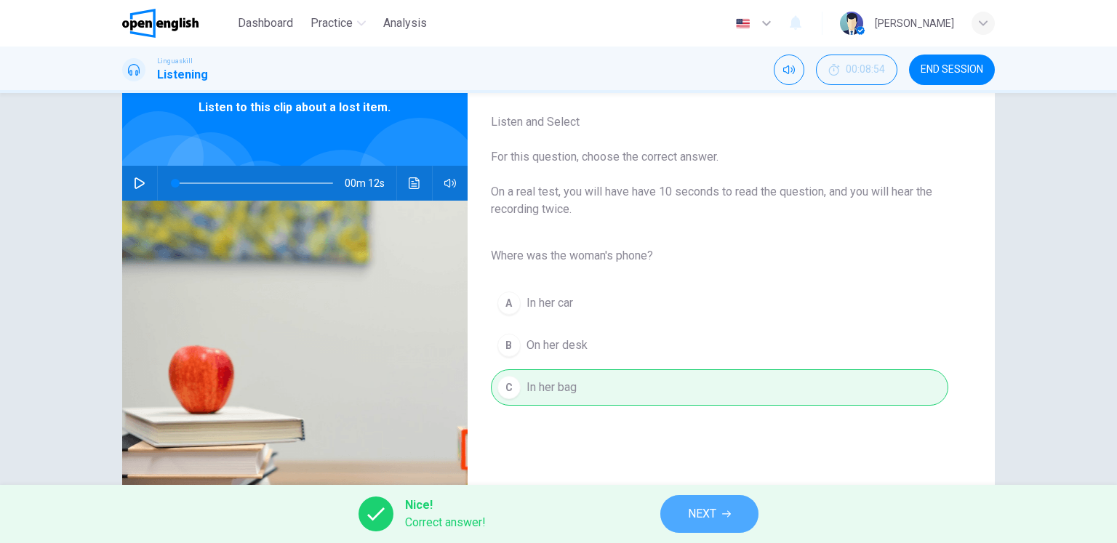
click at [694, 502] on button "NEXT" at bounding box center [709, 514] width 98 height 38
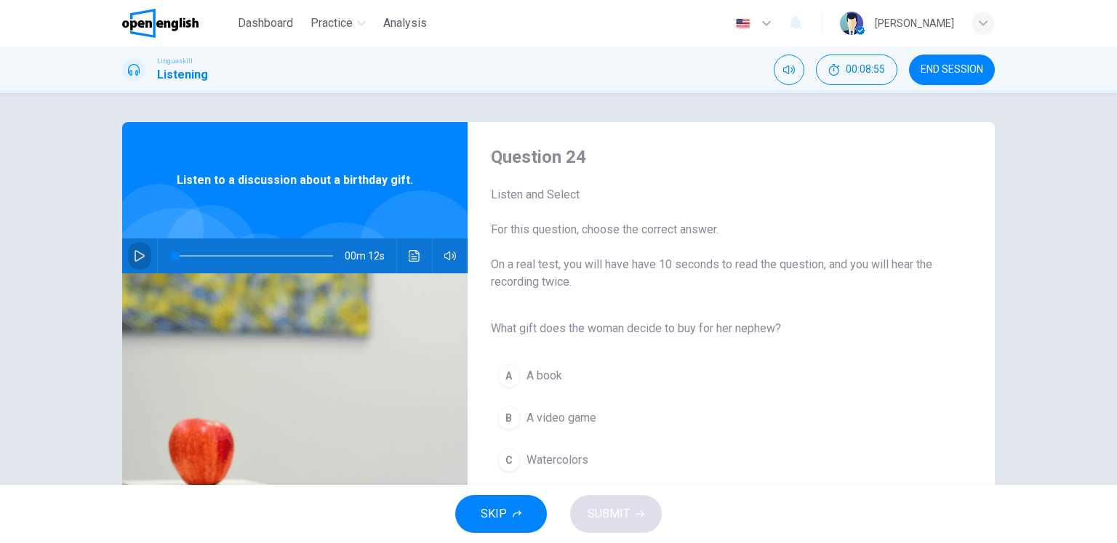
click at [145, 257] on button "button" at bounding box center [139, 255] width 23 height 35
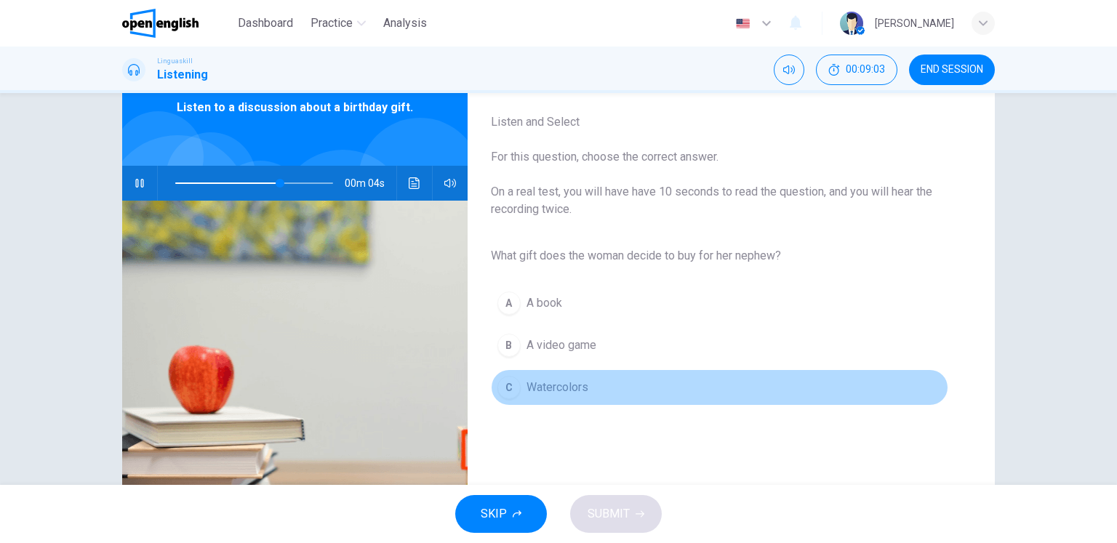
click at [580, 384] on span "Watercolors" at bounding box center [557, 387] width 62 height 17
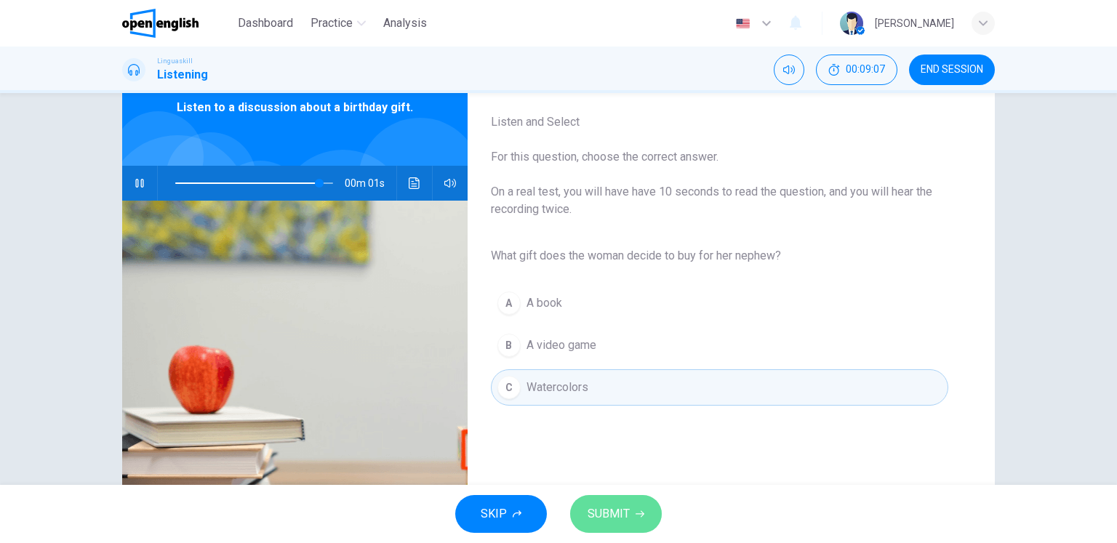
click at [608, 515] on span "SUBMIT" at bounding box center [608, 514] width 42 height 20
type input "*"
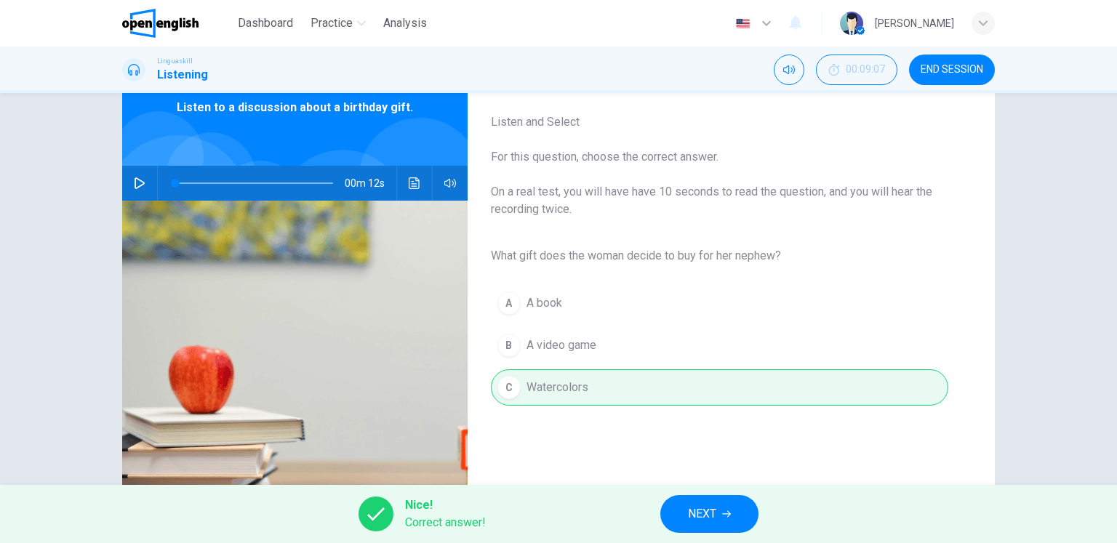
click at [682, 512] on button "NEXT" at bounding box center [709, 514] width 98 height 38
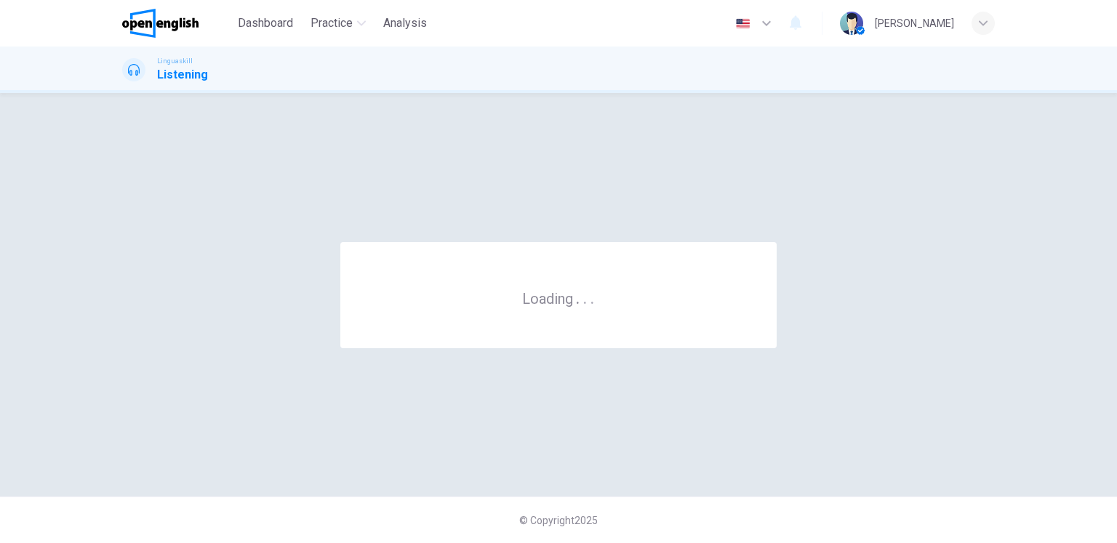
scroll to position [0, 0]
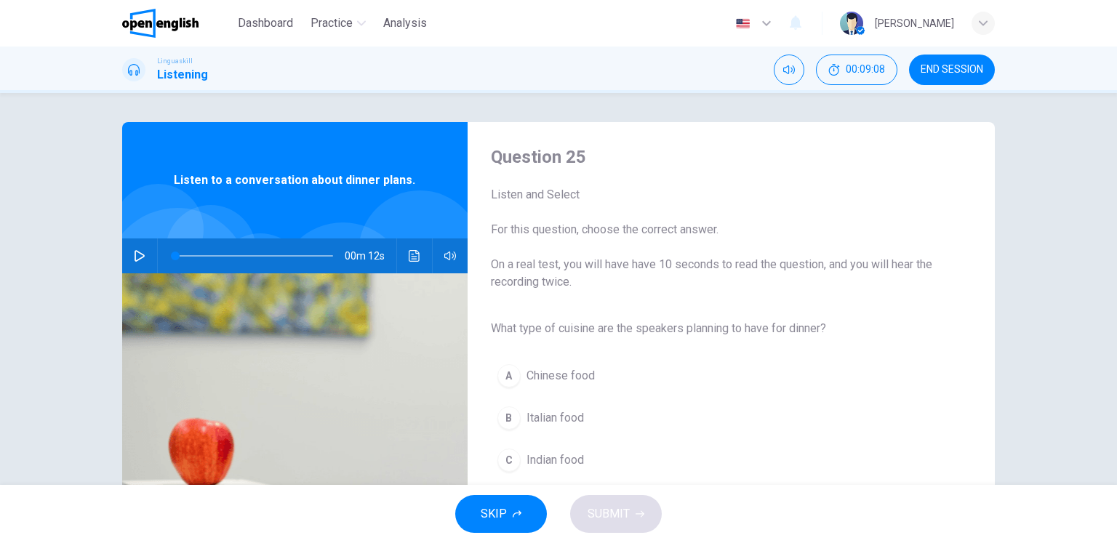
click at [134, 260] on icon "button" at bounding box center [139, 256] width 10 height 12
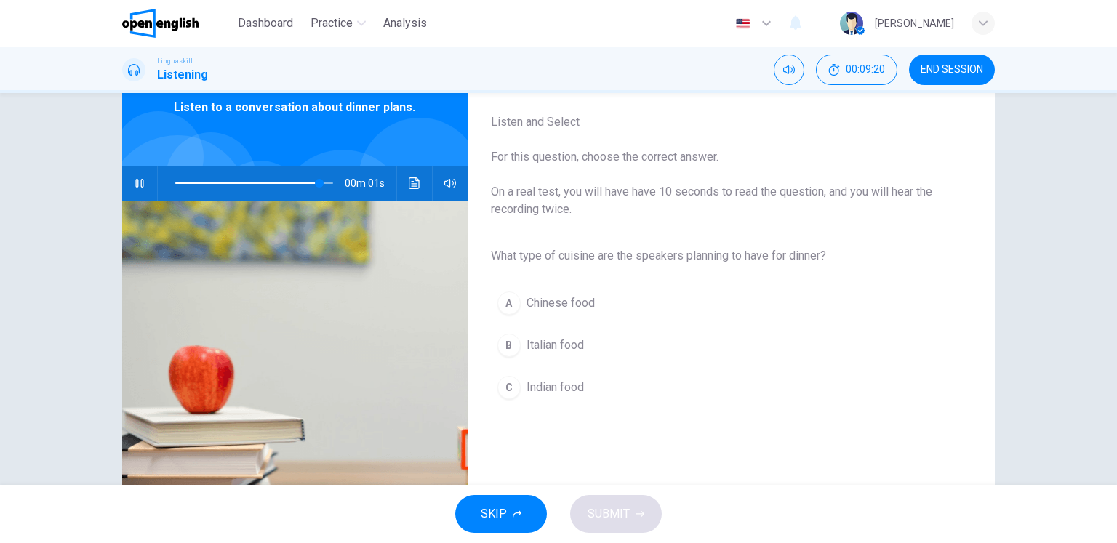
type input "*"
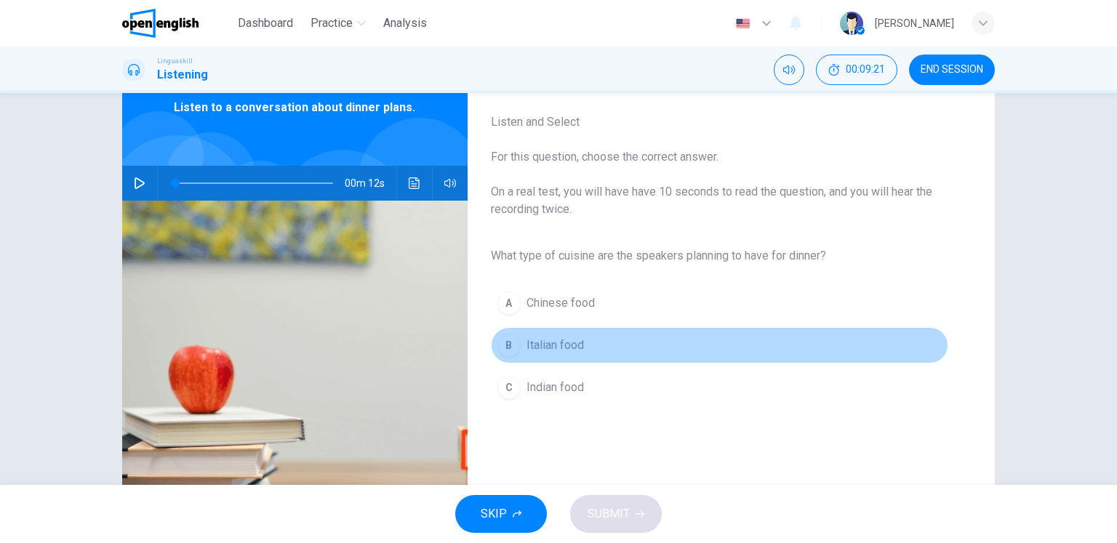
click at [562, 345] on span "Italian food" at bounding box center [554, 345] width 57 height 17
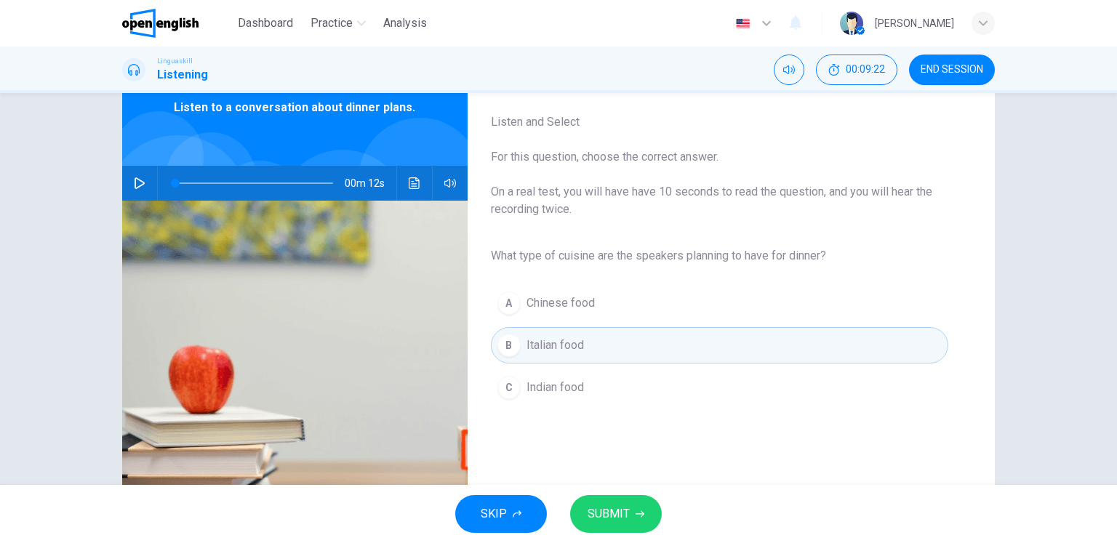
click at [618, 516] on span "SUBMIT" at bounding box center [608, 514] width 42 height 20
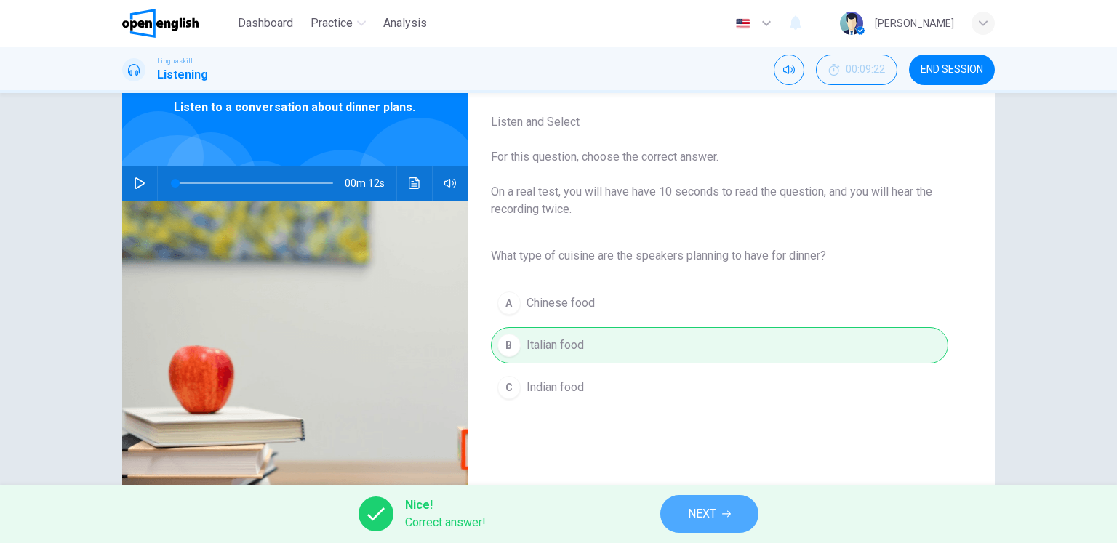
click at [678, 524] on button "NEXT" at bounding box center [709, 514] width 98 height 38
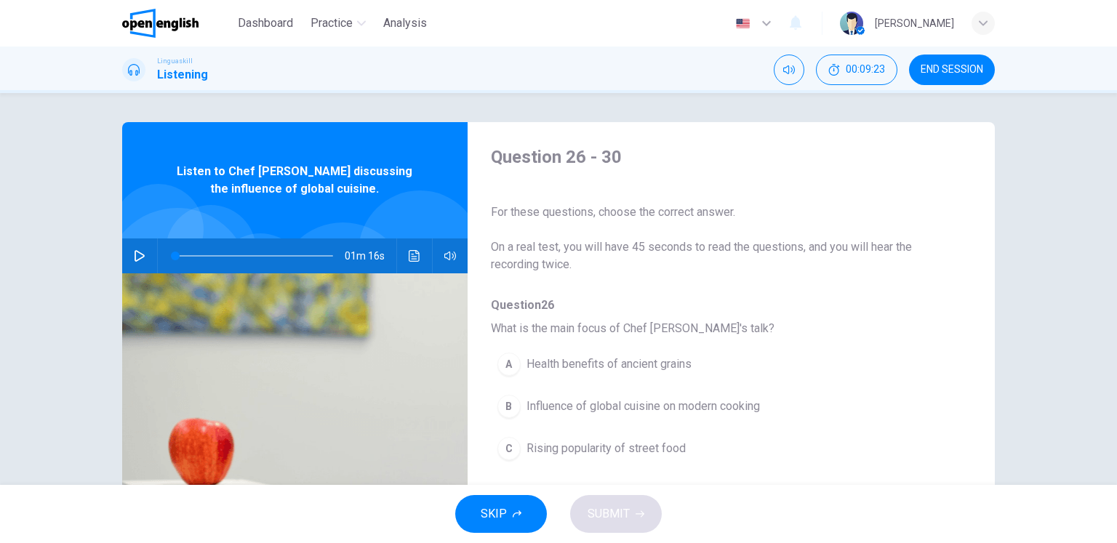
click at [134, 257] on icon "button" at bounding box center [140, 256] width 12 height 12
click at [134, 260] on icon "button" at bounding box center [140, 256] width 12 height 12
type input "**"
click at [968, 69] on span "END SESSION" at bounding box center [951, 70] width 63 height 12
